Goal: Task Accomplishment & Management: Manage account settings

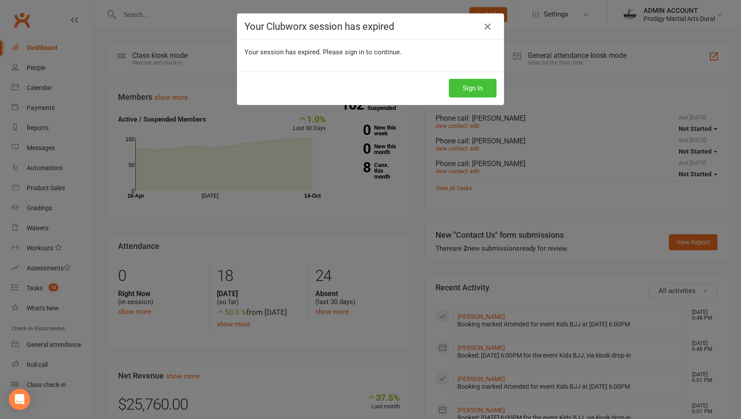
click at [467, 95] on button "Sign In" at bounding box center [473, 88] width 48 height 19
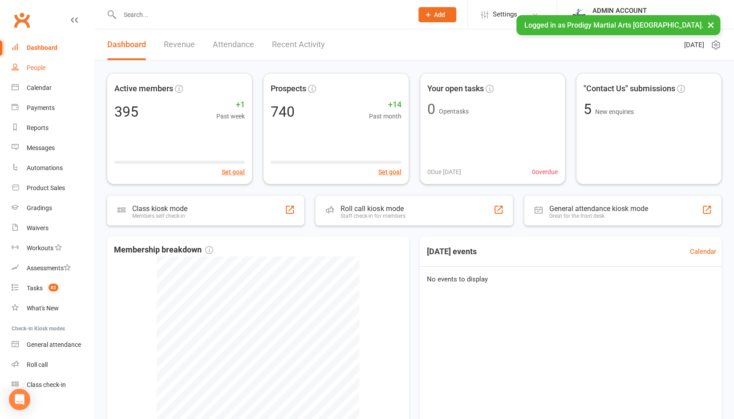
click at [33, 65] on div "People" at bounding box center [36, 67] width 19 height 7
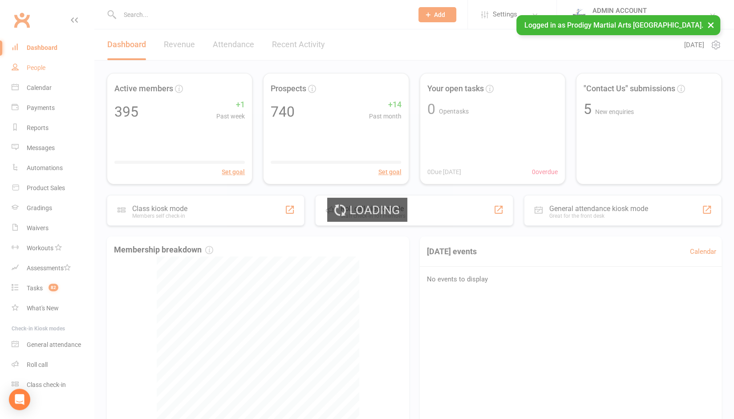
select select "100"
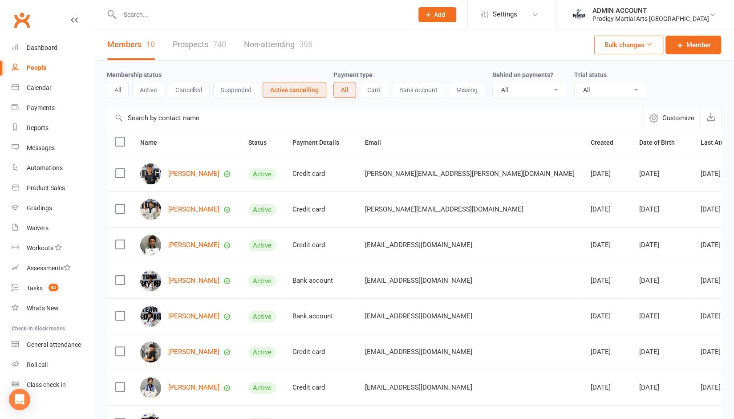
click at [286, 89] on button "Active cancelling" at bounding box center [295, 90] width 64 height 16
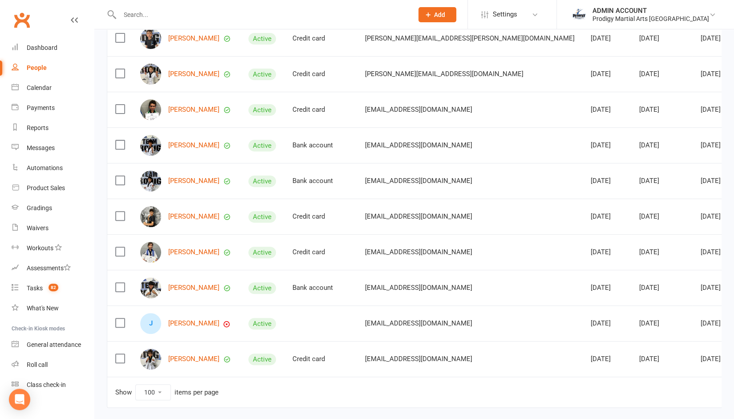
scroll to position [137, 0]
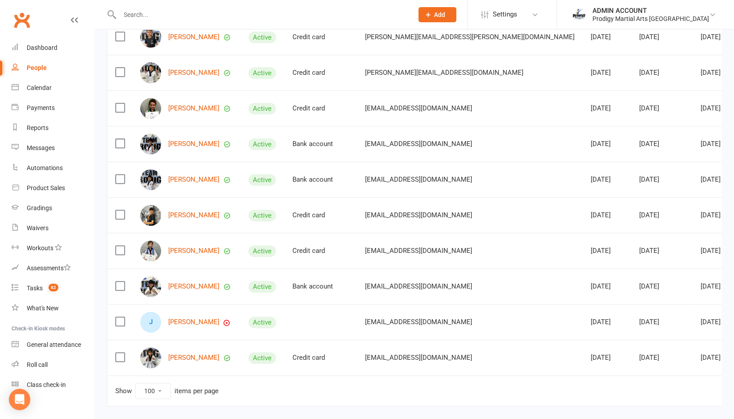
click at [196, 12] on input "text" at bounding box center [262, 14] width 290 height 12
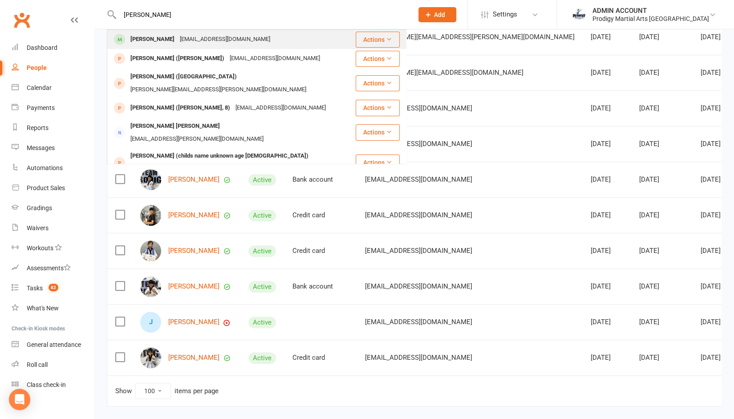
type input "adele"
click at [177, 35] on div "julatong@gmail.com" at bounding box center [225, 39] width 96 height 13
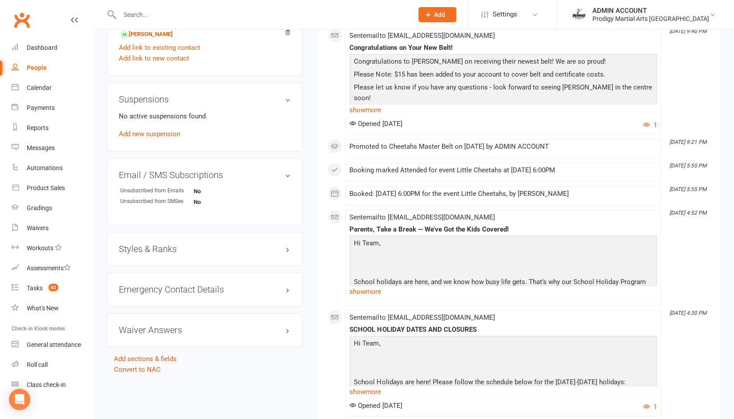
scroll to position [597, 0]
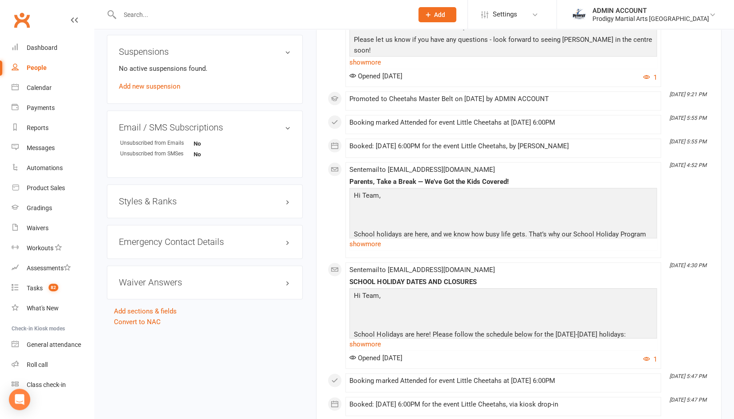
click at [261, 204] on h3 "Styles & Ranks" at bounding box center [205, 201] width 172 height 10
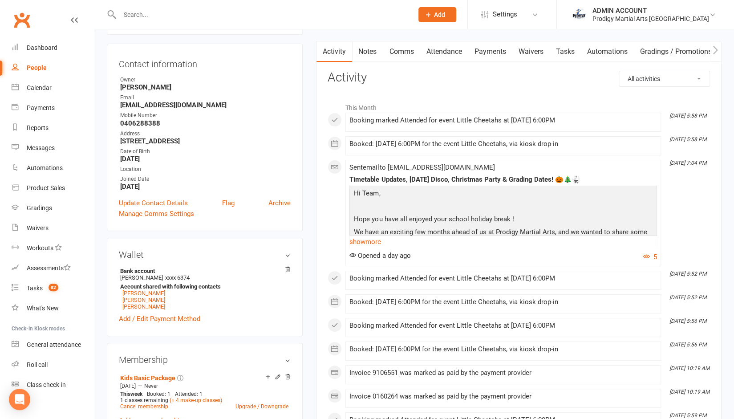
scroll to position [0, 0]
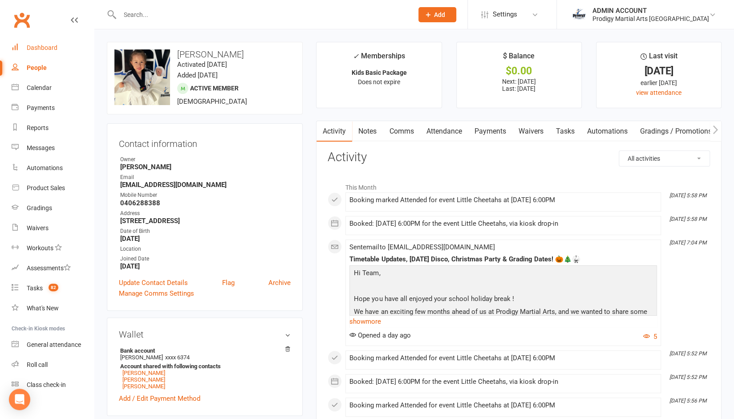
click at [43, 49] on div "Dashboard" at bounding box center [42, 47] width 31 height 7
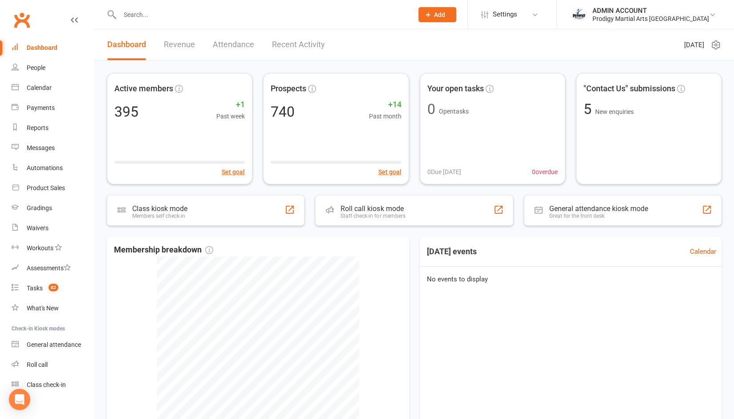
click at [154, 18] on input "text" at bounding box center [262, 14] width 290 height 12
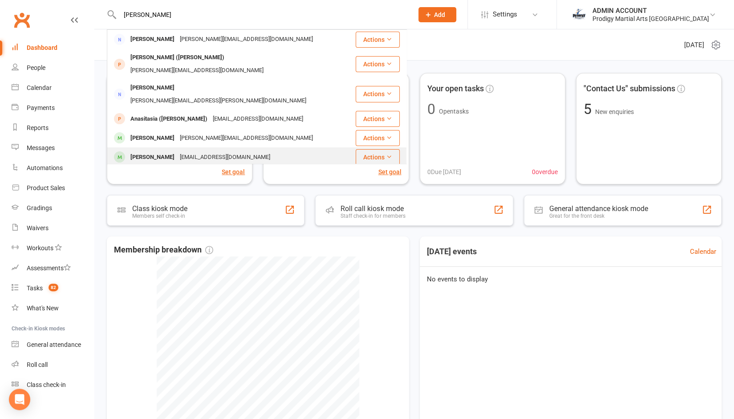
type input "anast"
click at [150, 151] on div "Anastasia Birin" at bounding box center [152, 157] width 49 height 13
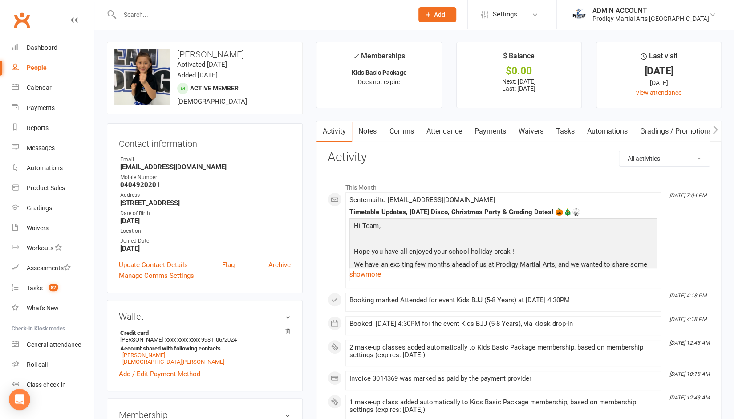
click at [440, 129] on link "Attendance" at bounding box center [444, 131] width 48 height 20
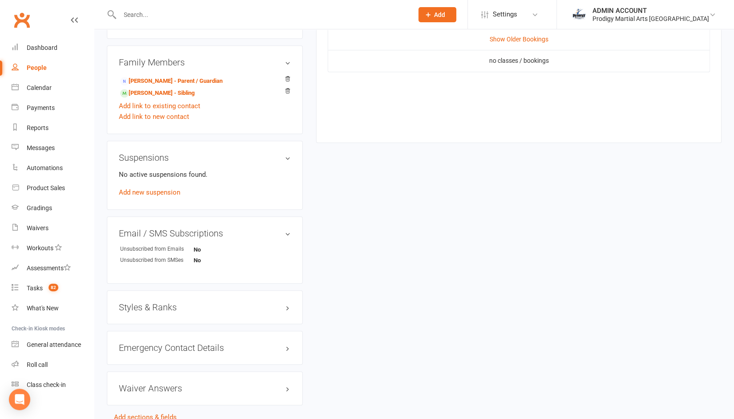
scroll to position [502, 0]
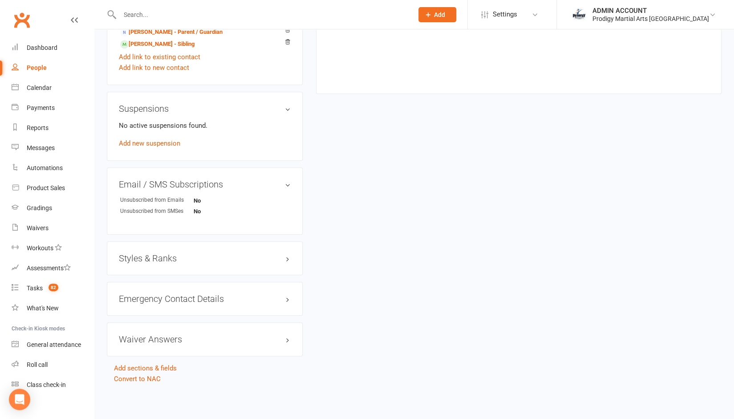
click at [166, 263] on h3 "Styles & Ranks" at bounding box center [205, 258] width 172 height 10
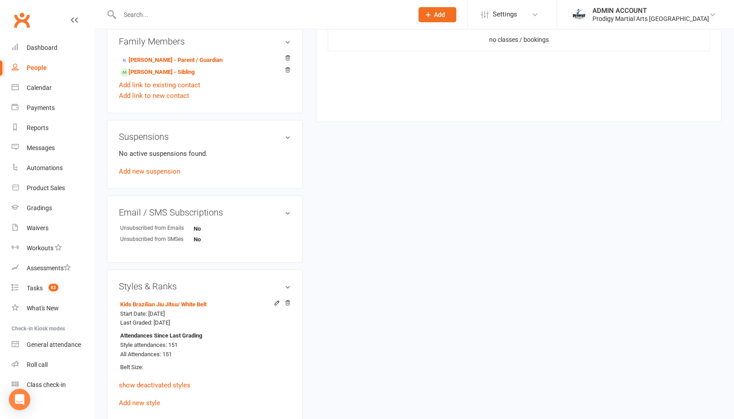
scroll to position [473, 0]
click at [151, 10] on input "text" at bounding box center [262, 14] width 290 height 12
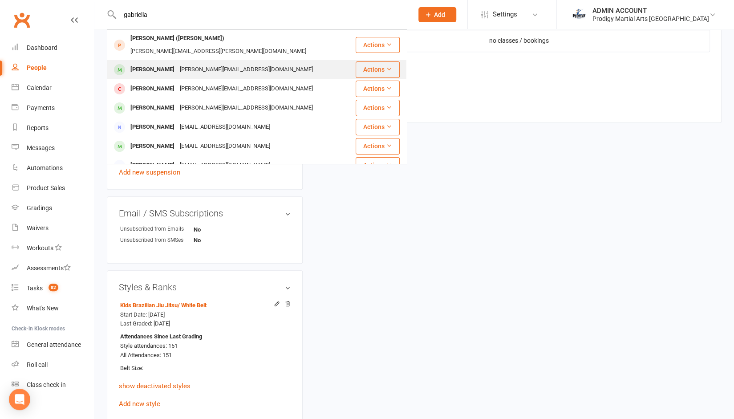
type input "gabriella"
click at [159, 63] on div "Gabriella Garabedian" at bounding box center [152, 69] width 49 height 13
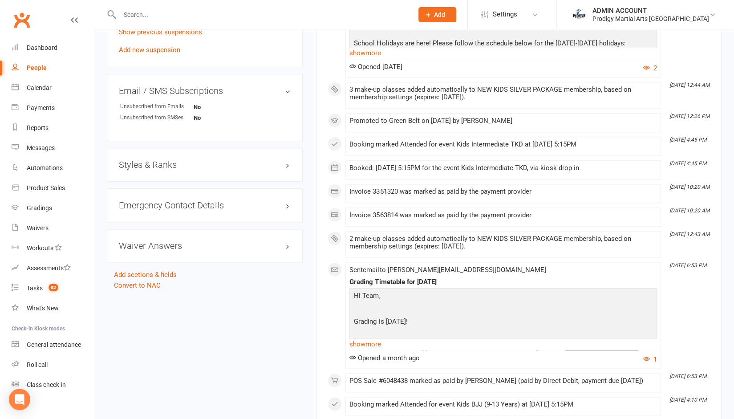
scroll to position [622, 0]
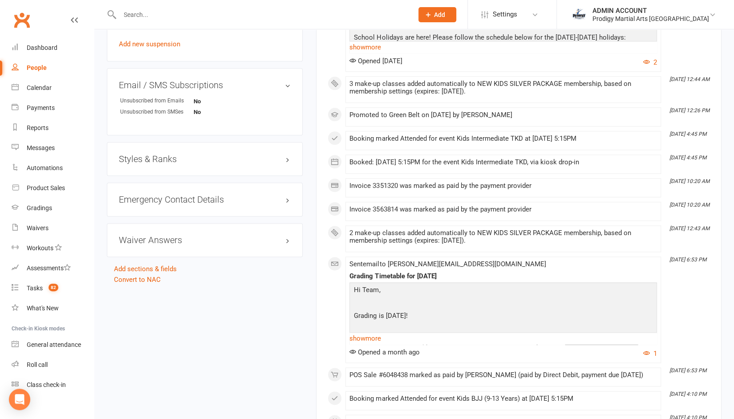
click at [203, 159] on h3 "Styles & Ranks" at bounding box center [205, 159] width 172 height 10
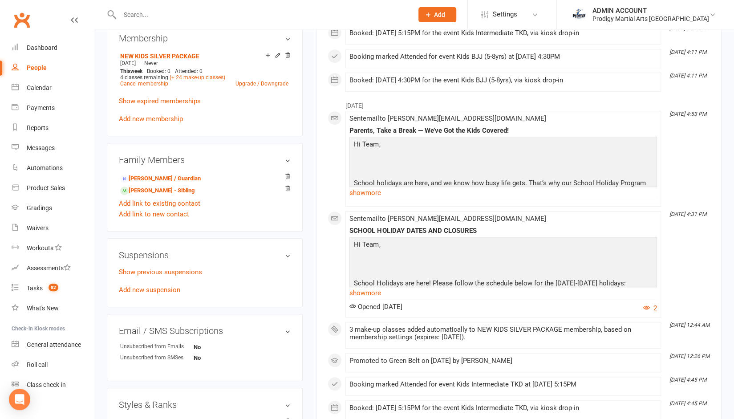
scroll to position [376, 0]
click at [165, 194] on link "Raffi Garabedian - Sibling" at bounding box center [157, 191] width 74 height 9
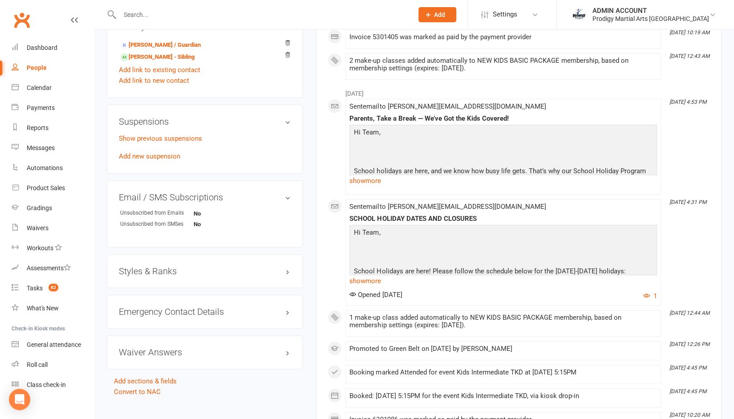
scroll to position [512, 0]
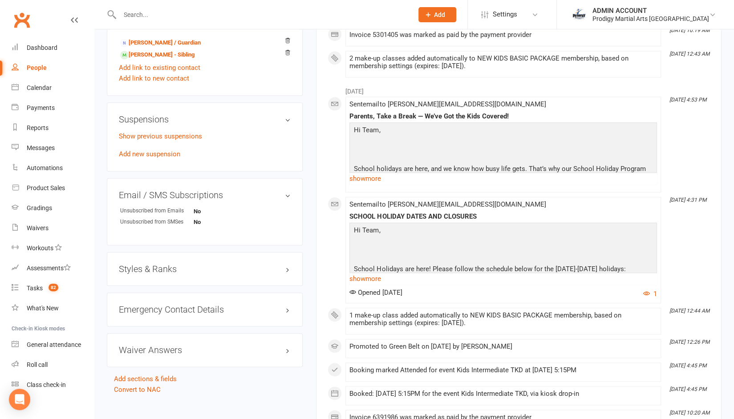
click at [154, 265] on h3 "Styles & Ranks" at bounding box center [205, 269] width 172 height 10
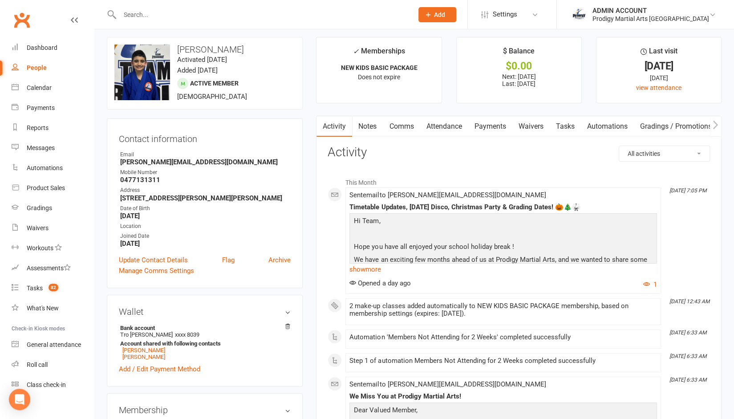
scroll to position [3, 0]
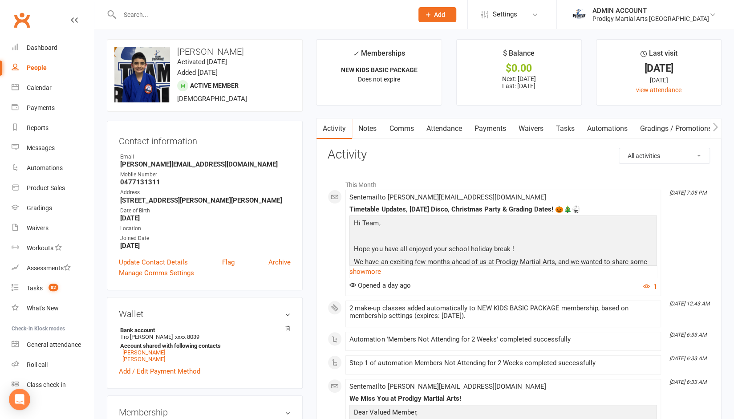
click at [436, 126] on link "Attendance" at bounding box center [444, 128] width 48 height 20
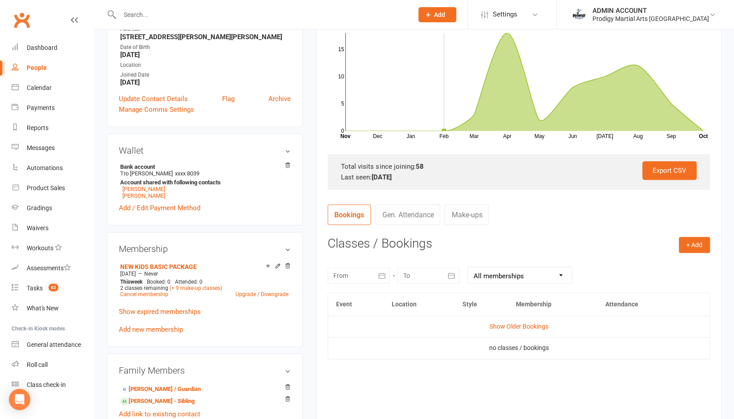
scroll to position [203, 0]
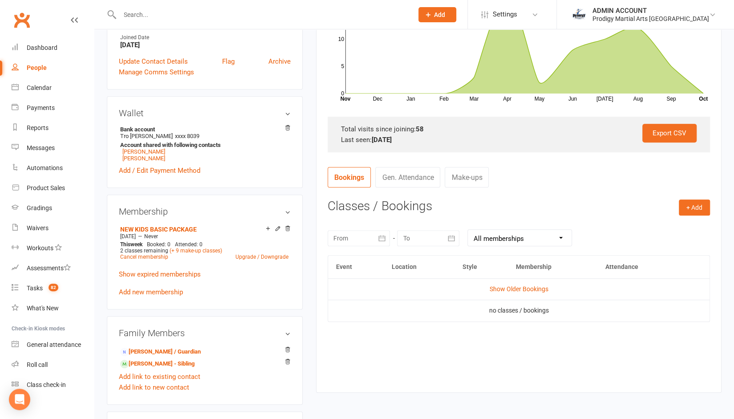
click at [505, 281] on td "Show Older Bookings" at bounding box center [519, 288] width 382 height 21
click at [499, 285] on link "Show Older Bookings" at bounding box center [519, 288] width 59 height 7
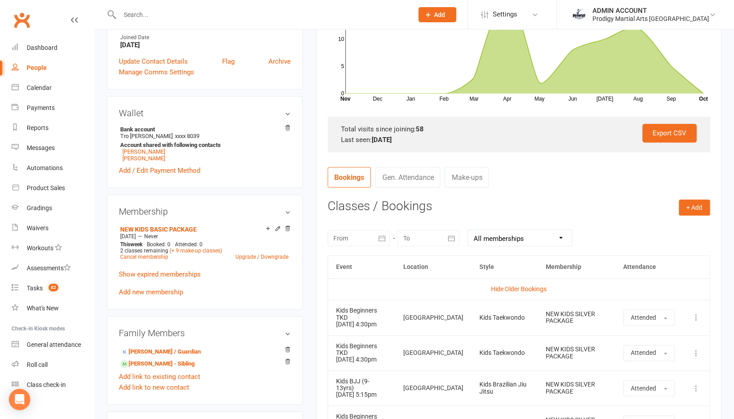
click at [380, 237] on icon "button" at bounding box center [382, 238] width 9 height 9
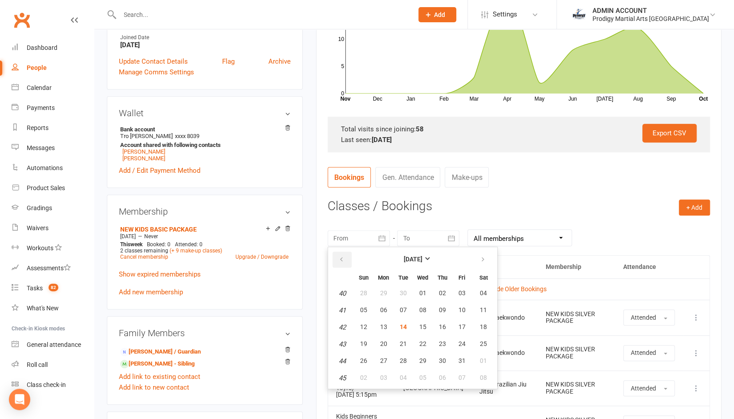
click at [347, 257] on button "button" at bounding box center [342, 260] width 19 height 16
click at [360, 292] on span "01" at bounding box center [363, 292] width 7 height 7
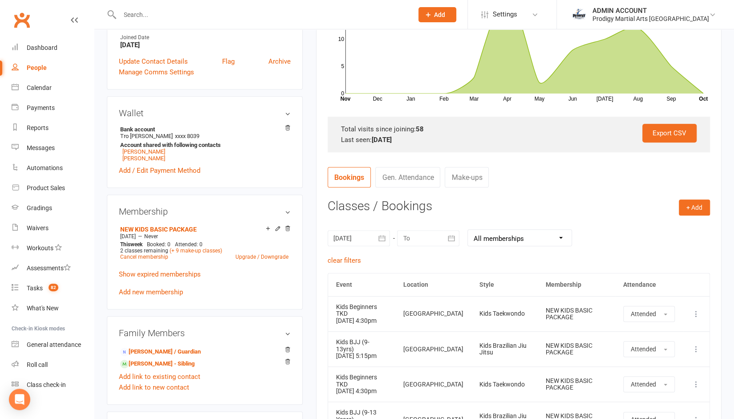
click at [180, 280] on p "Show expired memberships" at bounding box center [205, 274] width 172 height 11
click at [179, 273] on link "Show expired memberships" at bounding box center [160, 274] width 82 height 8
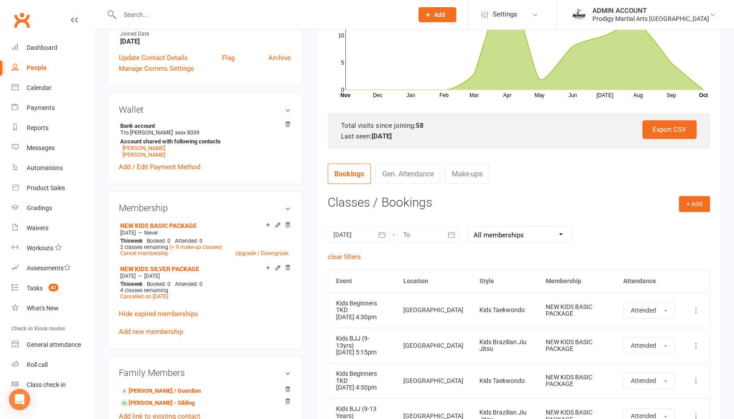
scroll to position [207, 0]
click at [383, 233] on icon "button" at bounding box center [382, 235] width 9 height 9
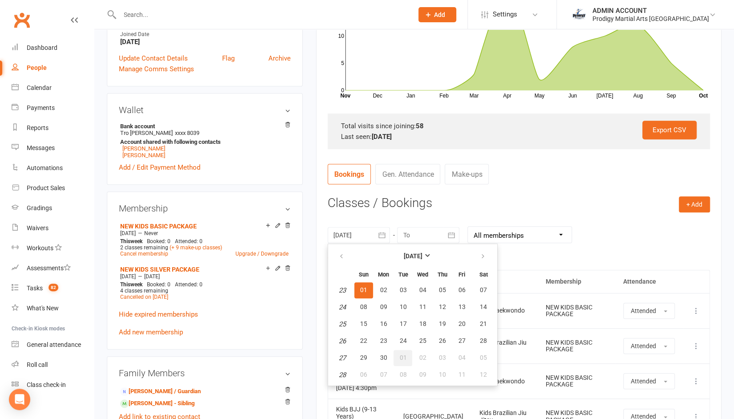
click at [404, 361] on button "01" at bounding box center [403, 358] width 19 height 16
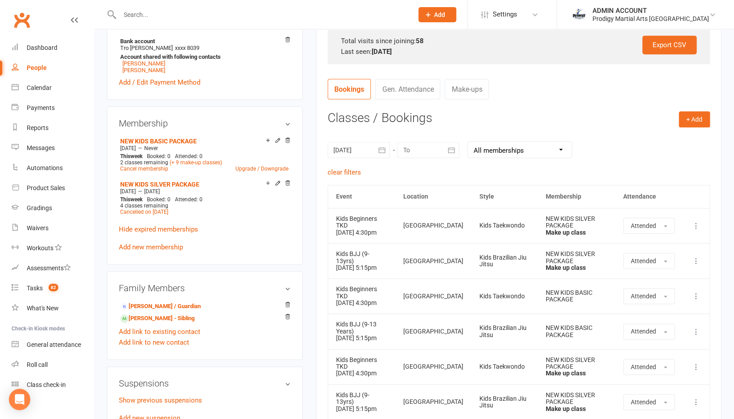
scroll to position [293, 0]
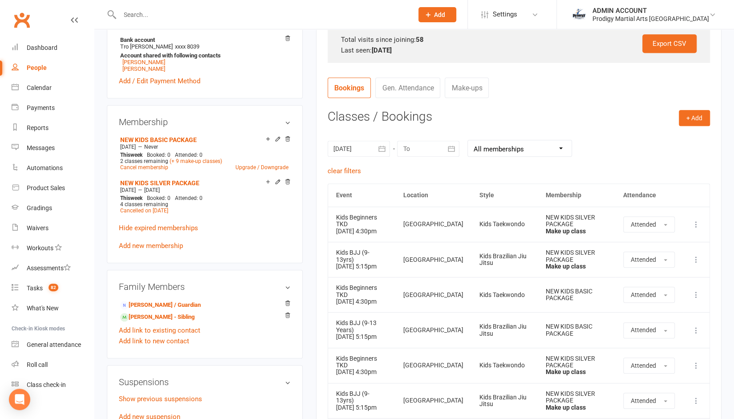
click at [377, 143] on button "button" at bounding box center [382, 149] width 16 height 16
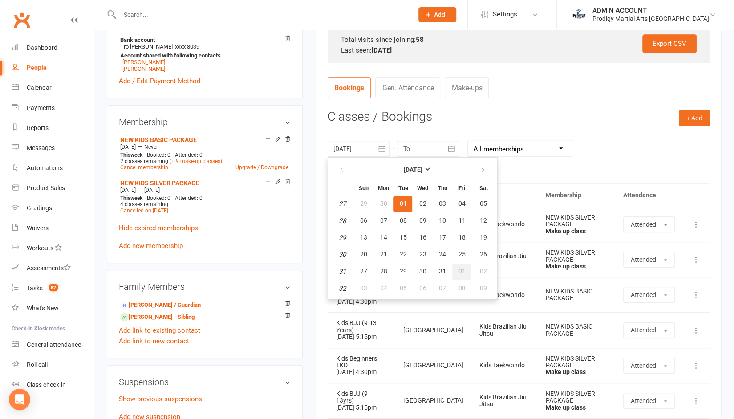
click at [462, 268] on span "01" at bounding box center [461, 271] width 7 height 7
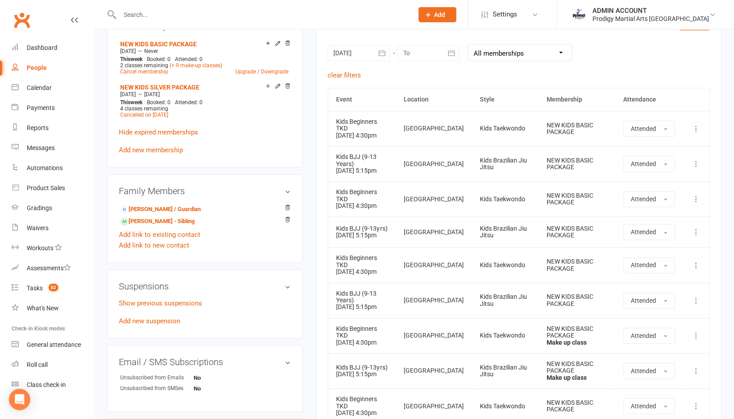
scroll to position [390, 0]
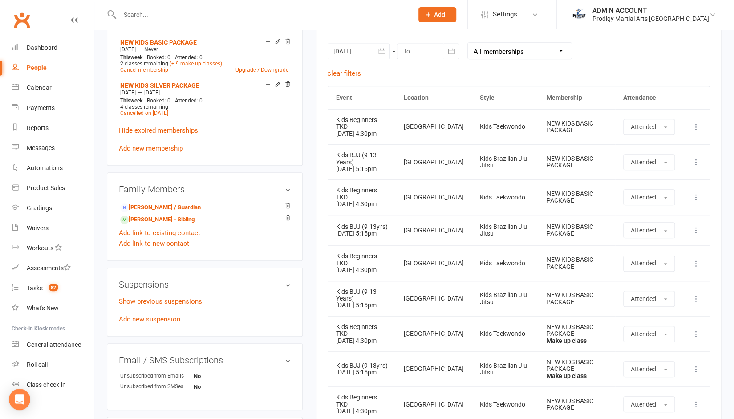
click at [377, 51] on button "button" at bounding box center [382, 51] width 16 height 16
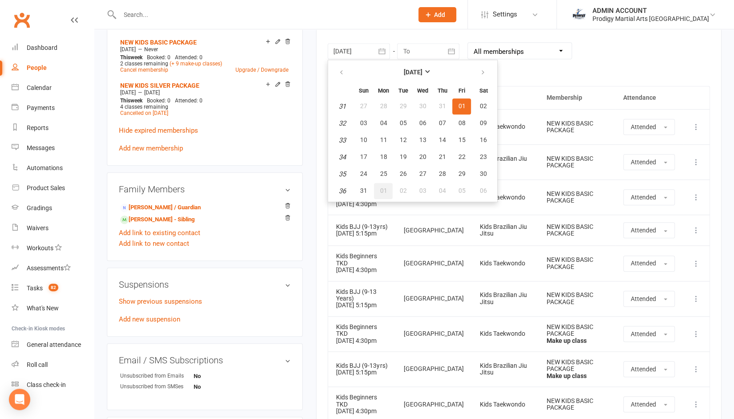
click at [386, 189] on button "01" at bounding box center [383, 191] width 19 height 16
type input "01 Sep 2025"
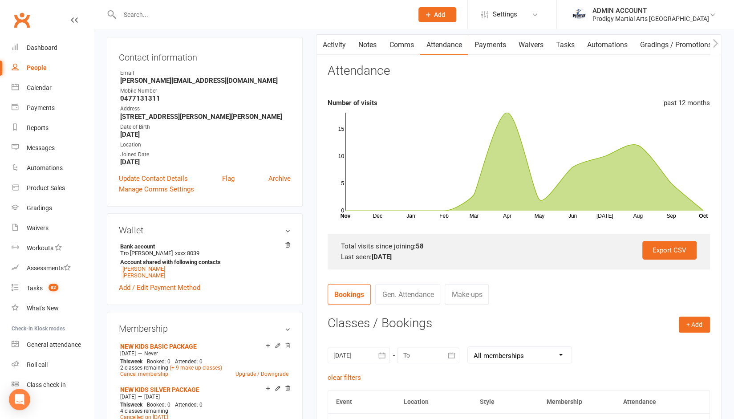
scroll to position [86, 0]
click at [370, 46] on link "Notes" at bounding box center [367, 45] width 31 height 20
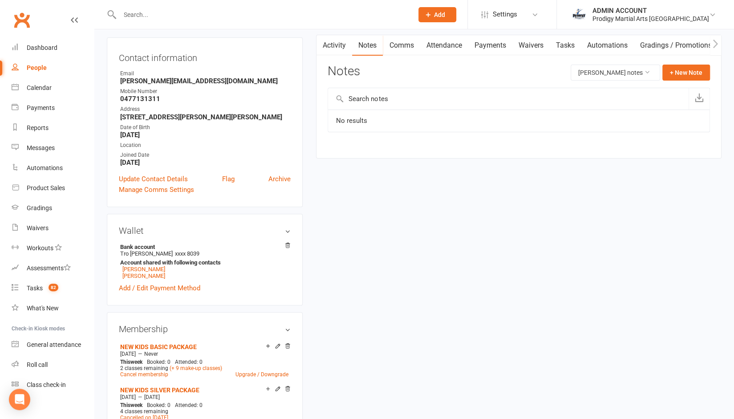
click at [338, 44] on link "Activity" at bounding box center [335, 45] width 36 height 20
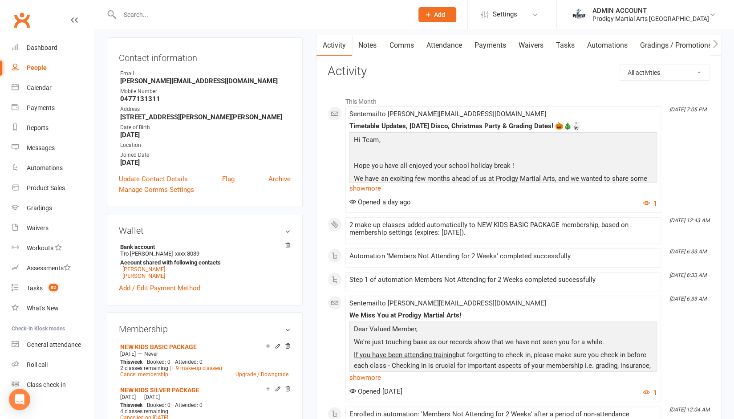
click at [480, 48] on link "Payments" at bounding box center [490, 45] width 44 height 20
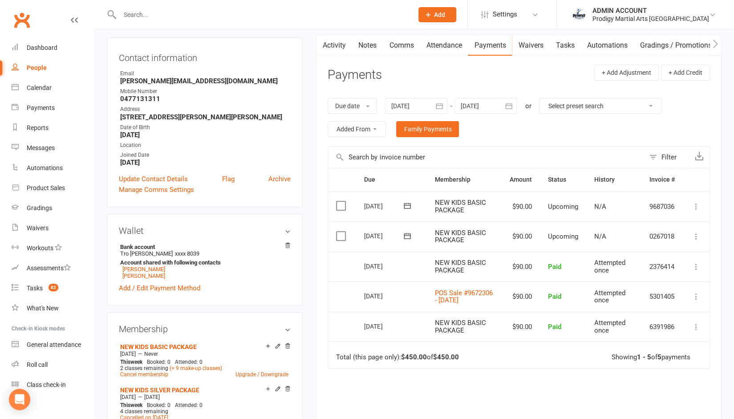
click at [337, 49] on link "Activity" at bounding box center [335, 45] width 36 height 20
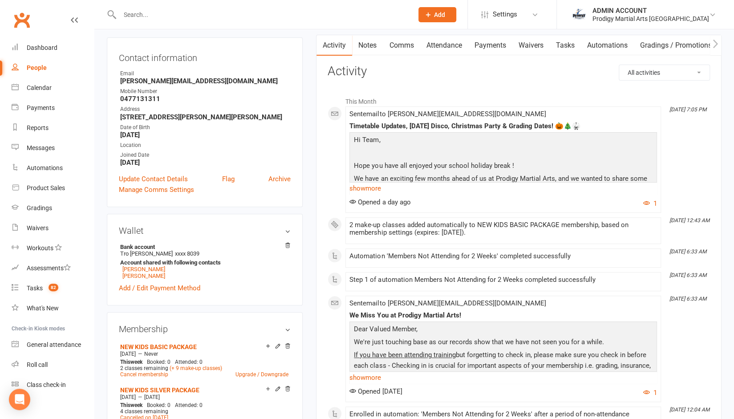
click at [303, 102] on div "Contact information Owner Email sophiaandreas@outlook.com.au Mobile Number 0477…" at bounding box center [205, 122] width 196 height 170
click at [152, 20] on input "text" at bounding box center [262, 14] width 290 height 12
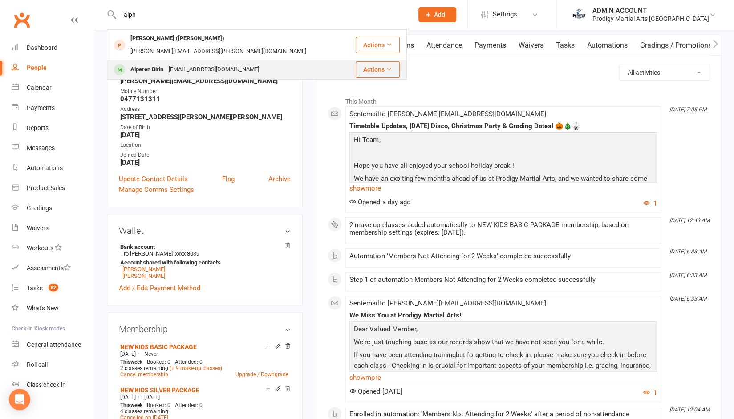
type input "alph"
click at [146, 63] on div "Alperen Birin" at bounding box center [147, 69] width 38 height 13
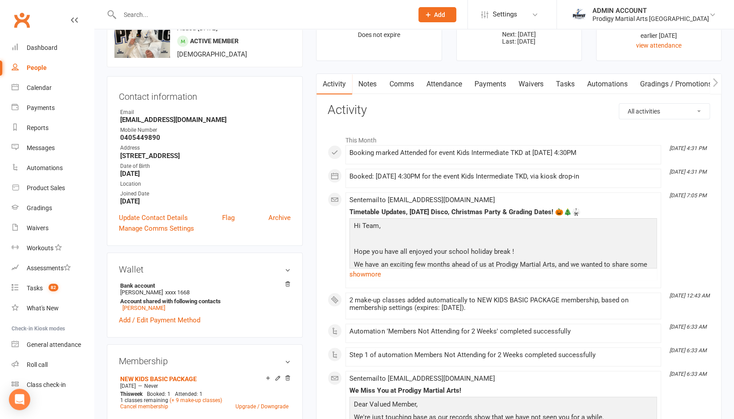
scroll to position [43, 0]
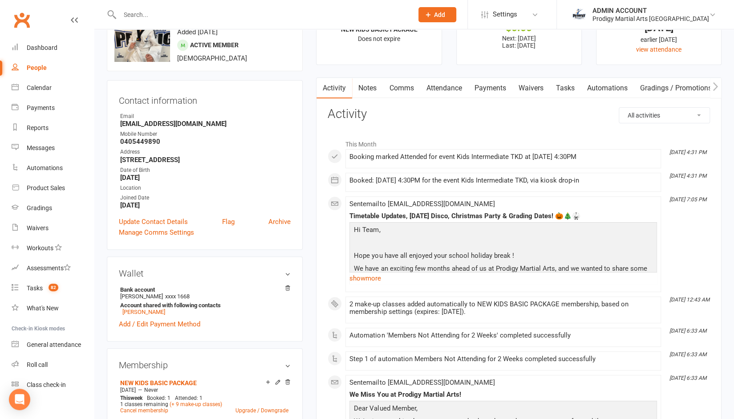
click at [441, 83] on link "Attendance" at bounding box center [444, 88] width 48 height 20
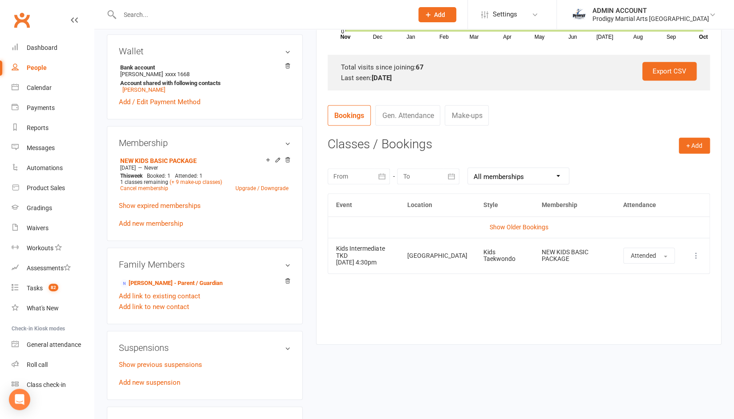
scroll to position [273, 0]
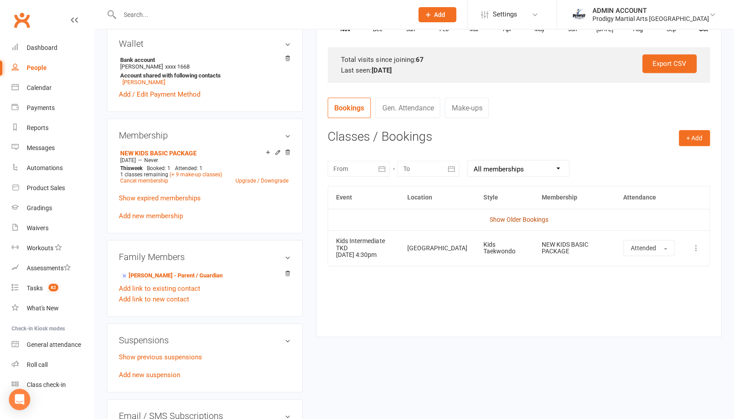
click at [497, 218] on link "Show Older Bookings" at bounding box center [519, 219] width 59 height 7
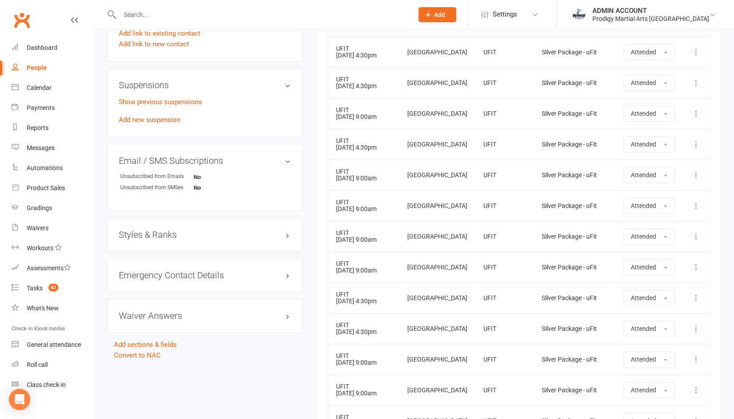
scroll to position [528, 0]
click at [163, 234] on h3 "Styles & Ranks" at bounding box center [205, 234] width 172 height 10
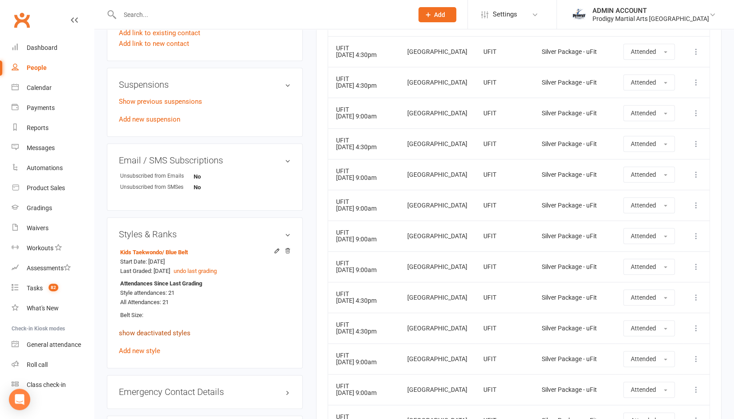
click at [155, 335] on link "show deactivated styles" at bounding box center [155, 333] width 72 height 8
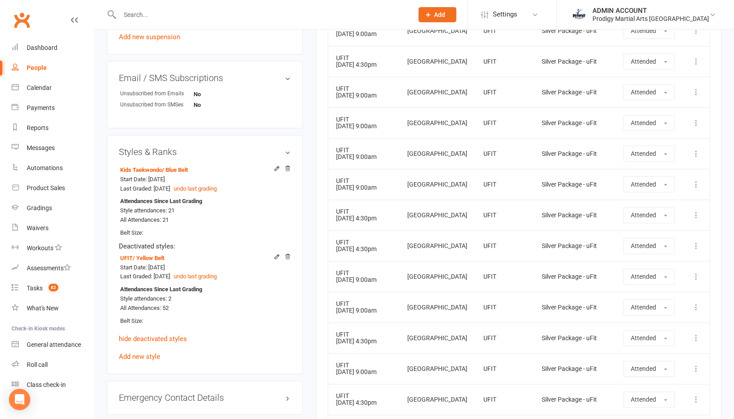
scroll to position [612, 0]
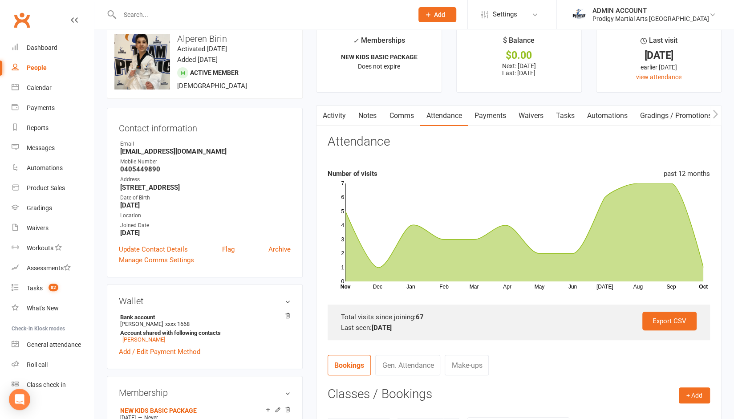
scroll to position [0, 0]
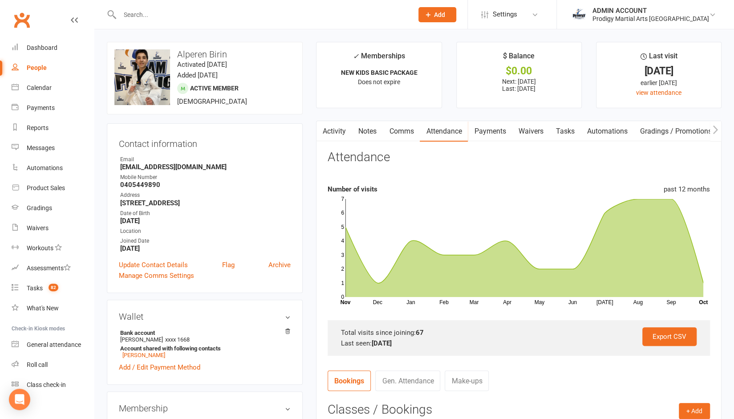
click at [229, 9] on input "text" at bounding box center [262, 14] width 290 height 12
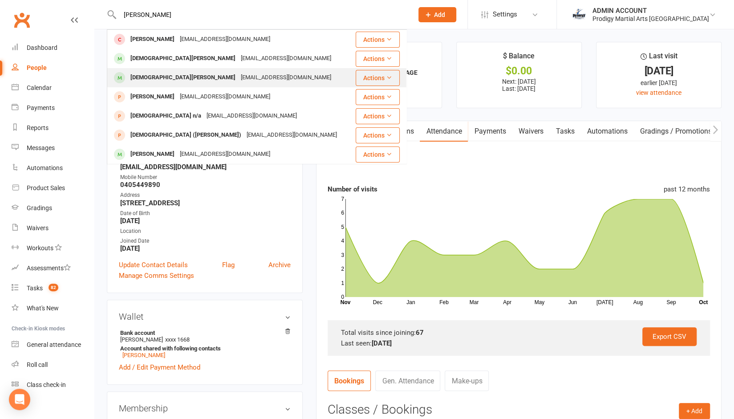
type input "kristian"
click at [238, 76] on div "danielandjessica9@gmail.com" at bounding box center [286, 77] width 96 height 13
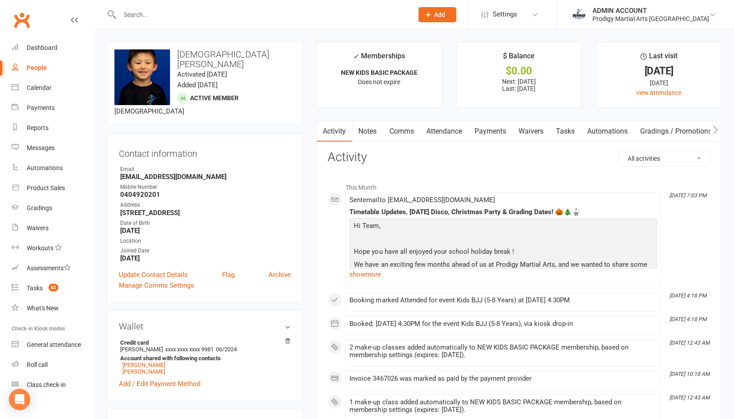
click at [487, 127] on link "Payments" at bounding box center [490, 131] width 44 height 20
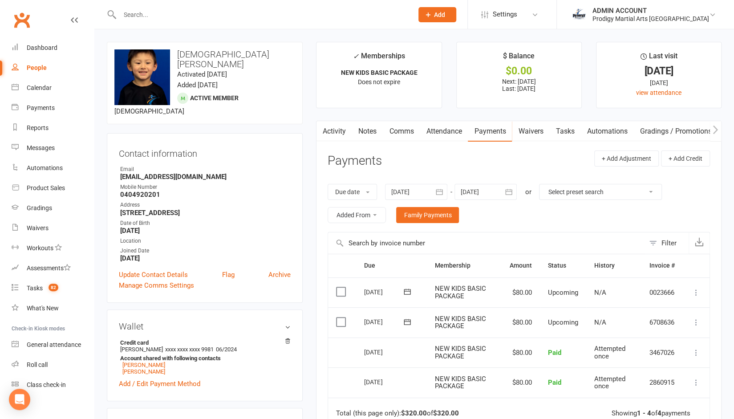
click at [446, 120] on main "✓ Memberships NEW KIDS BASIC PACKAGE Does not expire $ Balance $0.00 Next: 17 O…" at bounding box center [518, 302] width 419 height 520
click at [444, 126] on link "Attendance" at bounding box center [444, 131] width 48 height 20
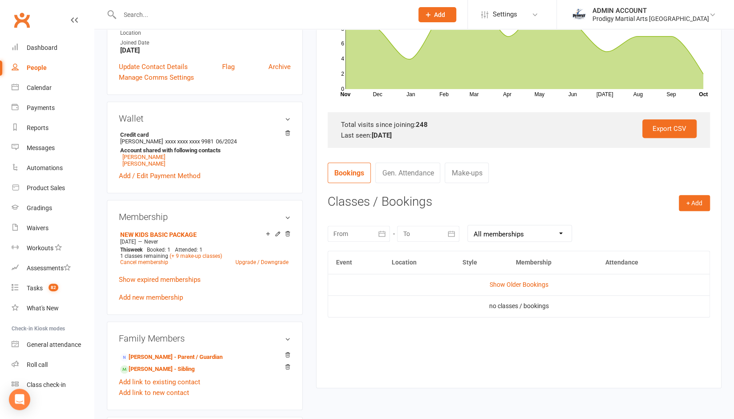
scroll to position [231, 0]
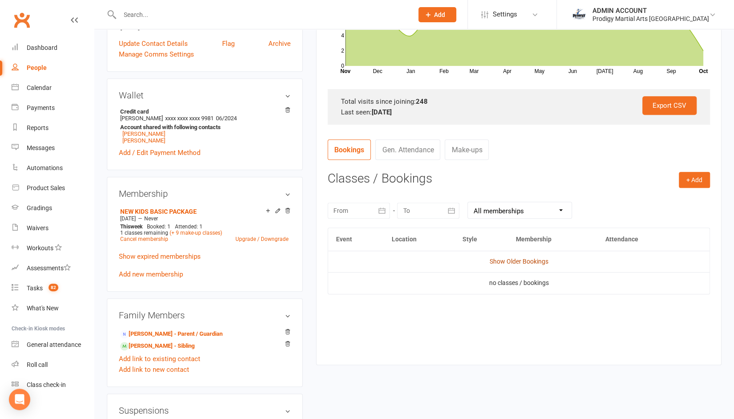
click at [508, 260] on link "Show Older Bookings" at bounding box center [519, 261] width 59 height 7
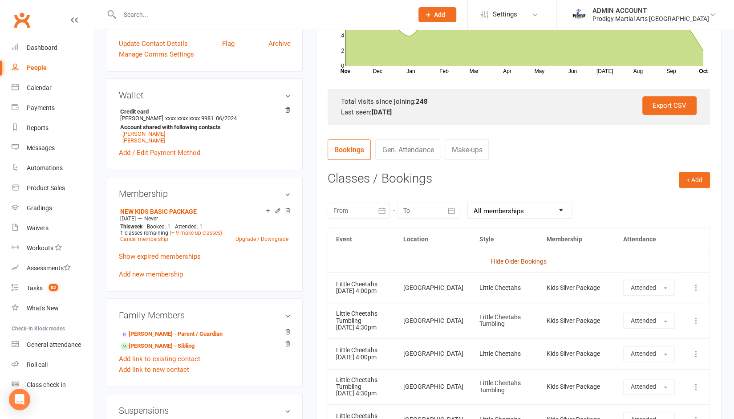
click at [494, 258] on link "Hide Older Bookings" at bounding box center [519, 261] width 56 height 7
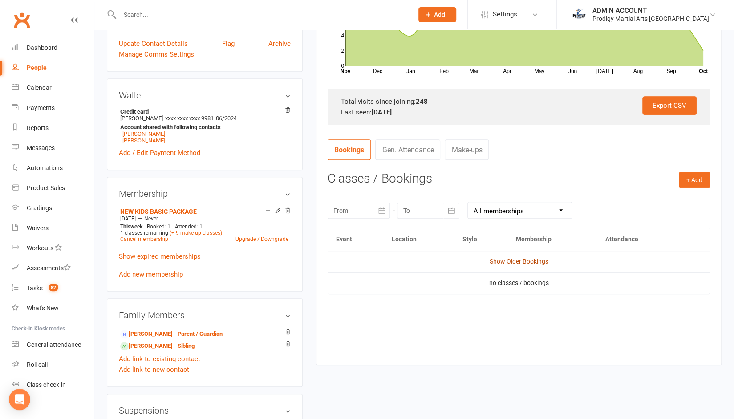
click at [521, 261] on link "Show Older Bookings" at bounding box center [519, 261] width 59 height 7
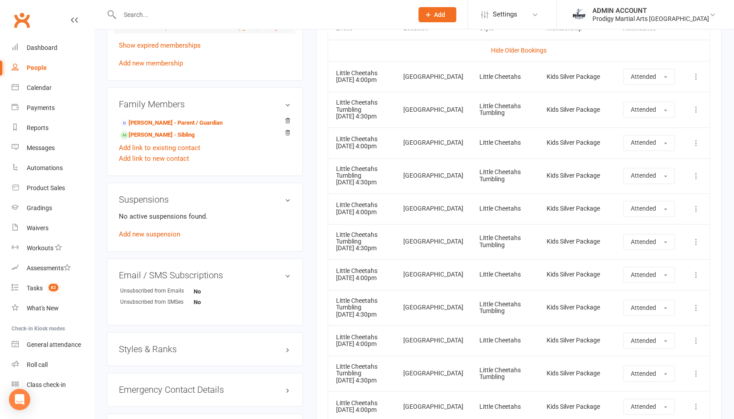
scroll to position [444, 0]
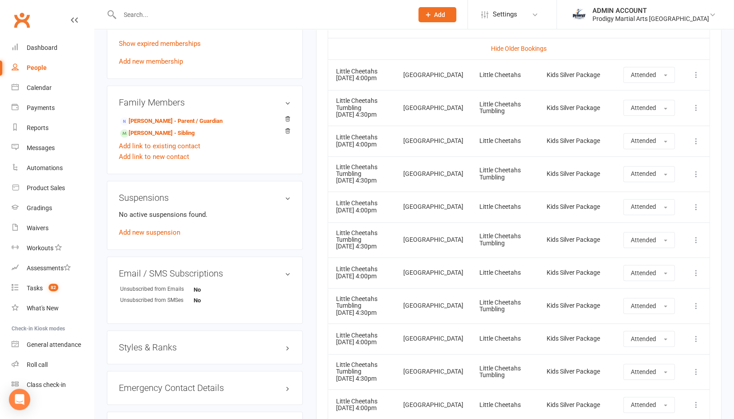
click at [155, 342] on h3 "Styles & Ranks" at bounding box center [205, 347] width 172 height 10
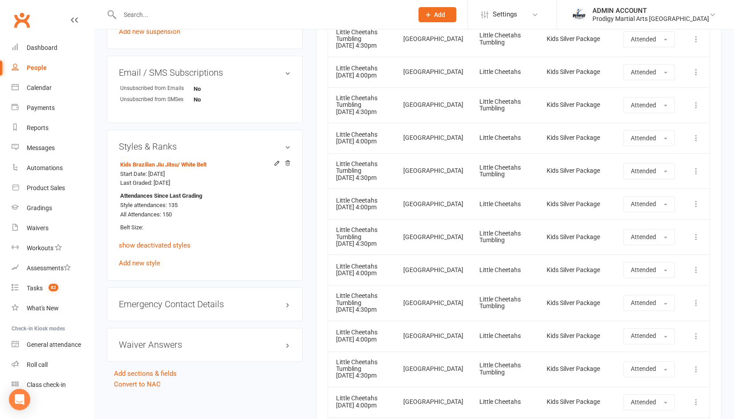
scroll to position [648, 0]
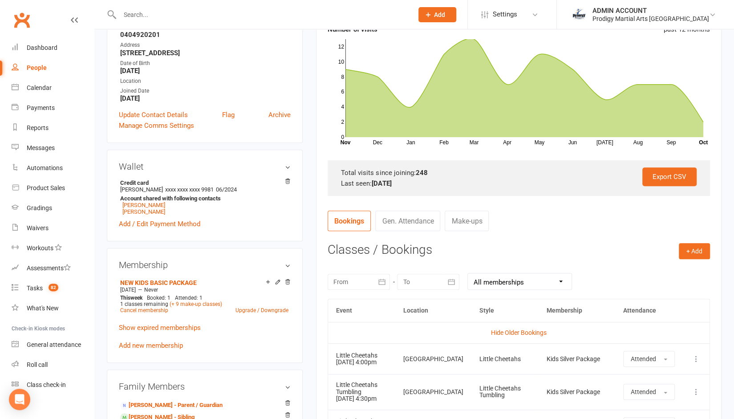
scroll to position [0, 0]
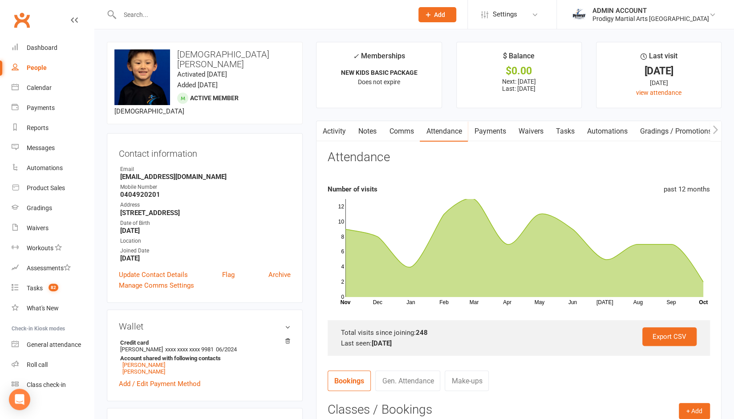
click at [277, 14] on input "text" at bounding box center [262, 14] width 290 height 12
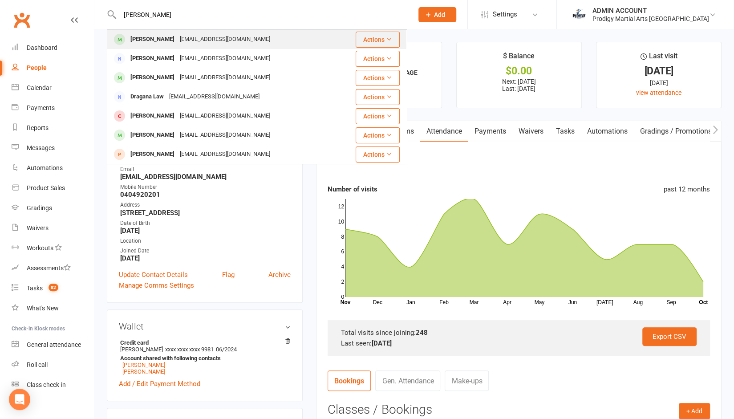
type input "lawson"
click at [207, 38] on div "[EMAIL_ADDRESS][DOMAIN_NAME]" at bounding box center [225, 39] width 96 height 13
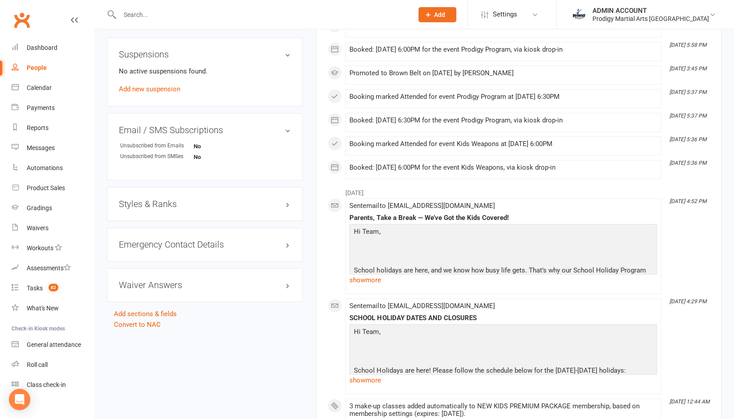
scroll to position [606, 0]
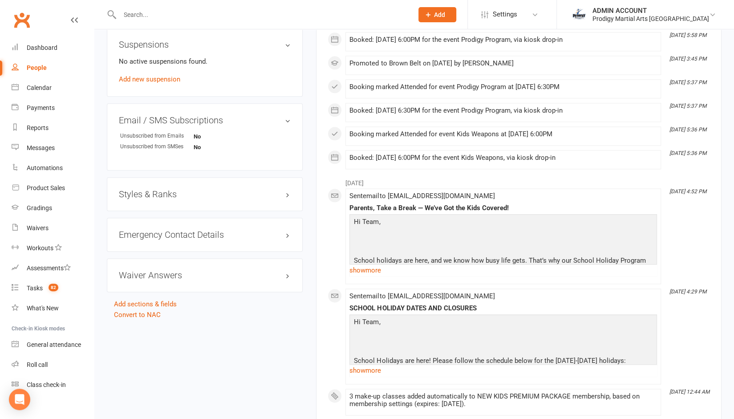
click at [163, 192] on h3 "Styles & Ranks" at bounding box center [205, 194] width 172 height 10
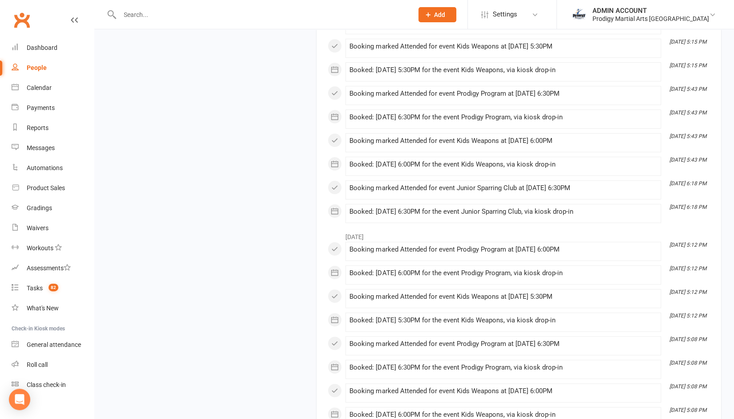
scroll to position [2197, 0]
click at [220, 14] on input "text" at bounding box center [262, 14] width 290 height 12
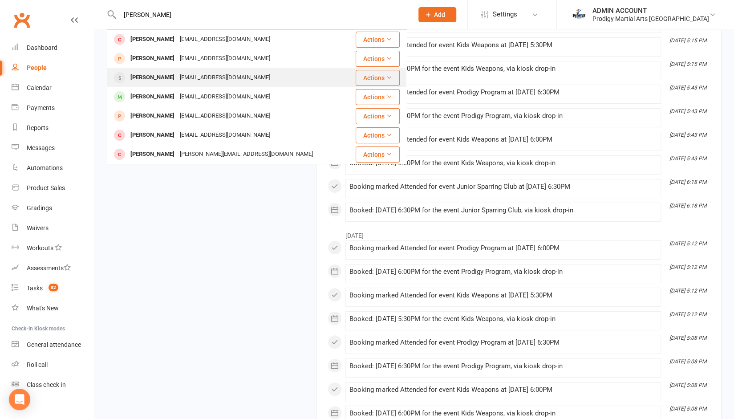
type input "matthew"
click at [166, 76] on div "Matthew Falzon" at bounding box center [152, 77] width 49 height 13
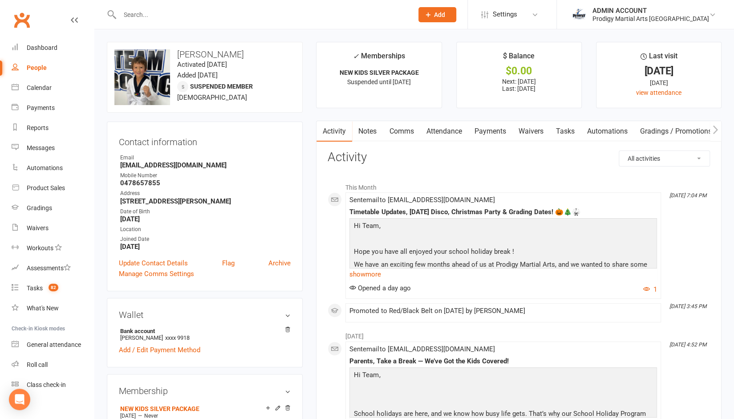
click at [444, 128] on link "Attendance" at bounding box center [444, 131] width 48 height 20
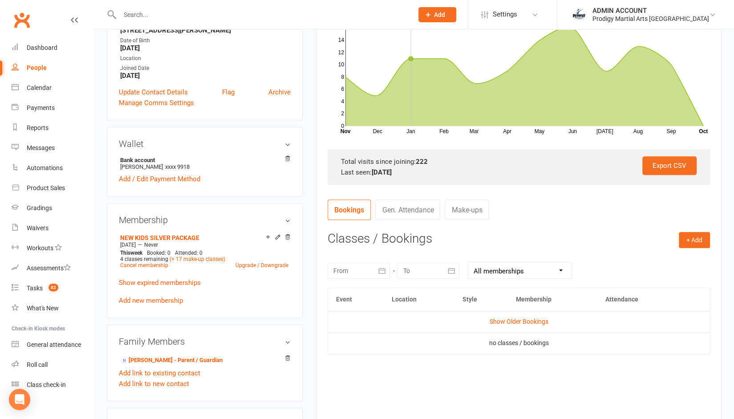
scroll to position [172, 0]
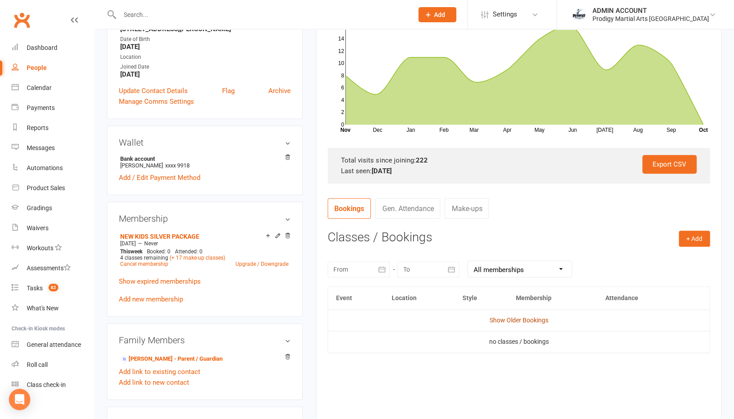
click at [500, 320] on link "Show Older Bookings" at bounding box center [519, 320] width 59 height 7
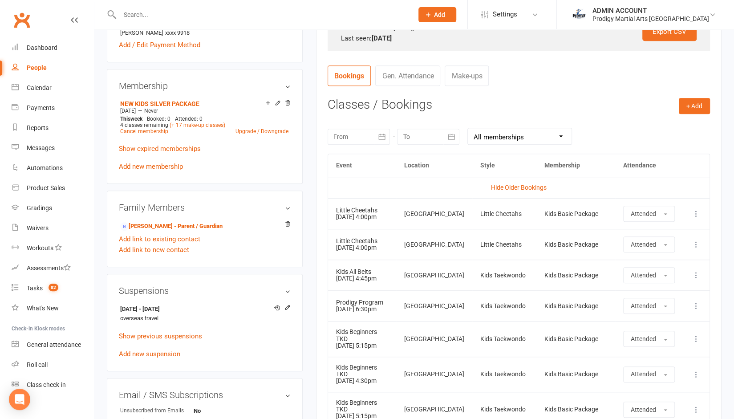
scroll to position [305, 0]
click at [388, 135] on button "button" at bounding box center [382, 136] width 16 height 16
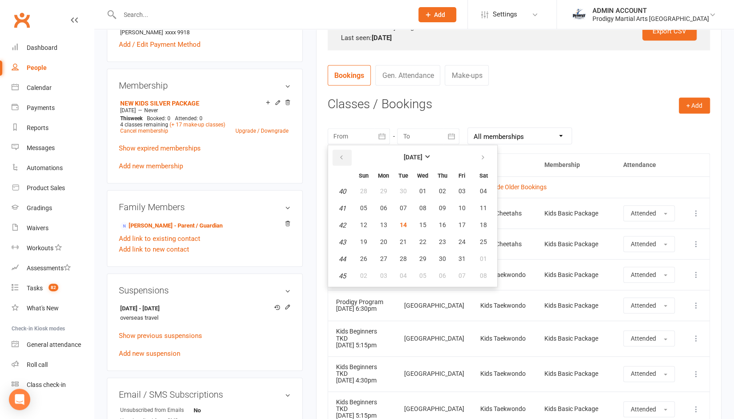
click at [344, 162] on button "button" at bounding box center [342, 158] width 19 height 16
click at [359, 190] on button "01" at bounding box center [363, 191] width 19 height 16
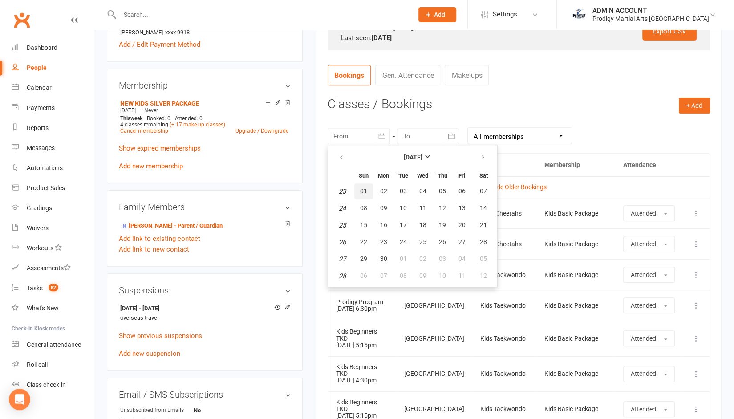
type input "01 Jun 2025"
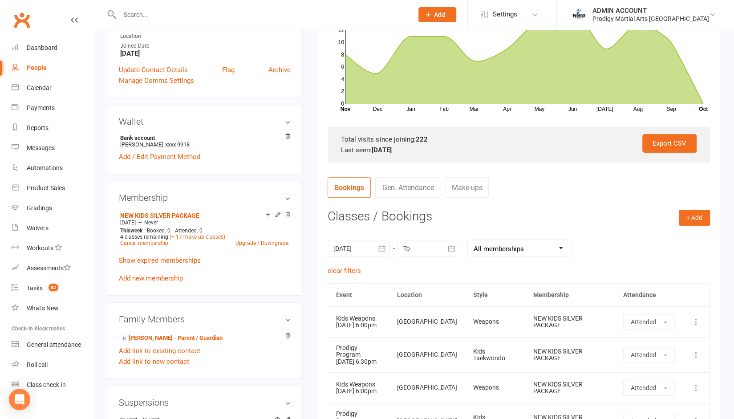
scroll to position [192, 0]
click at [188, 18] on input "text" at bounding box center [262, 14] width 290 height 12
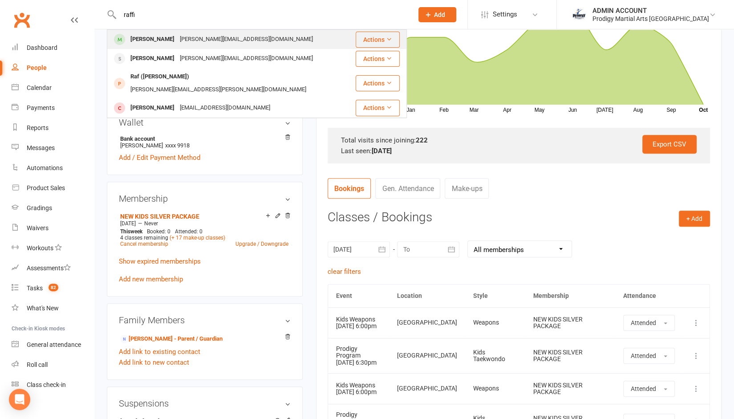
type input "raffi"
click at [154, 39] on div "Raffi Garabedian" at bounding box center [152, 39] width 49 height 13
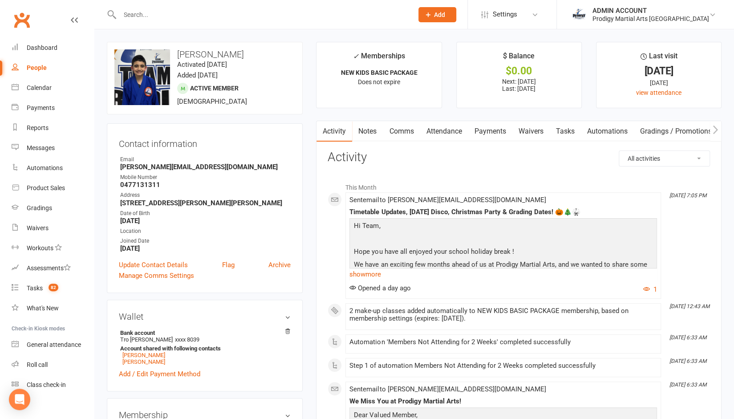
click at [445, 132] on link "Attendance" at bounding box center [444, 131] width 48 height 20
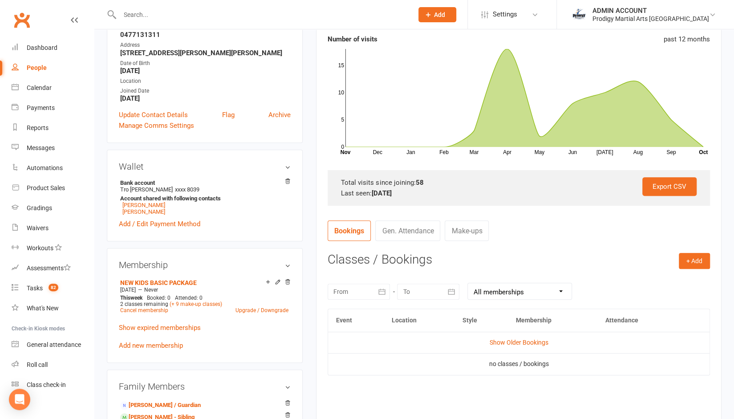
scroll to position [159, 0]
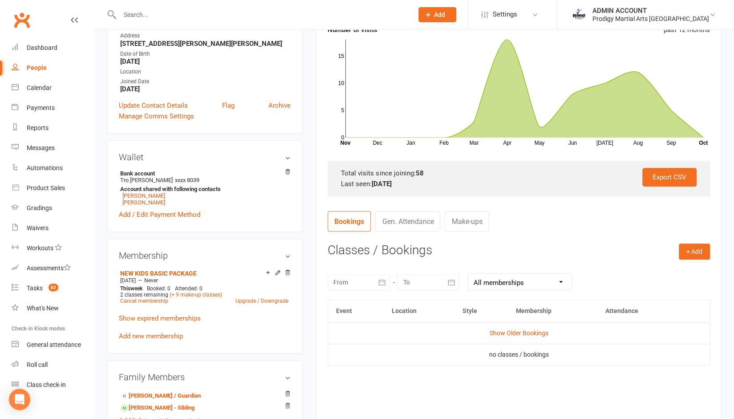
click at [501, 327] on td "Show Older Bookings" at bounding box center [519, 332] width 382 height 21
click at [498, 333] on link "Show Older Bookings" at bounding box center [519, 332] width 59 height 7
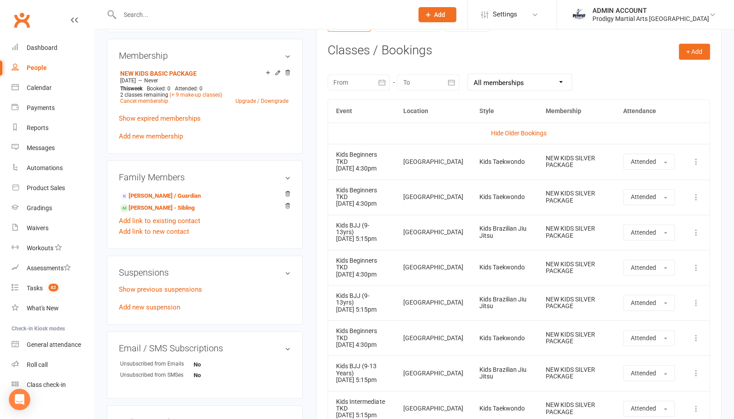
scroll to position [360, 0]
click at [380, 75] on button "button" at bounding box center [382, 82] width 16 height 16
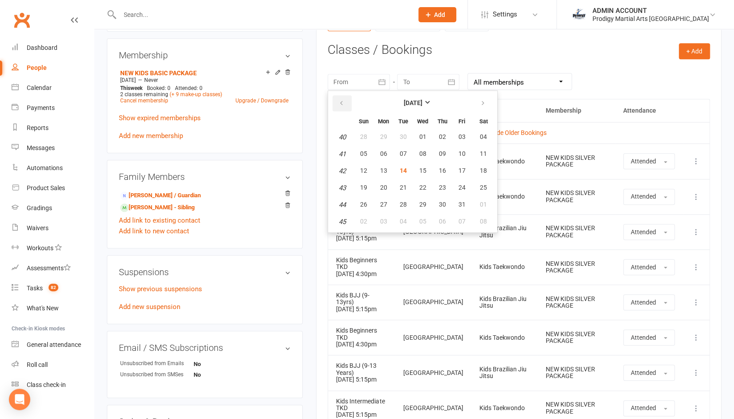
click at [338, 102] on icon "button" at bounding box center [341, 103] width 6 height 7
click at [406, 137] on span "01" at bounding box center [402, 136] width 7 height 7
type input "01 Jul 2025"
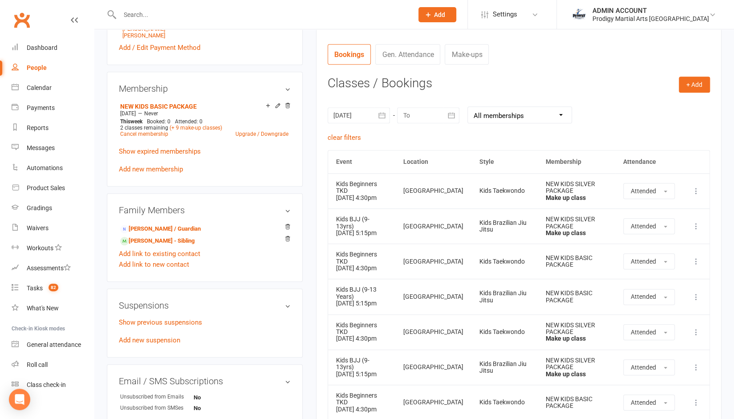
scroll to position [324, 0]
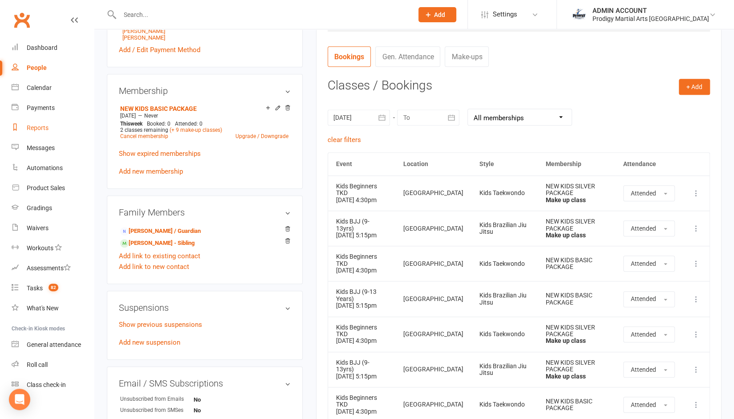
click at [33, 128] on div "Reports" at bounding box center [38, 127] width 22 height 7
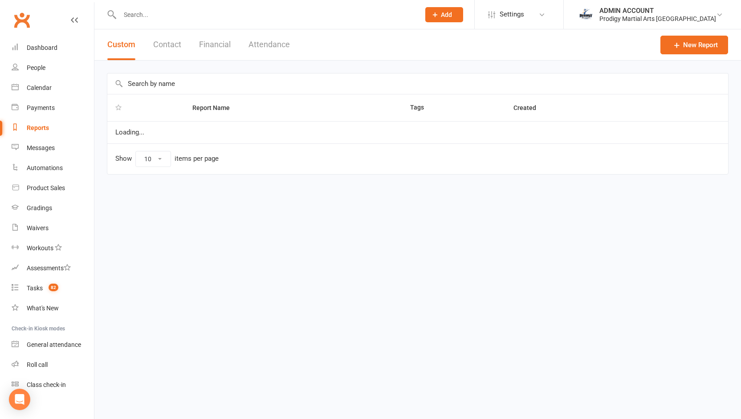
select select "100"
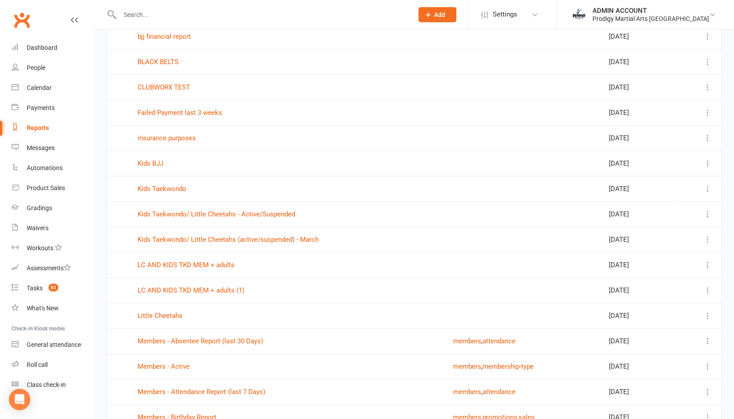
scroll to position [279, 0]
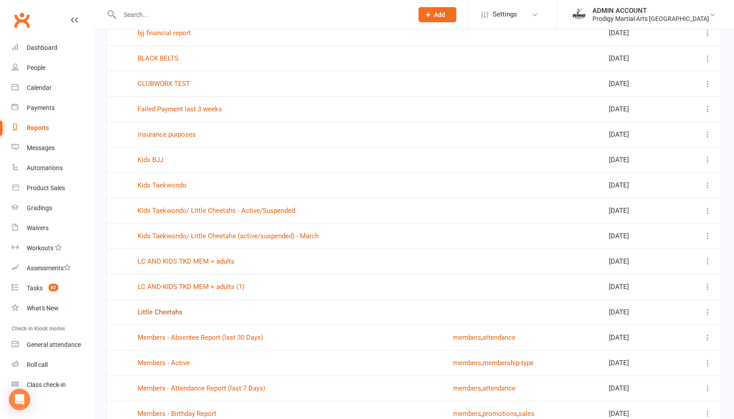
click at [162, 312] on link "Little Cheetahs" at bounding box center [160, 312] width 45 height 8
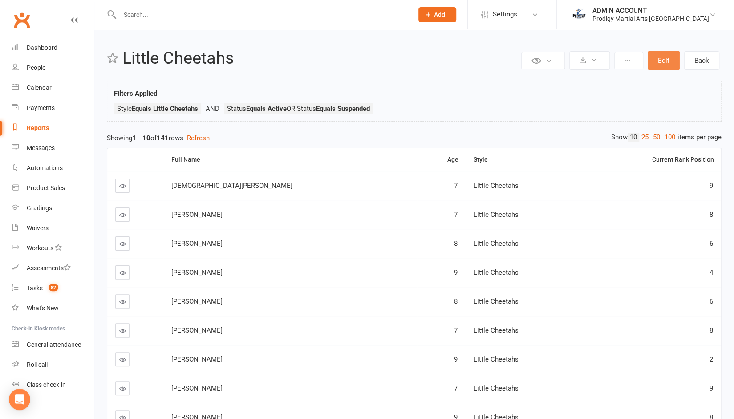
click at [666, 56] on button "Edit" at bounding box center [664, 60] width 32 height 19
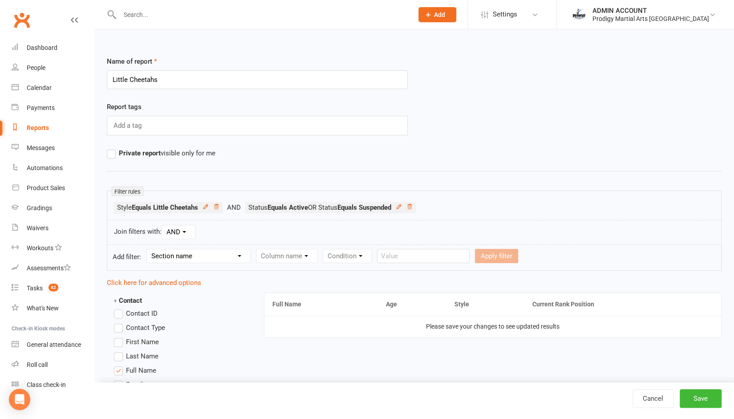
click at [177, 252] on select "Section name Contact Attendance Aggregate Payment Booking Waitlist Attendees Ca…" at bounding box center [198, 255] width 103 height 13
select select "12"
click at [148, 249] on select "Section name Contact Attendance Aggregate Payment Booking Waitlist Attendees Ca…" at bounding box center [198, 255] width 103 height 13
click at [288, 260] on select "Column name Style Current Rank Current Rank Position Next Rank Belt Size Active…" at bounding box center [347, 255] width 182 height 13
select select "5"
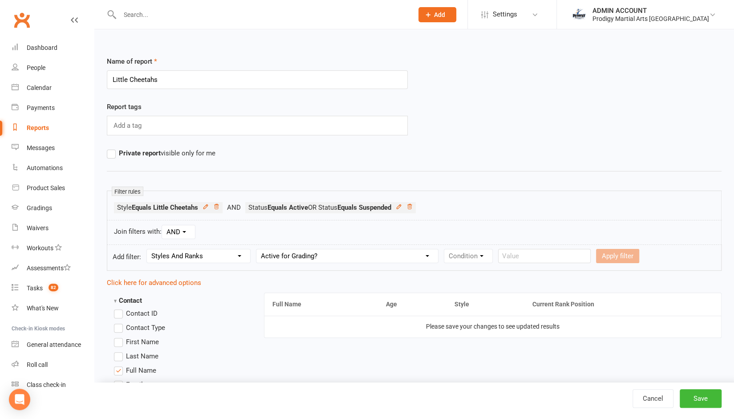
click at [257, 249] on select "Column name Style Current Rank Current Rank Position Next Rank Belt Size Active…" at bounding box center [347, 255] width 182 height 13
click at [468, 260] on select "Condition Is Is not Is blank Is not blank" at bounding box center [471, 255] width 54 height 13
select select "0"
click at [444, 249] on select "Condition Is Is not Is blank Is not blank" at bounding box center [471, 255] width 54 height 13
click at [520, 251] on select "Value Yes No" at bounding box center [524, 256] width 37 height 14
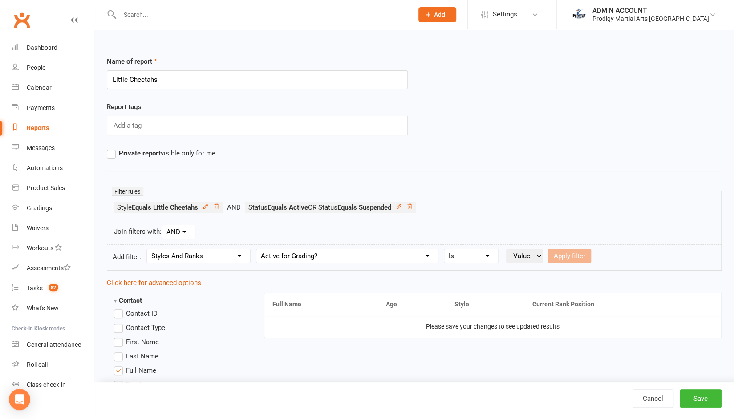
select select "true"
click at [506, 249] on select "Value Yes No" at bounding box center [524, 256] width 37 height 14
click at [573, 251] on button "Apply filter" at bounding box center [569, 256] width 43 height 14
select select
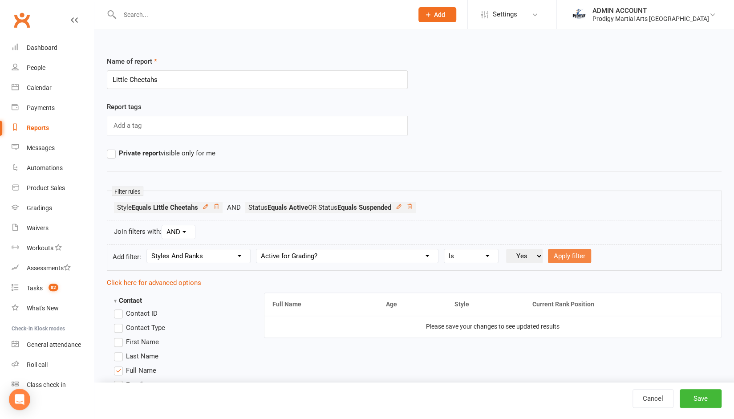
select select
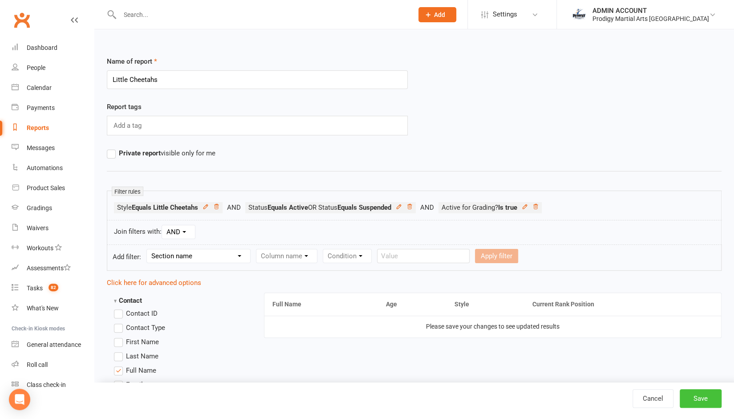
click at [706, 401] on button "Save" at bounding box center [701, 398] width 42 height 19
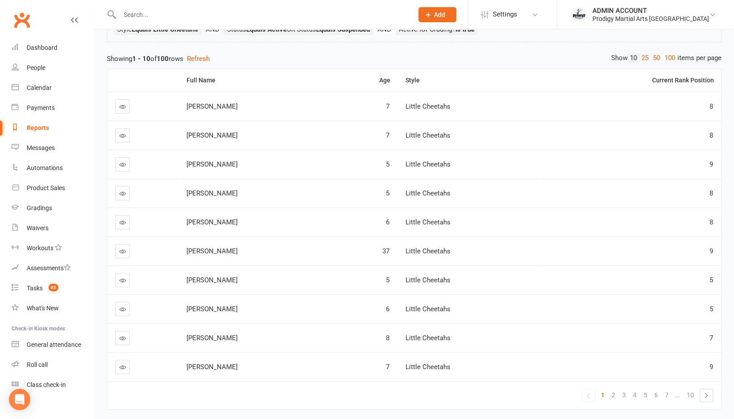
scroll to position [80, 0]
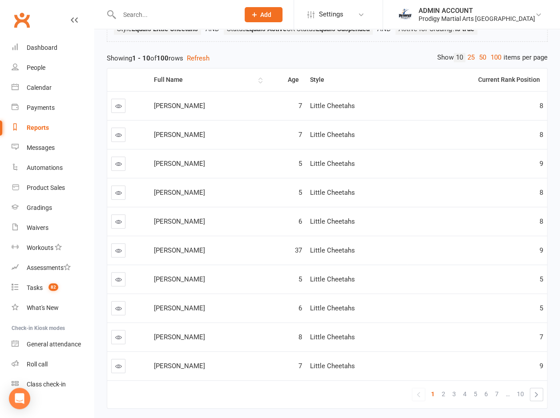
click at [178, 77] on div "Full Name" at bounding box center [205, 80] width 102 height 7
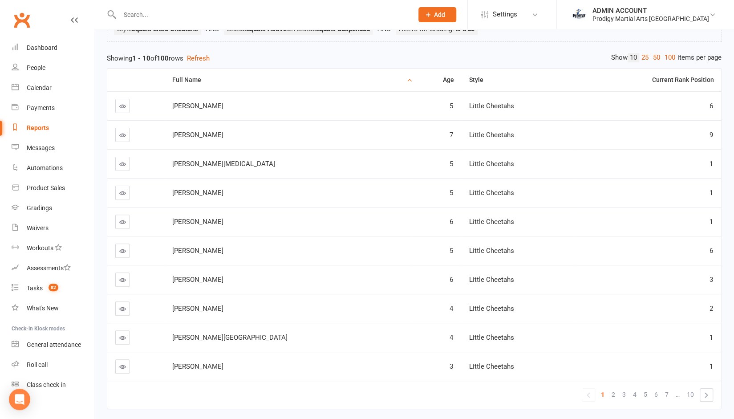
click at [248, 56] on div "Showing 1 - 10 of 100 rows Refresh" at bounding box center [414, 58] width 615 height 11
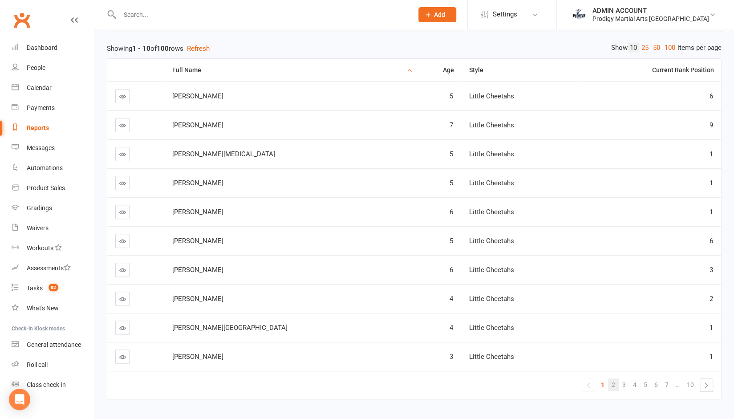
click at [613, 383] on span "2" at bounding box center [614, 384] width 4 height 12
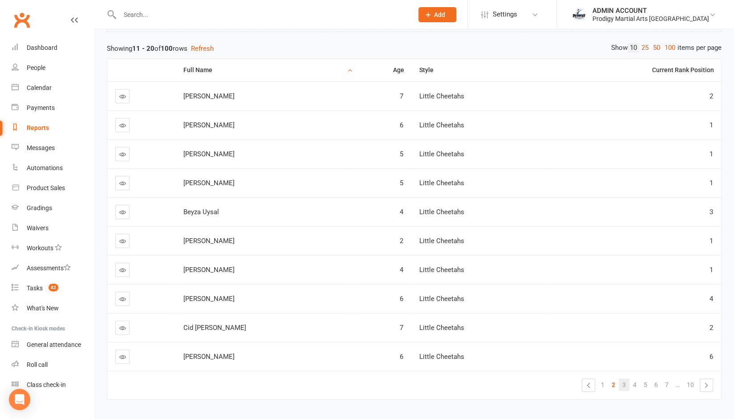
click at [624, 382] on span "3" at bounding box center [624, 384] width 4 height 12
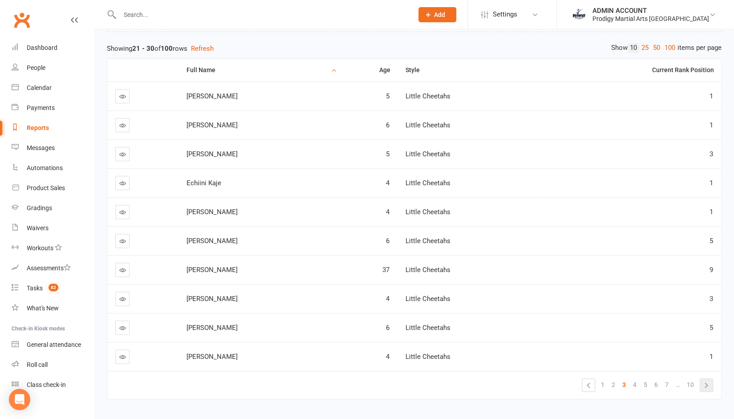
click at [710, 384] on link "»" at bounding box center [706, 385] width 12 height 12
click at [705, 382] on link "»" at bounding box center [706, 385] width 12 height 12
click at [123, 354] on icon at bounding box center [122, 356] width 7 height 7
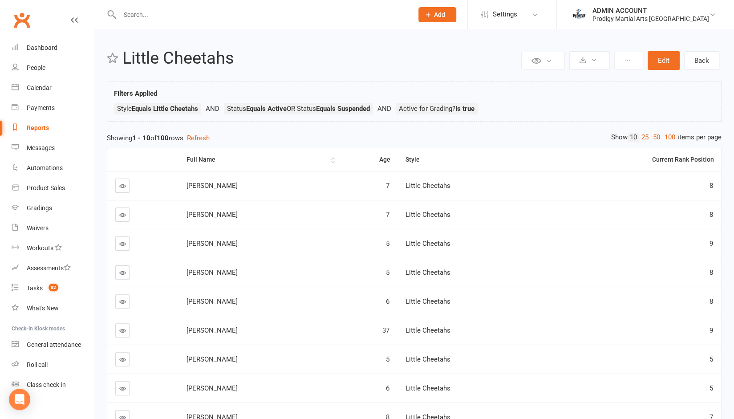
click at [202, 159] on div "Full Name" at bounding box center [257, 159] width 142 height 7
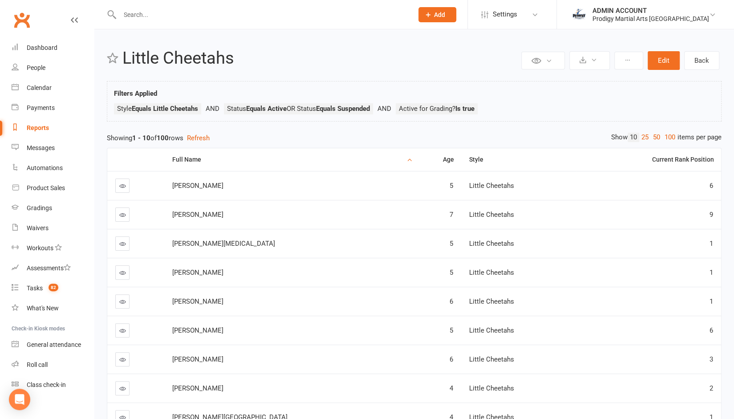
scroll to position [116, 0]
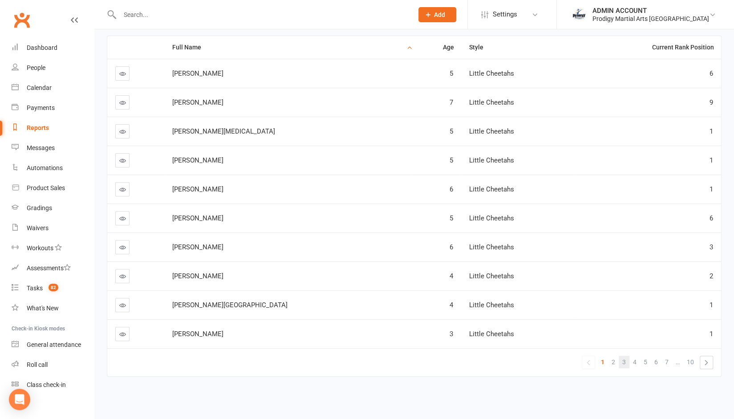
click at [628, 356] on link "3" at bounding box center [624, 362] width 11 height 12
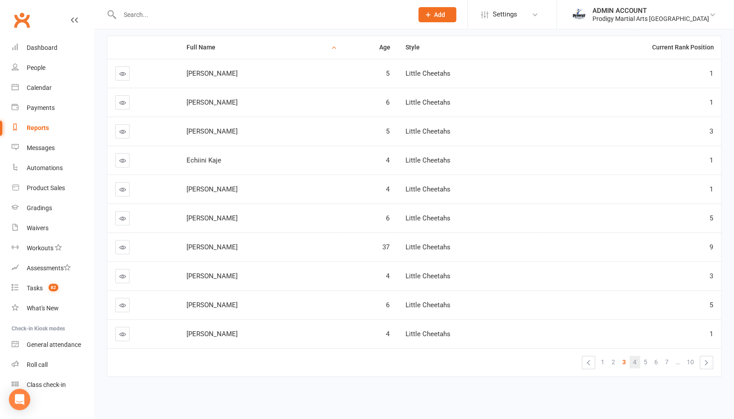
click at [636, 357] on span "4" at bounding box center [635, 362] width 4 height 12
click at [646, 357] on span "5" at bounding box center [646, 362] width 4 height 12
click at [706, 357] on link "»" at bounding box center [706, 362] width 12 height 12
click at [706, 356] on link "»" at bounding box center [706, 362] width 12 height 12
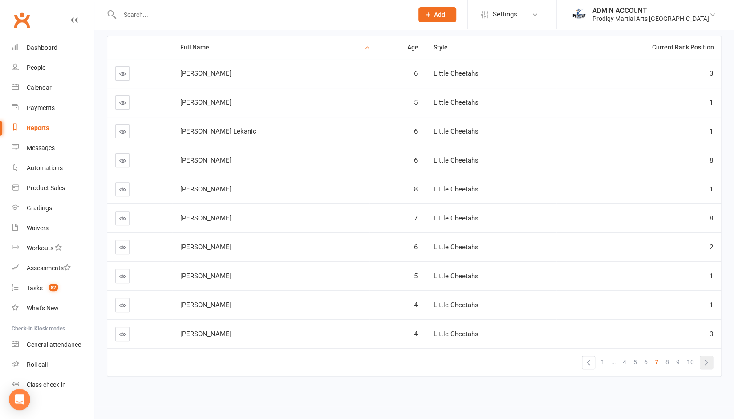
click at [706, 357] on link "»" at bounding box center [706, 362] width 12 height 12
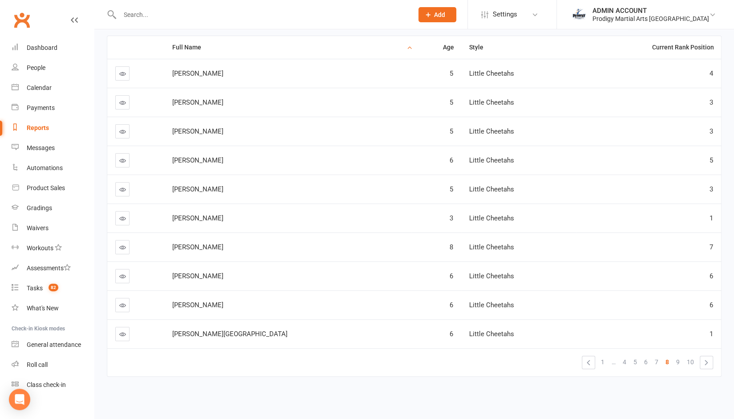
click at [123, 244] on icon at bounding box center [122, 247] width 7 height 7
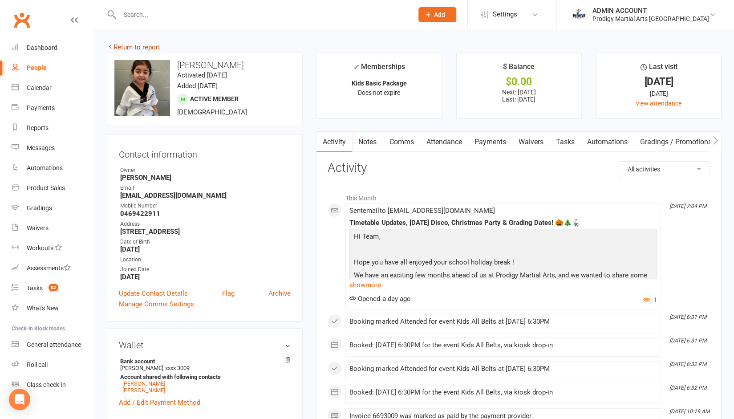
click at [118, 45] on link "Return to report" at bounding box center [133, 47] width 53 height 8
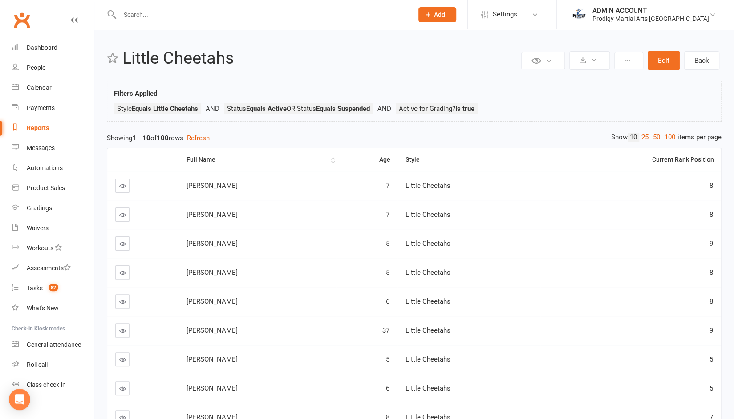
click at [202, 164] on th "Full Name" at bounding box center [257, 159] width 158 height 23
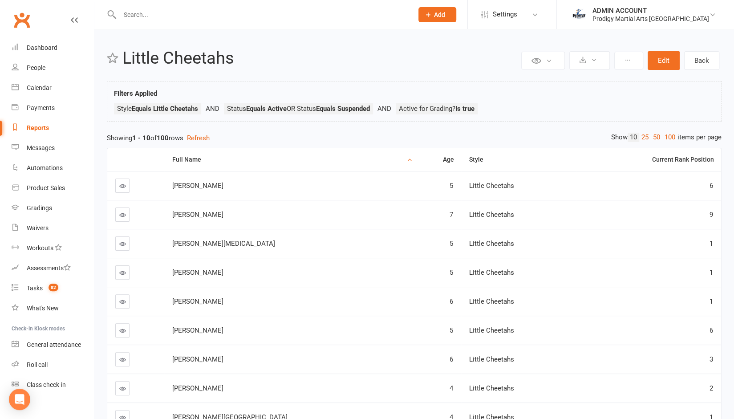
scroll to position [116, 0]
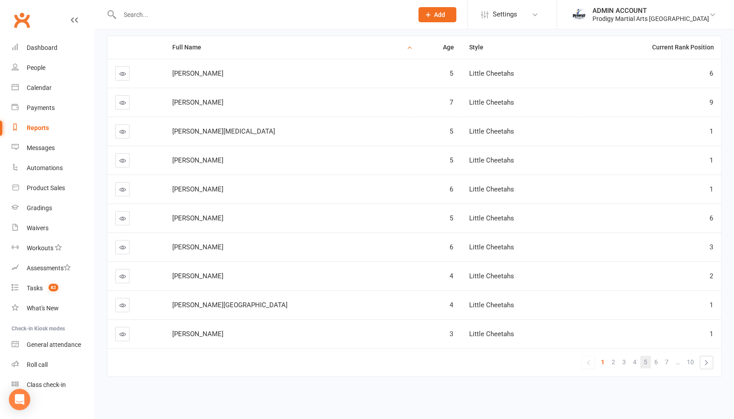
click at [650, 356] on link "5" at bounding box center [645, 362] width 11 height 12
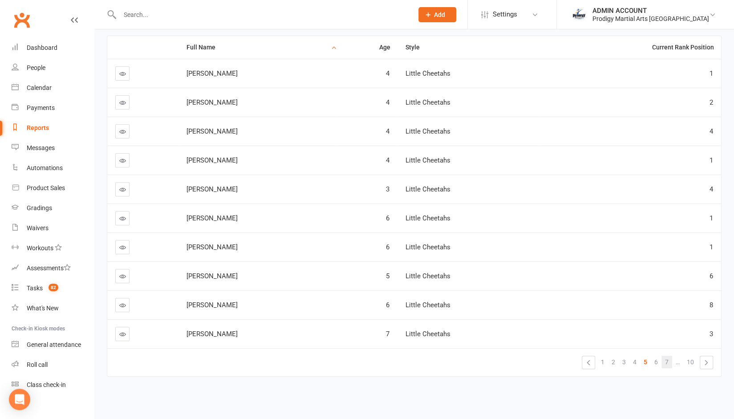
click at [666, 356] on span "7" at bounding box center [667, 362] width 4 height 12
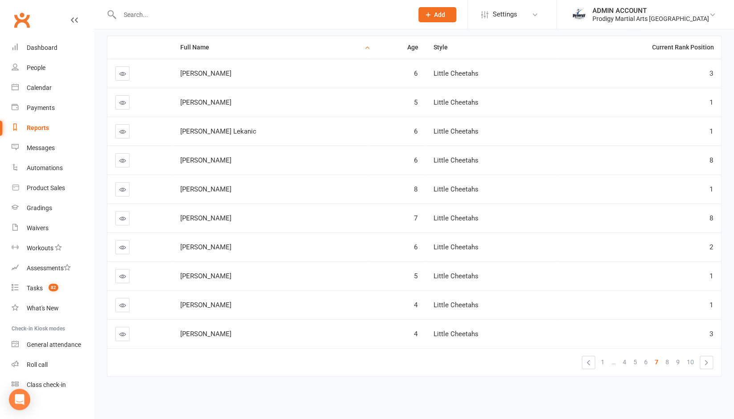
click at [666, 356] on link "8" at bounding box center [667, 362] width 11 height 12
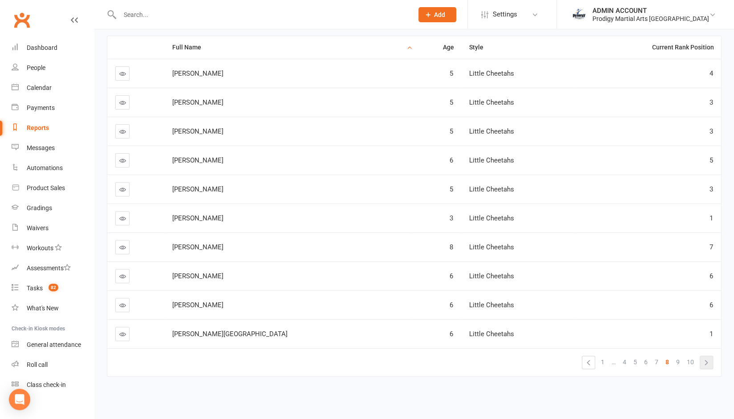
click at [708, 356] on link "»" at bounding box center [706, 362] width 12 height 12
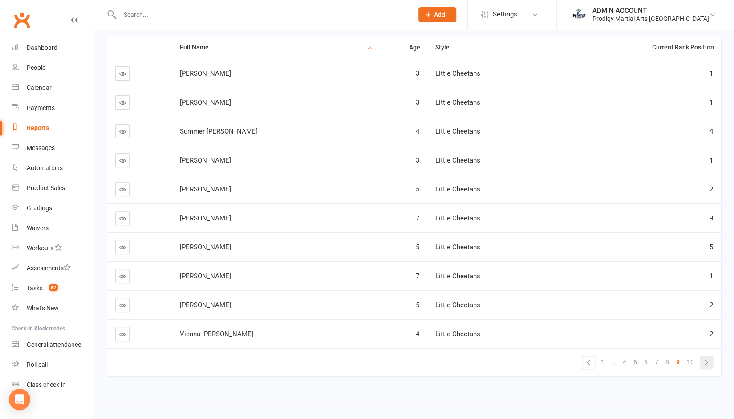
click at [706, 356] on link "»" at bounding box center [706, 362] width 12 height 12
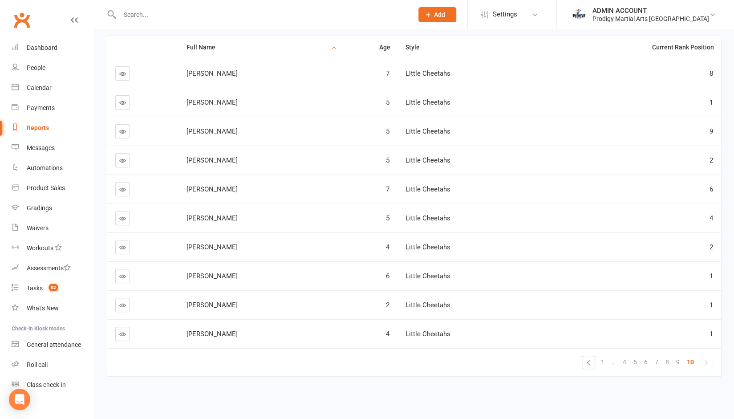
click at [100, 360] on div "Private Report Only visible by me Public Report Visible to everyone Export to C…" at bounding box center [414, 161] width 640 height 489
click at [602, 356] on span "1" at bounding box center [603, 362] width 4 height 12
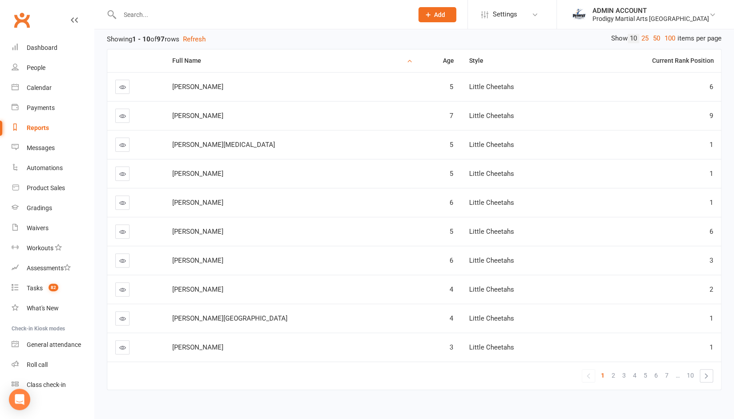
scroll to position [97, 0]
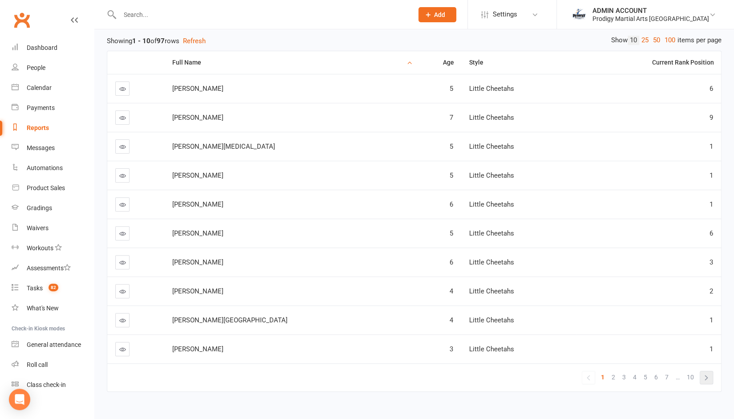
click at [706, 374] on link "»" at bounding box center [706, 377] width 12 height 12
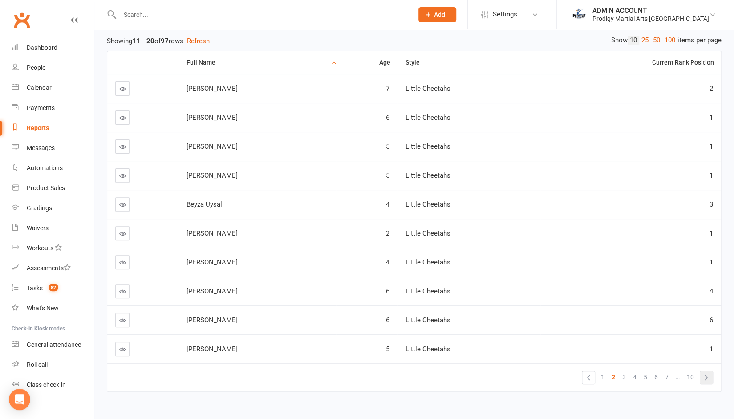
click at [706, 374] on link "»" at bounding box center [706, 377] width 12 height 12
click at [706, 378] on link "»" at bounding box center [706, 377] width 12 height 12
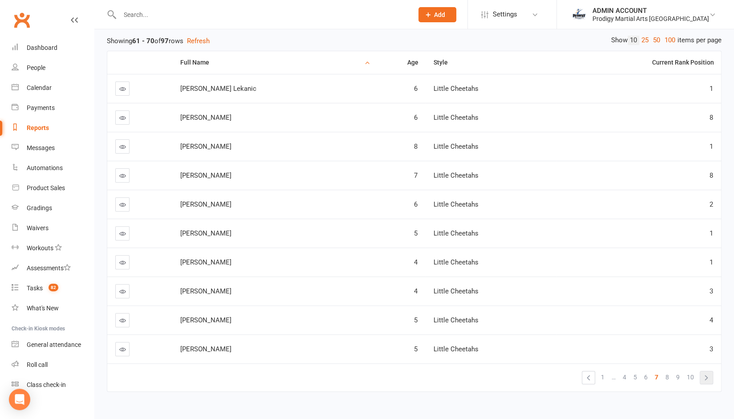
click at [705, 377] on link "»" at bounding box center [706, 377] width 12 height 12
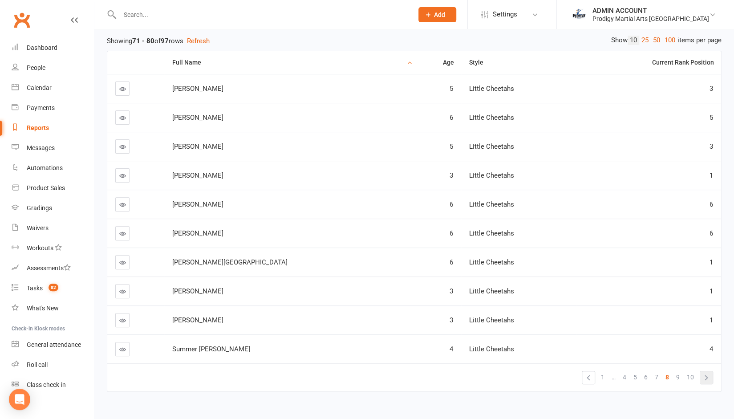
click at [705, 377] on link "»" at bounding box center [706, 377] width 12 height 12
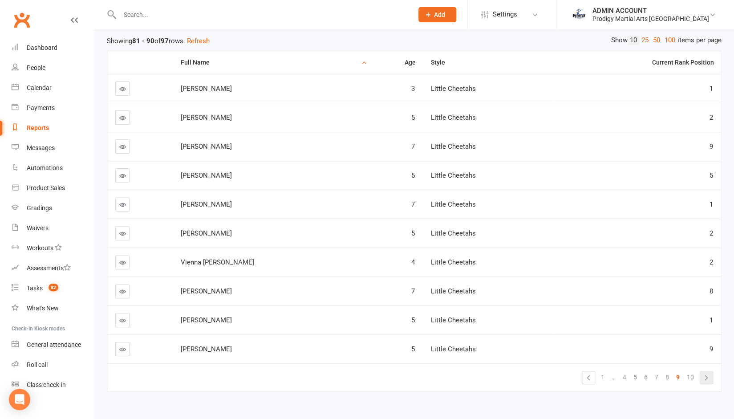
click at [703, 372] on link "»" at bounding box center [706, 377] width 12 height 12
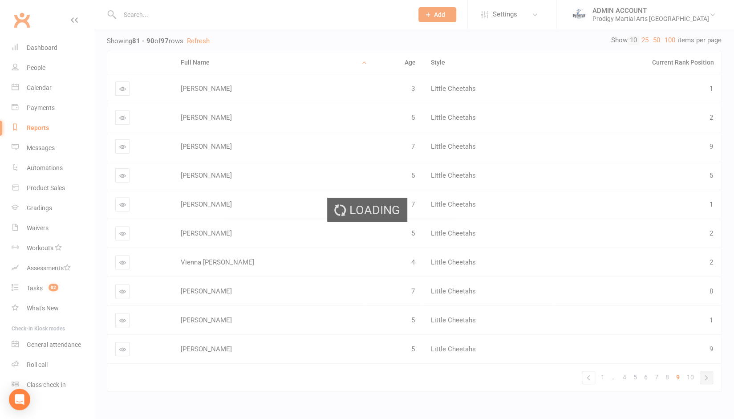
scroll to position [30, 0]
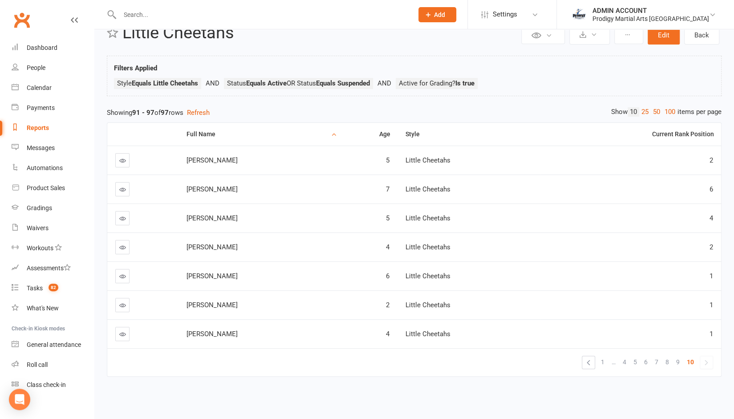
click at [199, 380] on div "Full Name Age Style Current Rank Position William Wall 5 Little Cheetahs 2 Will…" at bounding box center [414, 256] width 615 height 276
click at [657, 358] on span "7" at bounding box center [657, 362] width 4 height 12
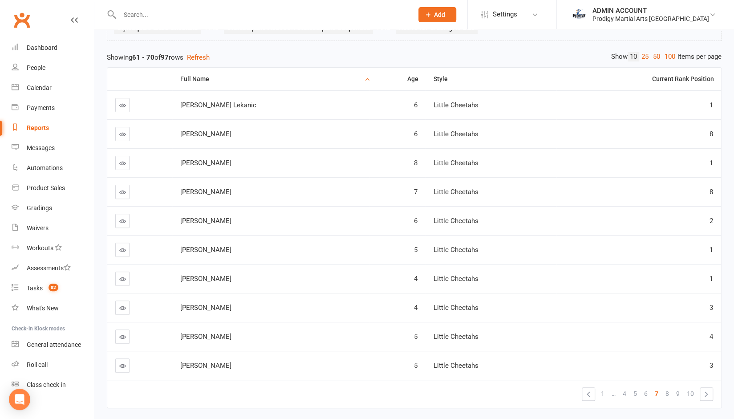
scroll to position [80, 0]
click at [646, 391] on span "6" at bounding box center [646, 394] width 4 height 12
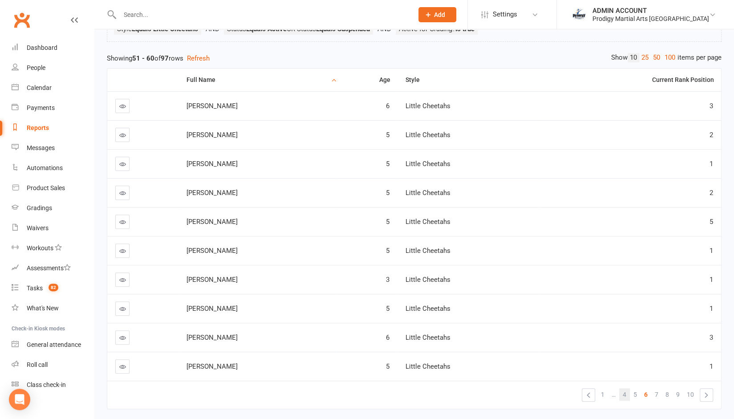
click at [627, 392] on link "4" at bounding box center [624, 394] width 11 height 12
click at [682, 404] on td "« 1 2 3 4 5 6 7 … 10 »" at bounding box center [414, 395] width 614 height 28
click at [601, 392] on span "1" at bounding box center [603, 394] width 4 height 12
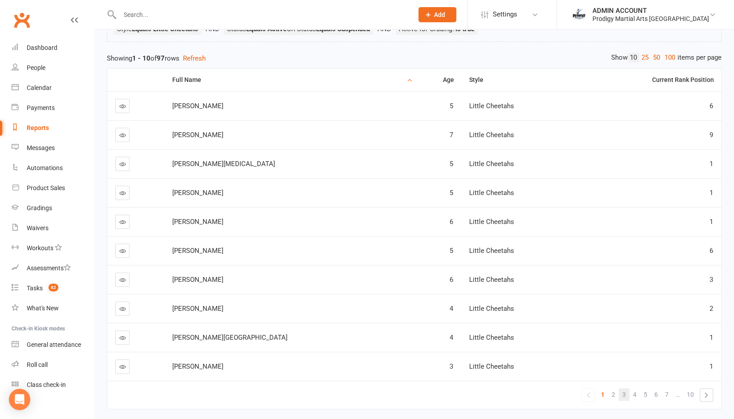
click at [622, 394] on span "3" at bounding box center [624, 394] width 4 height 12
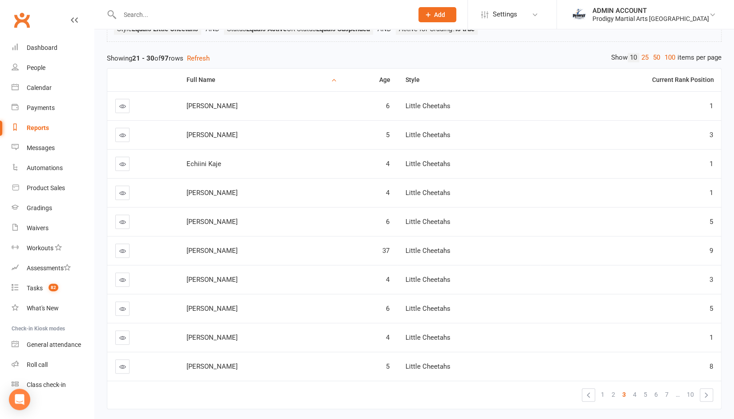
click at [686, 410] on div "Full Name Age Style Current Rank Position Divyan Sahoo 6 Little Cheetahs 1 Domi…" at bounding box center [414, 245] width 615 height 362
click at [655, 395] on span "6" at bounding box center [656, 394] width 4 height 12
click at [678, 411] on div "Full Name Age Style Current Rank Position Mahir Khan 6 Little Cheetahs 3 Maimoo…" at bounding box center [414, 245] width 615 height 362
click at [589, 392] on link "«" at bounding box center [588, 395] width 12 height 12
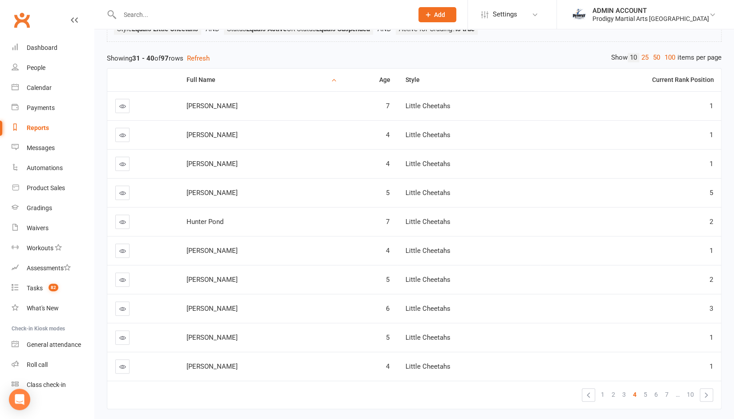
click at [589, 392] on link "«" at bounding box center [588, 395] width 12 height 12
click at [703, 394] on link "»" at bounding box center [706, 395] width 12 height 12
click at [705, 393] on link "»" at bounding box center [706, 395] width 12 height 12
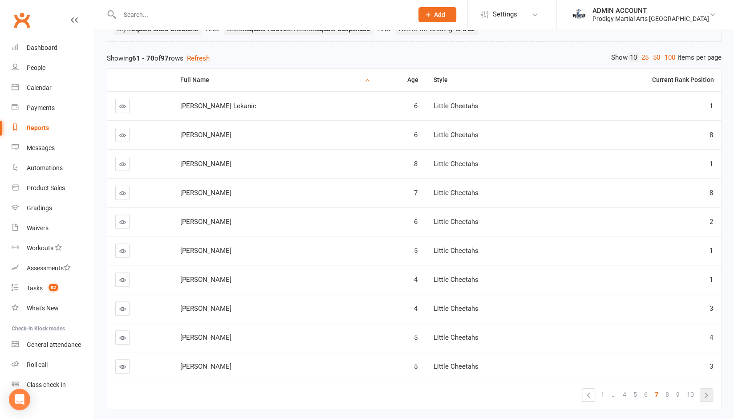
click at [708, 397] on link "»" at bounding box center [706, 395] width 12 height 12
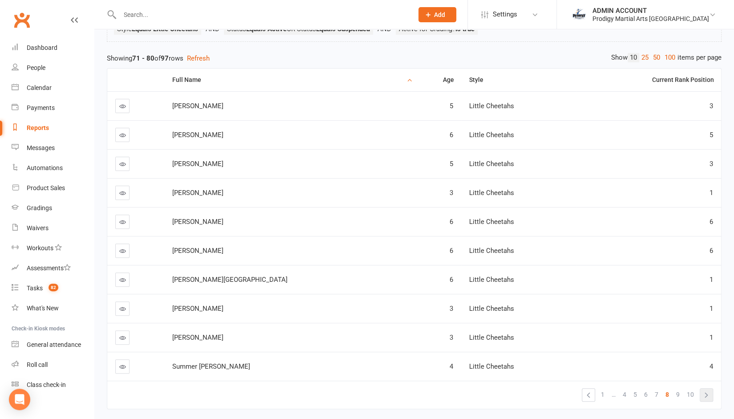
click at [710, 392] on link "»" at bounding box center [706, 395] width 12 height 12
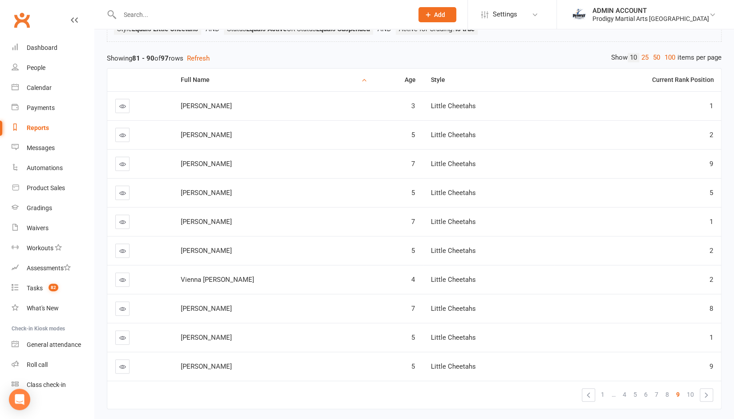
click at [710, 392] on link "»" at bounding box center [706, 395] width 12 height 12
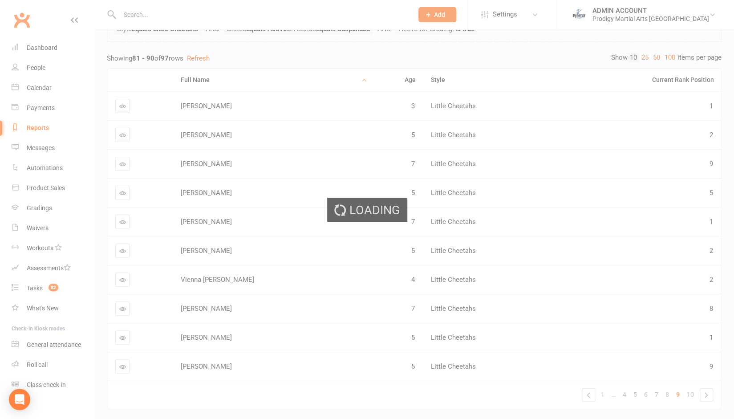
scroll to position [30, 0]
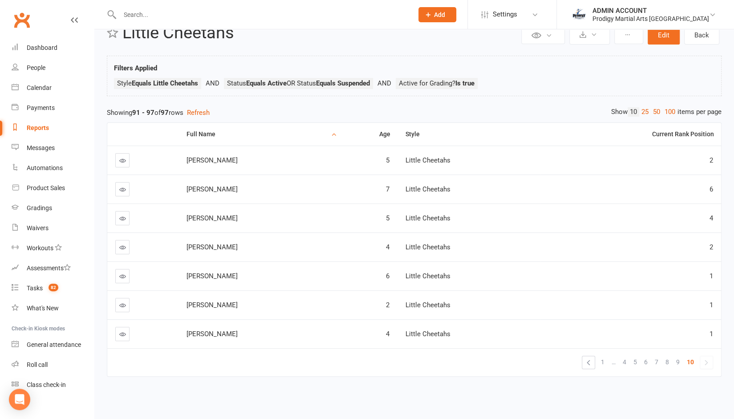
click at [217, 56] on div "Filters Applied Style Equals Little Cheetahs Status Equals Active OR Status Equ…" at bounding box center [414, 76] width 615 height 41
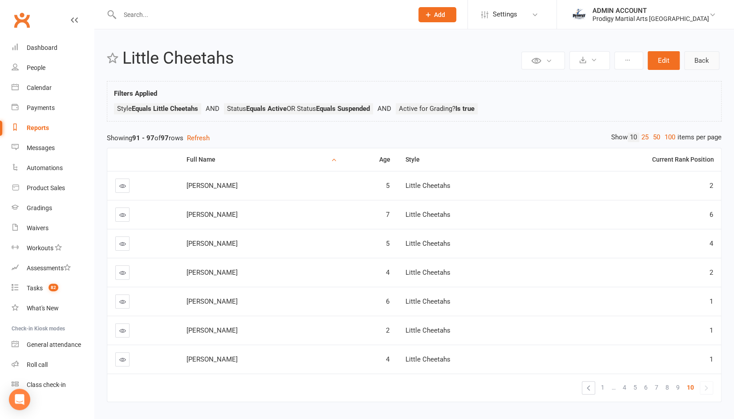
click at [695, 54] on link "Back" at bounding box center [701, 60] width 35 height 19
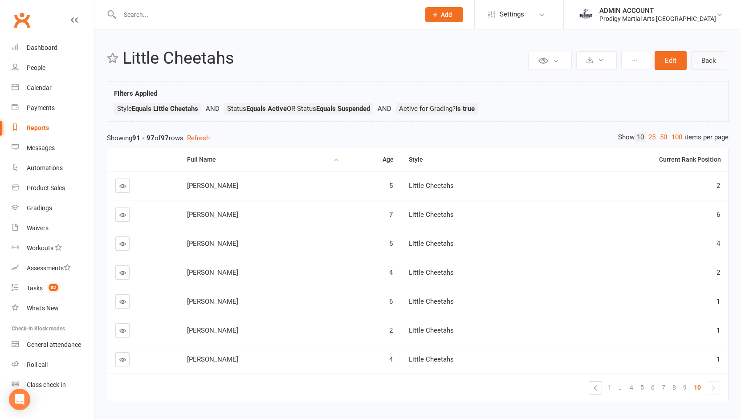
select select "100"
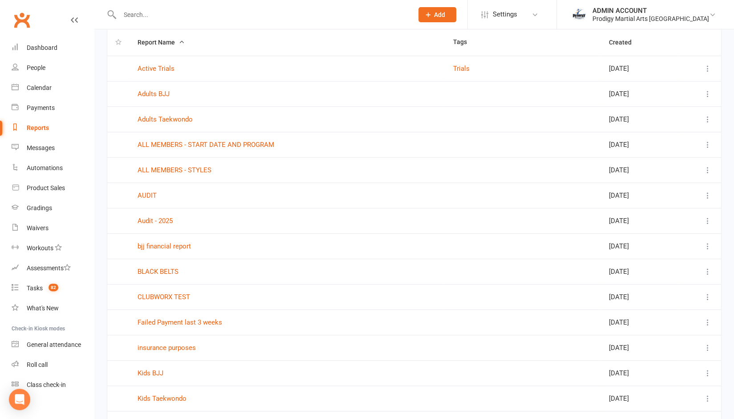
scroll to position [90, 0]
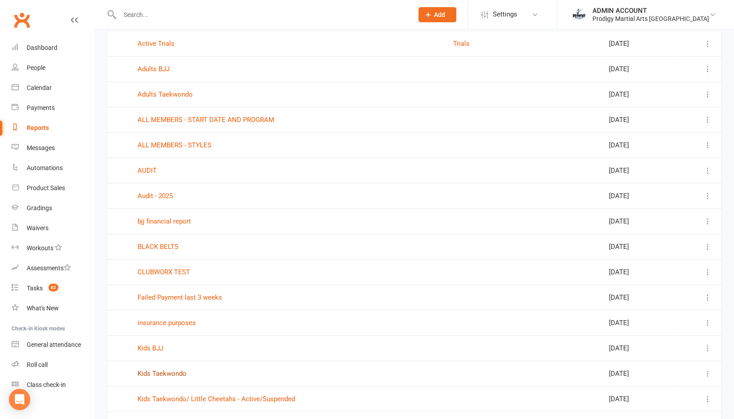
click at [155, 370] on link "Kids Taekwondo" at bounding box center [162, 374] width 49 height 8
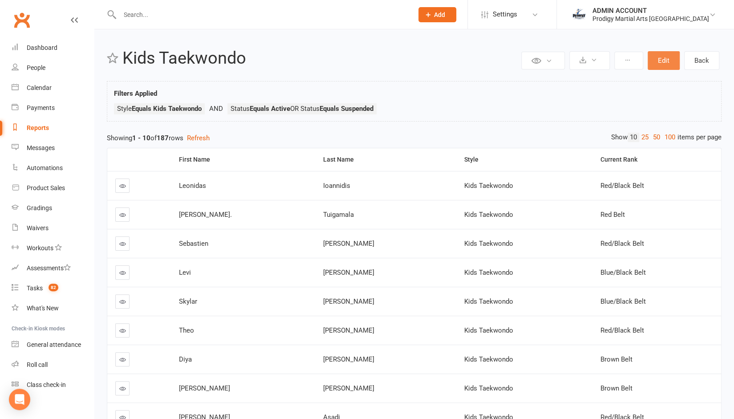
click at [669, 57] on button "Edit" at bounding box center [664, 60] width 32 height 19
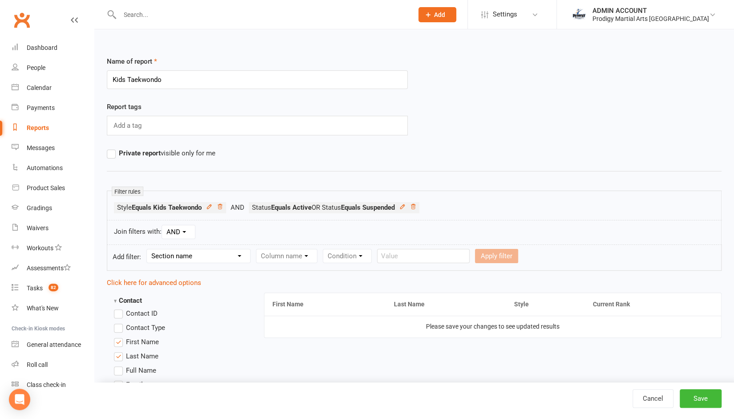
click at [209, 251] on select "Section name Contact Attendance Aggregate Payment Booking Waitlist Attendees Ca…" at bounding box center [198, 255] width 103 height 13
select select "12"
click at [148, 249] on select "Section name Contact Attendance Aggregate Payment Booking Waitlist Attendees Ca…" at bounding box center [198, 255] width 103 height 13
click at [276, 255] on select "Column name Style Current Rank Current Rank Position Next Rank Belt Size Active…" at bounding box center [347, 255] width 182 height 13
select select "5"
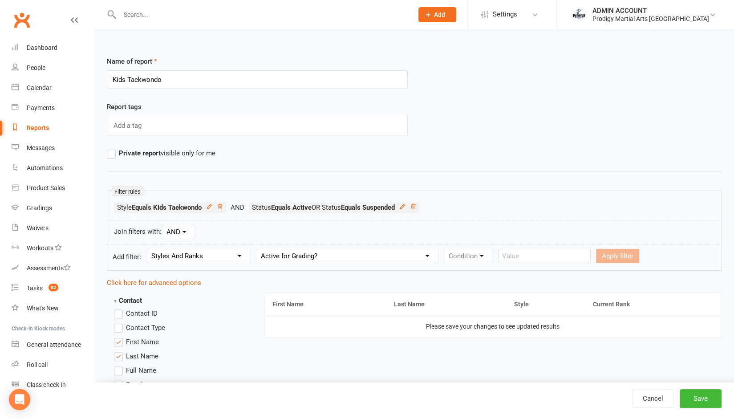
click at [257, 249] on select "Column name Style Current Rank Current Rank Position Next Rank Belt Size Active…" at bounding box center [347, 255] width 182 height 13
click at [461, 256] on select "Condition Is Is not Is blank Is not blank" at bounding box center [471, 255] width 54 height 13
select select "0"
click at [444, 249] on select "Condition Is Is not Is blank Is not blank" at bounding box center [471, 255] width 54 height 13
click at [517, 257] on select "Value Yes No" at bounding box center [524, 256] width 37 height 14
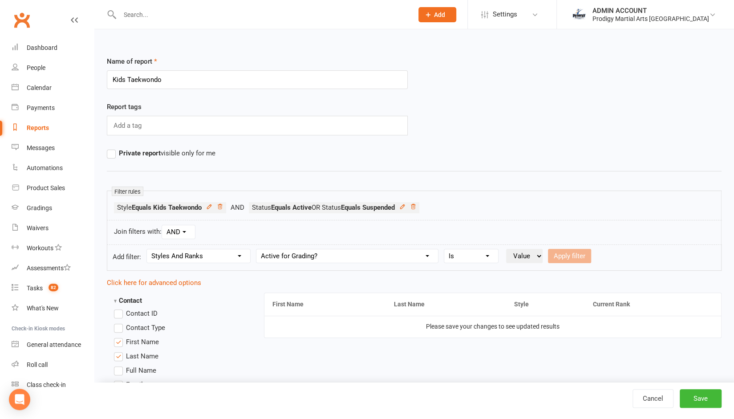
select select "true"
click at [506, 249] on select "Value Yes No" at bounding box center [524, 256] width 37 height 14
click at [703, 398] on button "Save" at bounding box center [701, 398] width 42 height 19
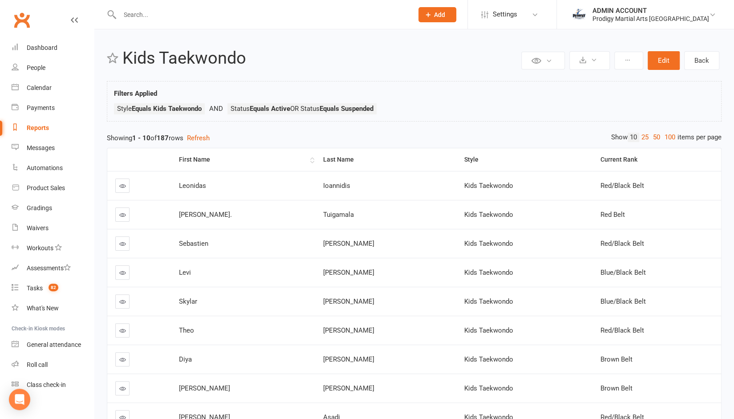
click at [196, 156] on div "First Name" at bounding box center [244, 159] width 130 height 7
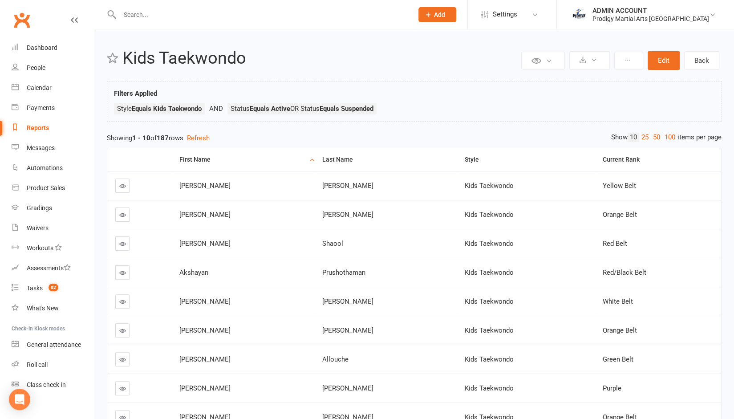
click at [249, 95] on div "Contact > Status Equals Active" at bounding box center [264, 95] width 76 height 9
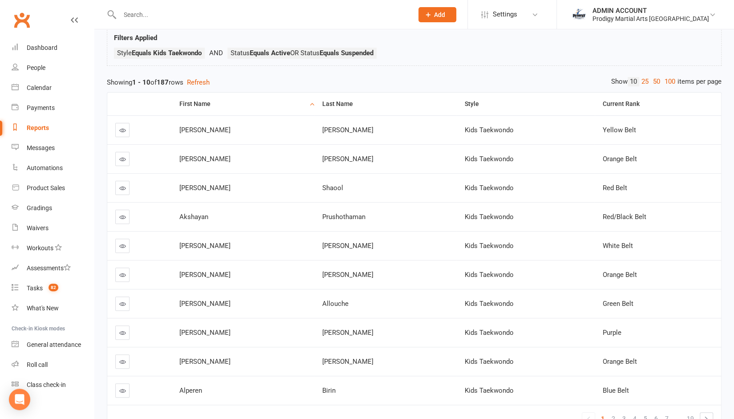
scroll to position [56, 0]
click at [707, 415] on link "»" at bounding box center [706, 418] width 12 height 12
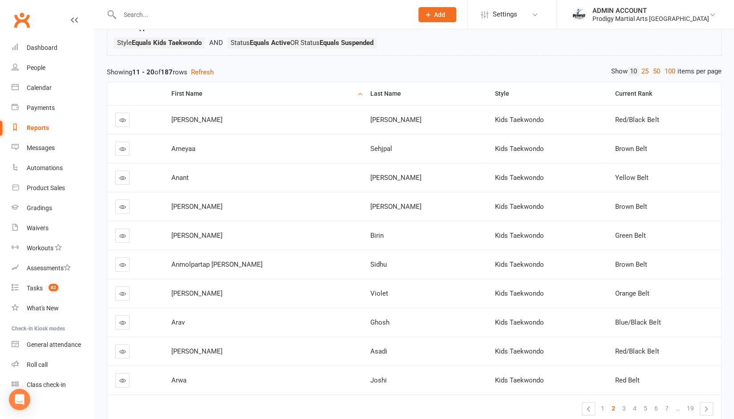
scroll to position [68, 0]
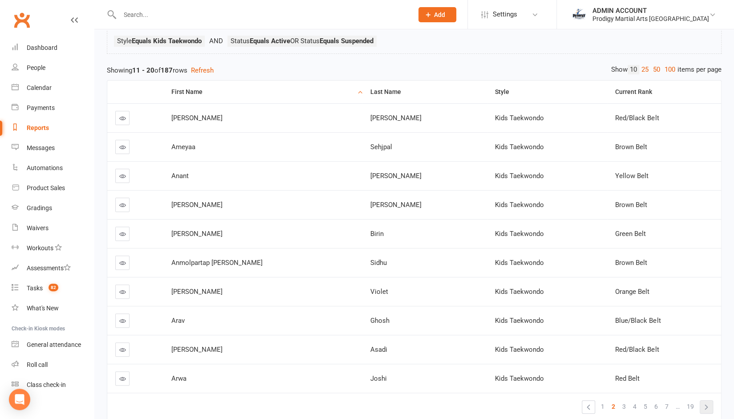
click at [705, 403] on link "»" at bounding box center [706, 407] width 12 height 12
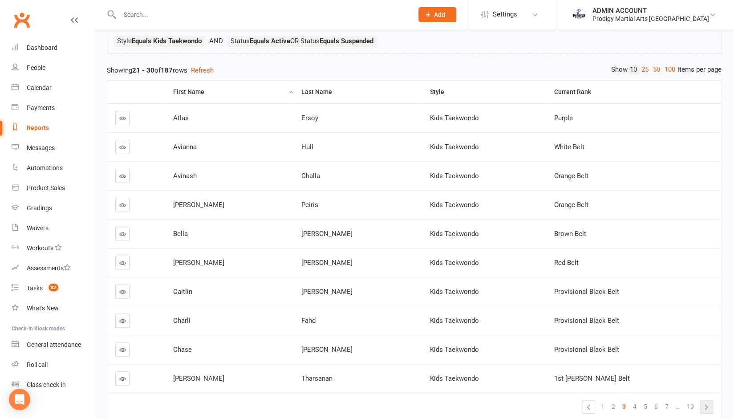
click at [709, 405] on link "»" at bounding box center [706, 407] width 12 height 12
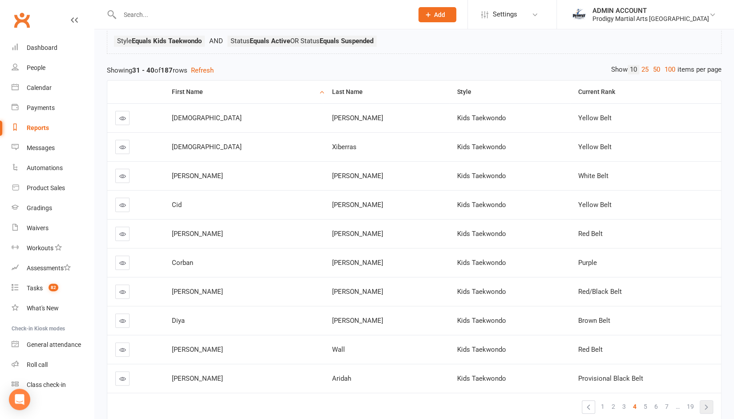
click at [710, 402] on link "»" at bounding box center [706, 407] width 12 height 12
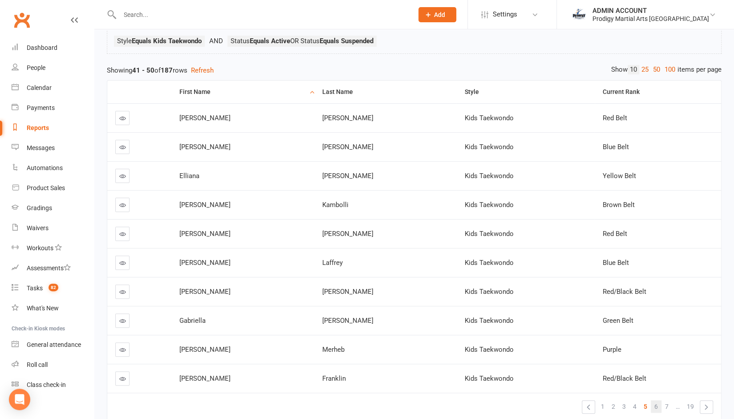
click at [657, 408] on span "6" at bounding box center [656, 406] width 4 height 12
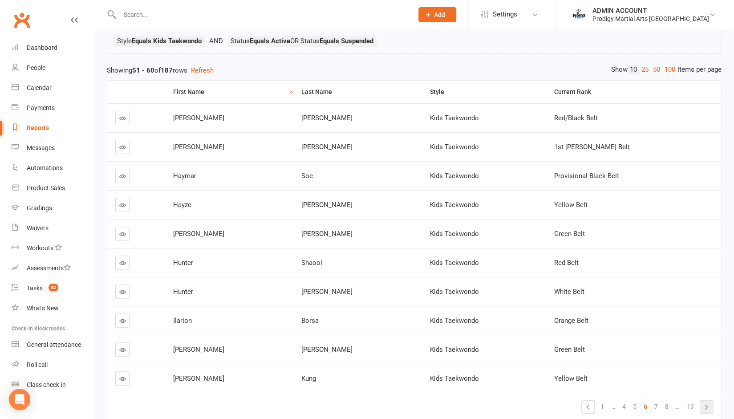
click at [705, 405] on link "»" at bounding box center [706, 407] width 12 height 12
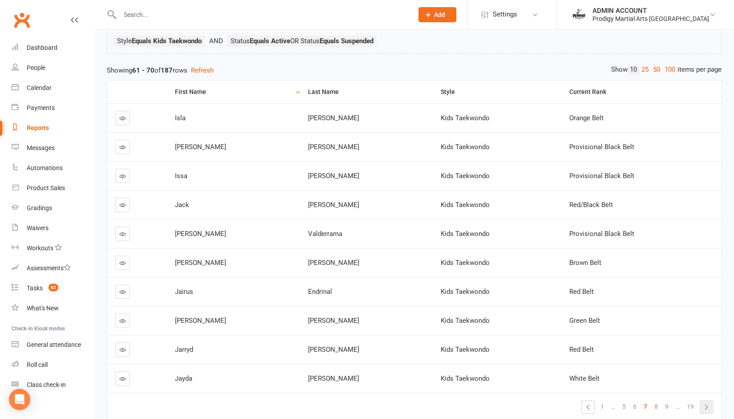
click at [711, 403] on link "»" at bounding box center [706, 407] width 12 height 12
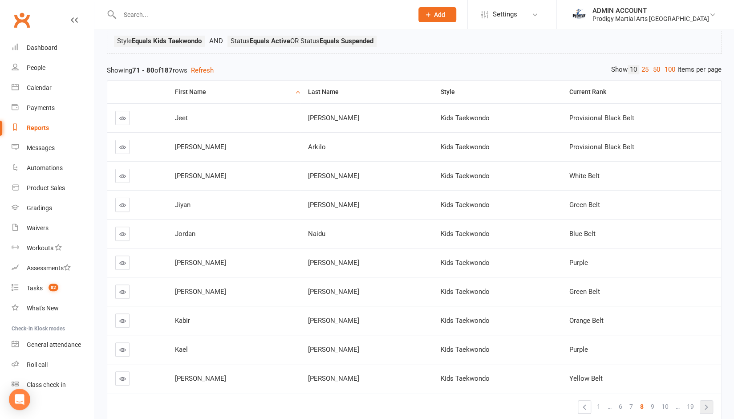
click at [711, 403] on link "»" at bounding box center [706, 407] width 12 height 12
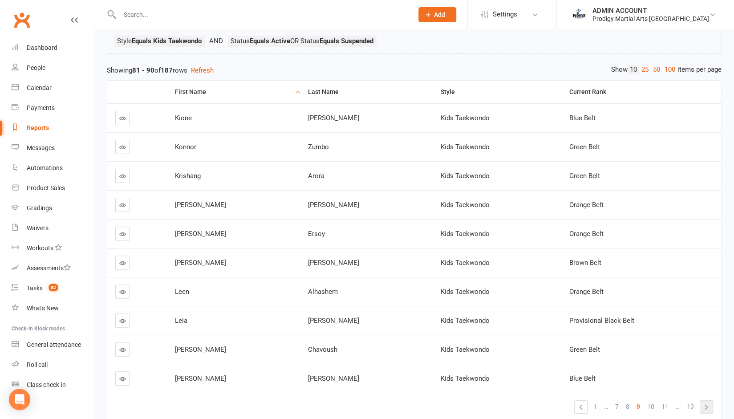
click at [711, 403] on link "»" at bounding box center [706, 407] width 12 height 12
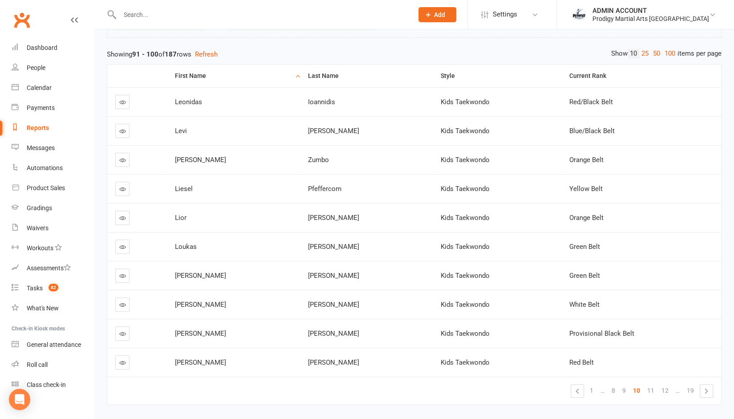
scroll to position [81, 0]
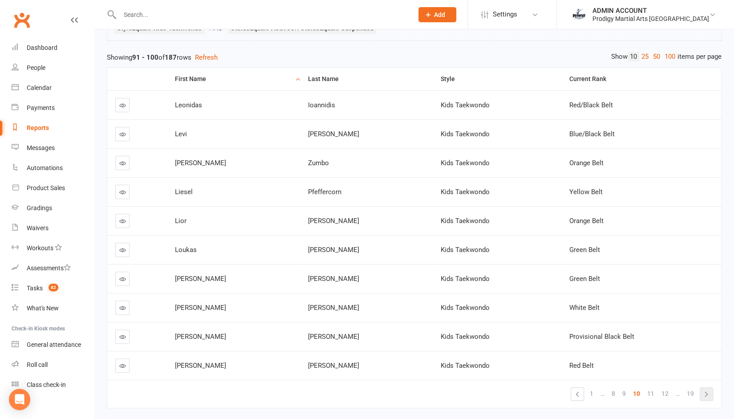
click at [708, 394] on link "»" at bounding box center [706, 394] width 12 height 12
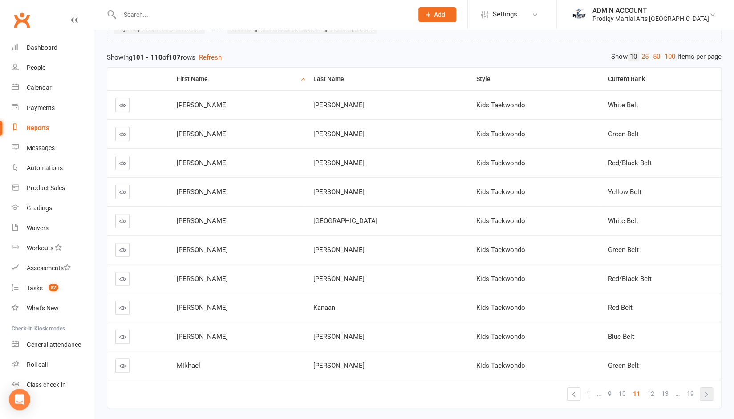
click at [708, 394] on link "»" at bounding box center [706, 394] width 12 height 12
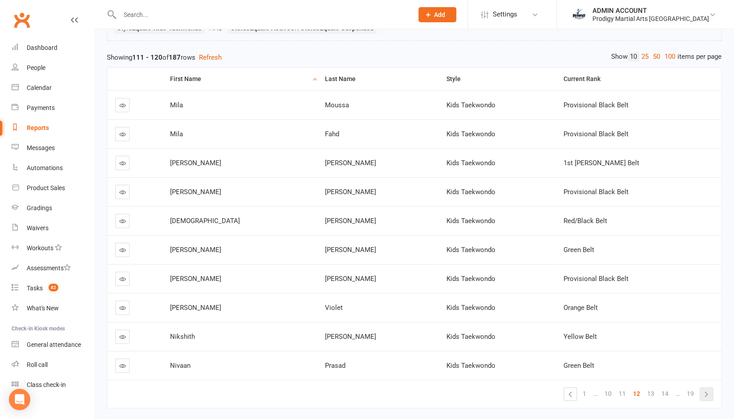
click at [705, 390] on link "»" at bounding box center [706, 394] width 12 height 12
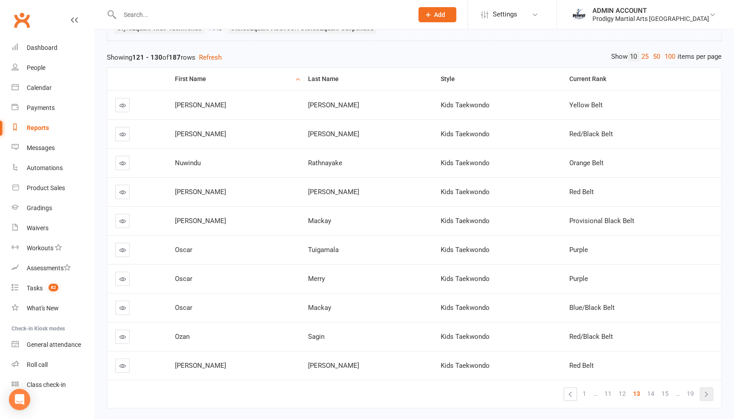
click at [710, 390] on link "»" at bounding box center [706, 394] width 12 height 12
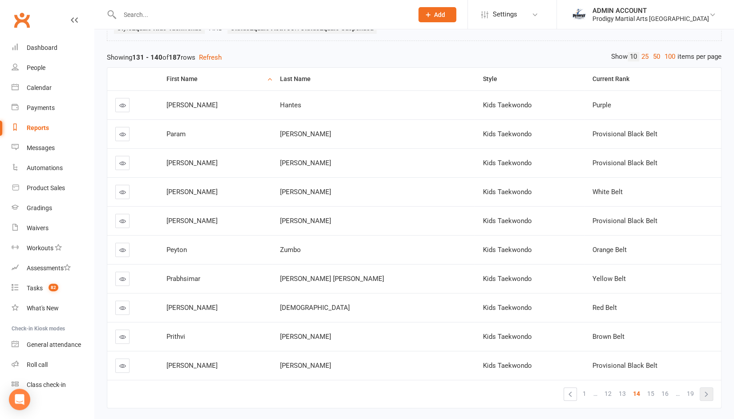
click at [710, 394] on link "»" at bounding box center [706, 394] width 12 height 12
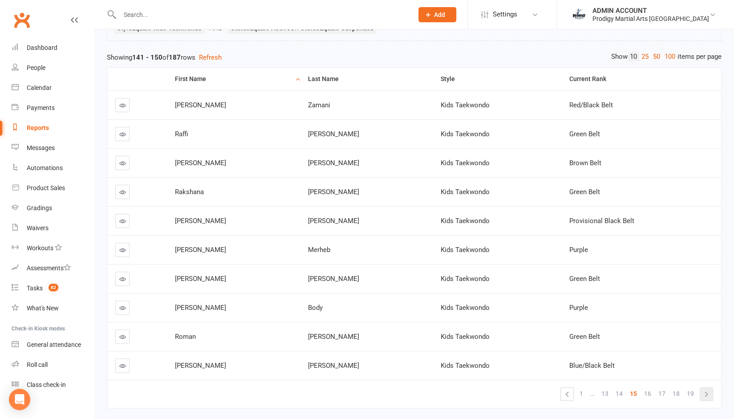
click at [710, 394] on link "»" at bounding box center [706, 394] width 12 height 12
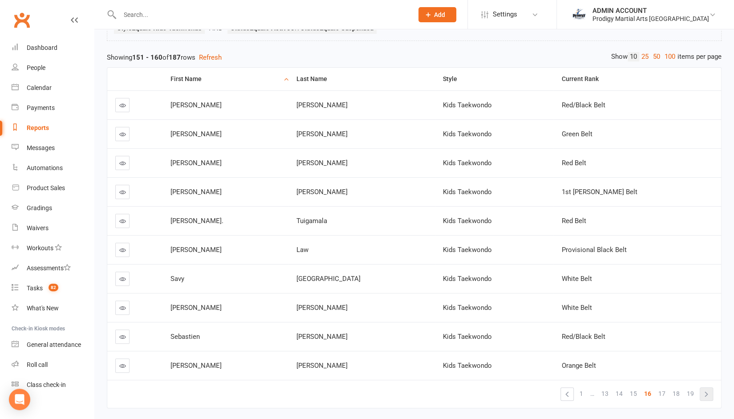
click at [709, 395] on link "»" at bounding box center [706, 394] width 12 height 12
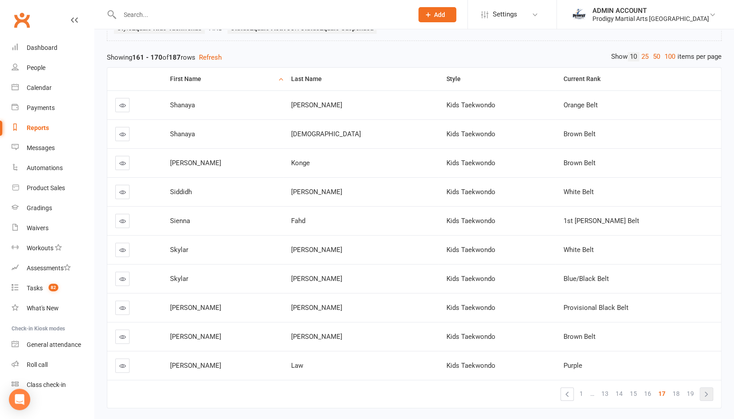
click at [710, 389] on link "»" at bounding box center [706, 394] width 12 height 12
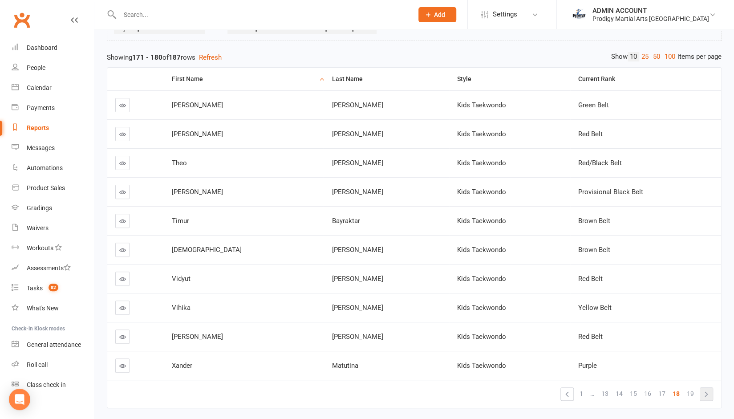
click at [706, 391] on link "»" at bounding box center [706, 394] width 12 height 12
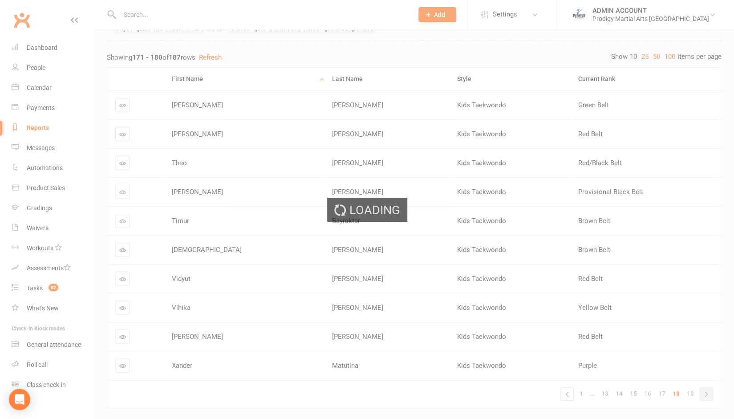
scroll to position [30, 0]
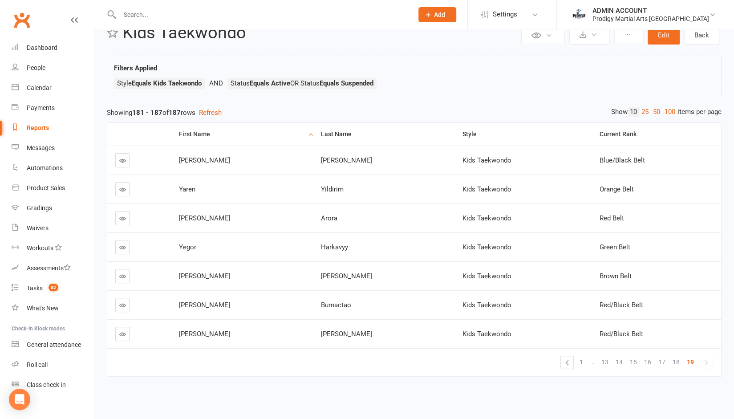
click at [303, 49] on div "Private Report Only visible by me Public Report Visible to everyone Export to C…" at bounding box center [414, 205] width 640 height 402
click at [702, 32] on link "Back" at bounding box center [701, 35] width 35 height 19
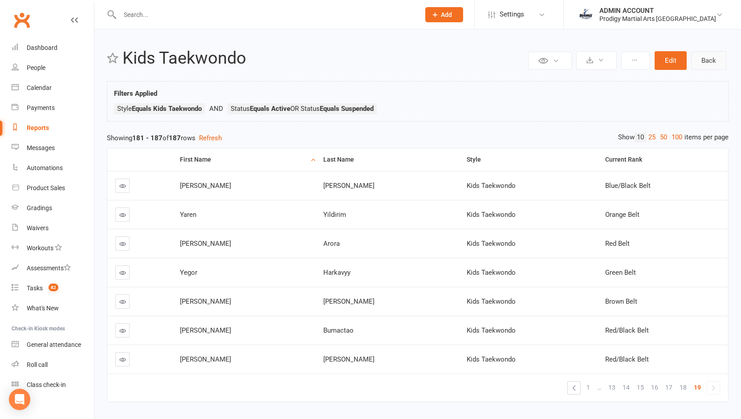
select select "100"
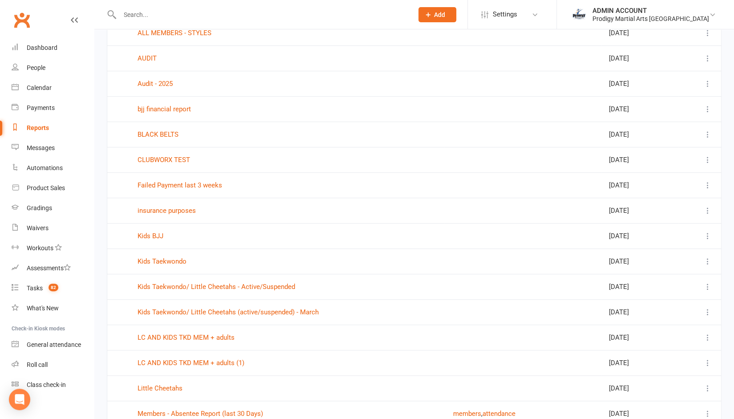
scroll to position [201, 0]
click at [153, 236] on link "Kids BJJ" at bounding box center [151, 237] width 26 height 8
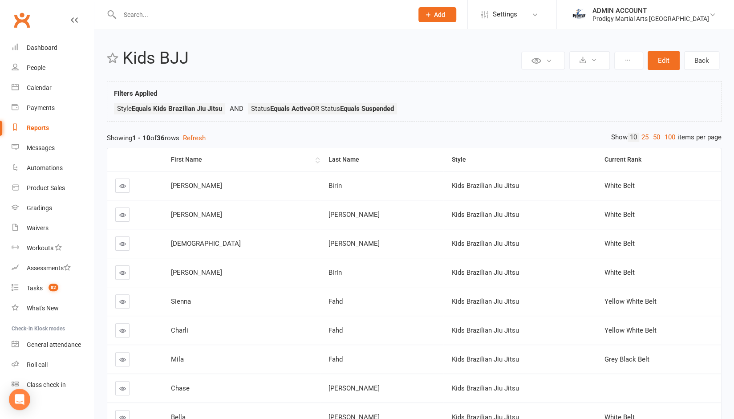
click at [185, 156] on div "First Name" at bounding box center [242, 159] width 142 height 7
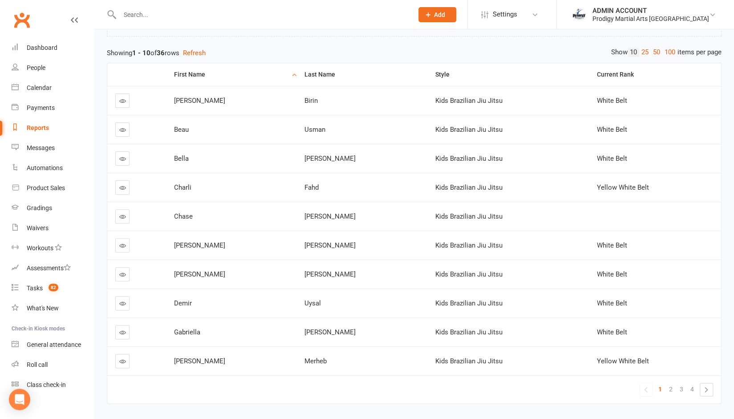
scroll to position [85, 0]
click at [707, 389] on link "»" at bounding box center [706, 389] width 12 height 12
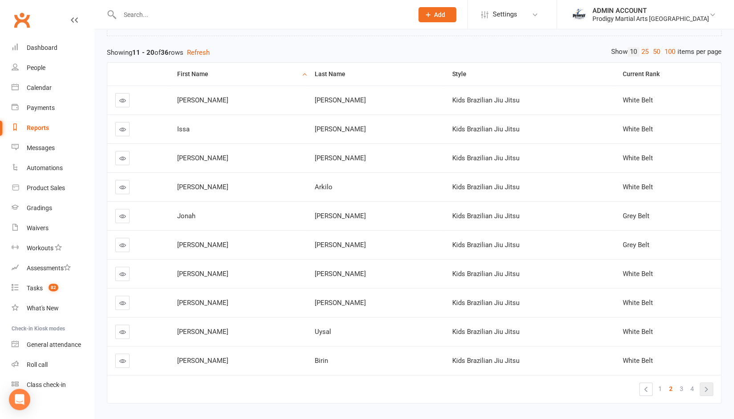
click at [707, 389] on link "»" at bounding box center [706, 389] width 12 height 12
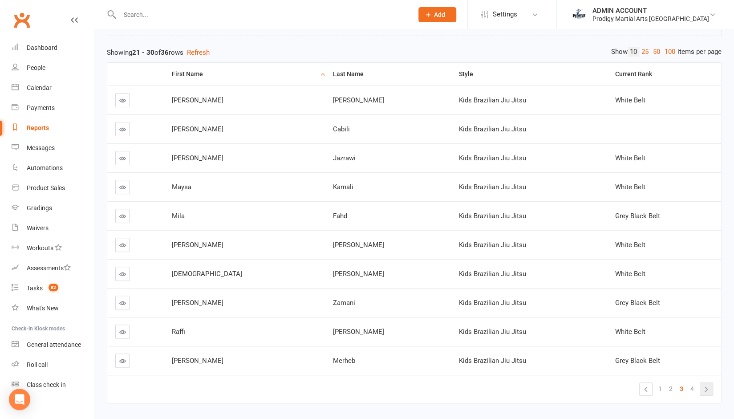
click at [704, 387] on link "»" at bounding box center [706, 389] width 12 height 12
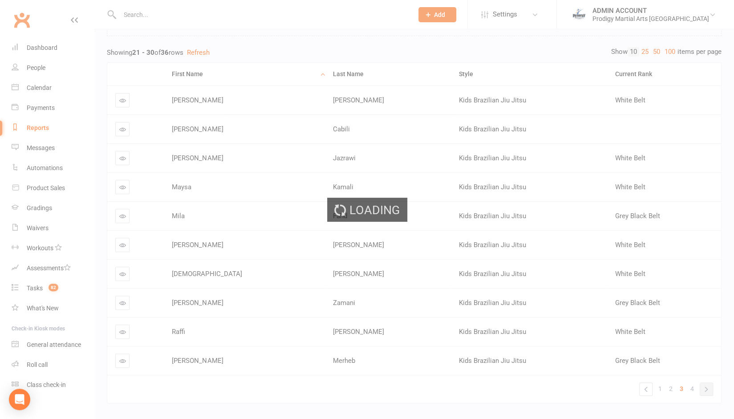
scroll to position [1, 0]
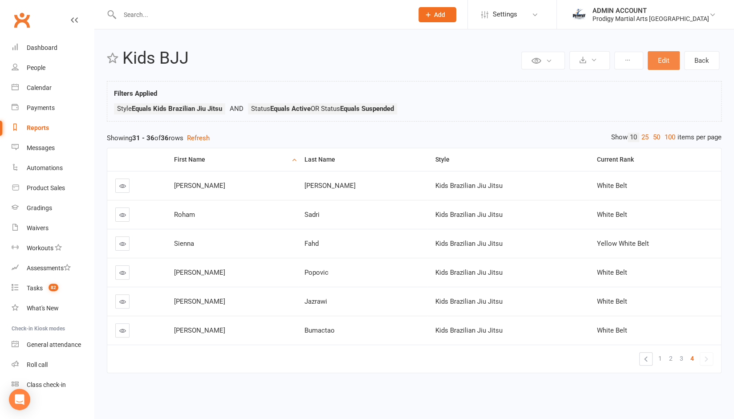
click at [658, 55] on button "Edit" at bounding box center [664, 60] width 32 height 19
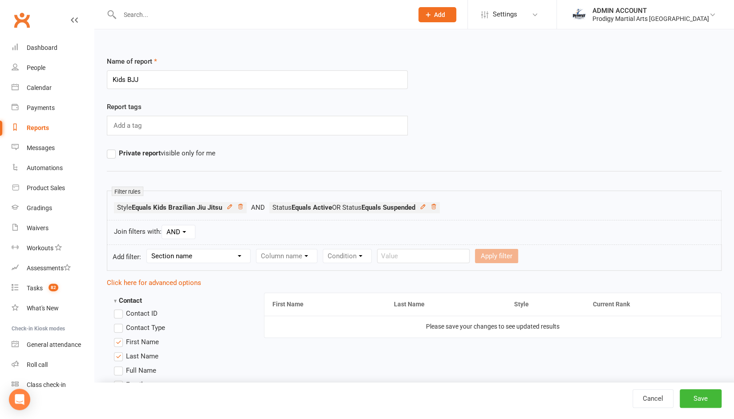
click at [183, 255] on select "Section name Contact Attendance Aggregate Payment Booking Waitlist Attendees Ca…" at bounding box center [198, 255] width 103 height 13
select select "12"
click at [148, 249] on select "Section name Contact Attendance Aggregate Payment Booking Waitlist Attendees Ca…" at bounding box center [198, 255] width 103 height 13
click at [285, 246] on form "Add filter: Section name Contact Attendance Aggregate Payment Booking Waitlist …" at bounding box center [414, 257] width 615 height 26
click at [287, 251] on select "Column name Style Current Rank Current Rank Position Next Rank Belt Size Active…" at bounding box center [347, 255] width 182 height 13
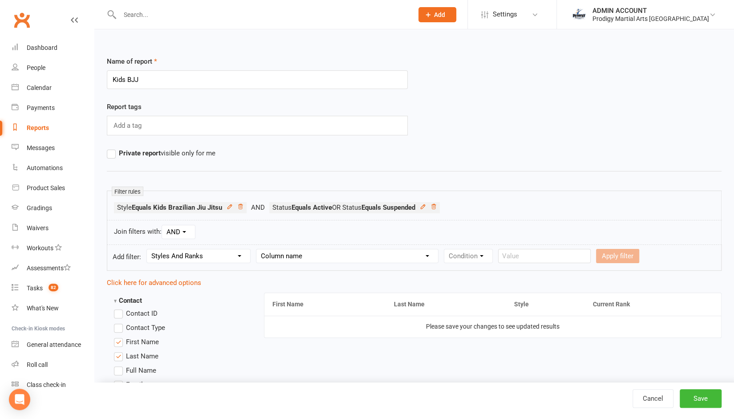
select select "5"
click at [257, 249] on select "Column name Style Current Rank Current Rank Position Next Rank Belt Size Active…" at bounding box center [347, 255] width 182 height 13
click at [457, 251] on select "Condition Is Is not Is blank Is not blank" at bounding box center [471, 255] width 54 height 13
select select "0"
click at [444, 249] on select "Condition Is Is not Is blank Is not blank" at bounding box center [471, 255] width 54 height 13
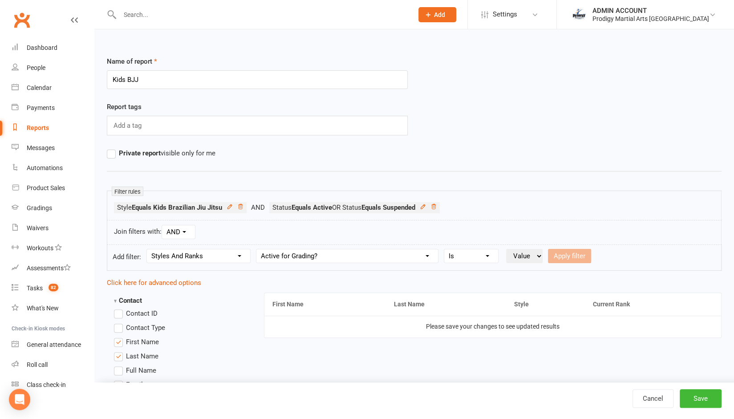
click at [530, 257] on select "Value Yes No" at bounding box center [524, 256] width 37 height 14
select select "true"
click at [506, 249] on select "Value Yes No" at bounding box center [524, 256] width 37 height 14
click at [568, 249] on button "Apply filter" at bounding box center [569, 256] width 43 height 14
select select
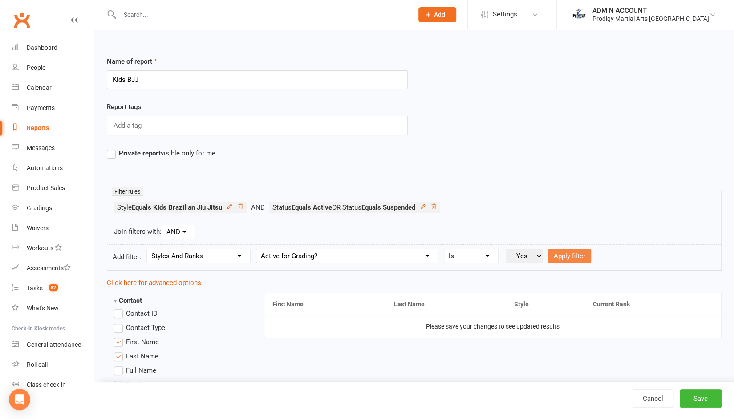
select select
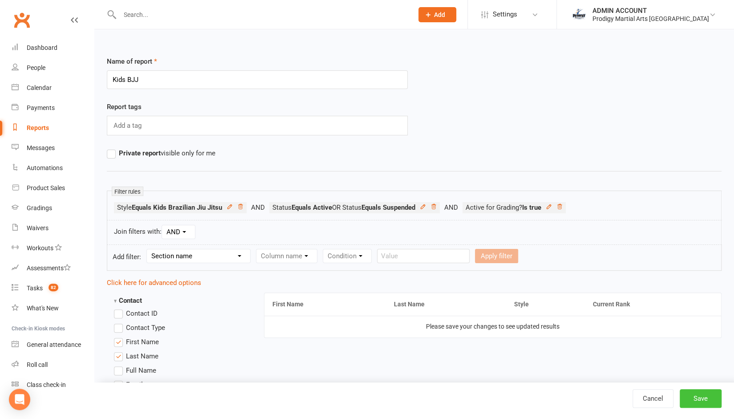
click at [705, 399] on button "Save" at bounding box center [701, 398] width 42 height 19
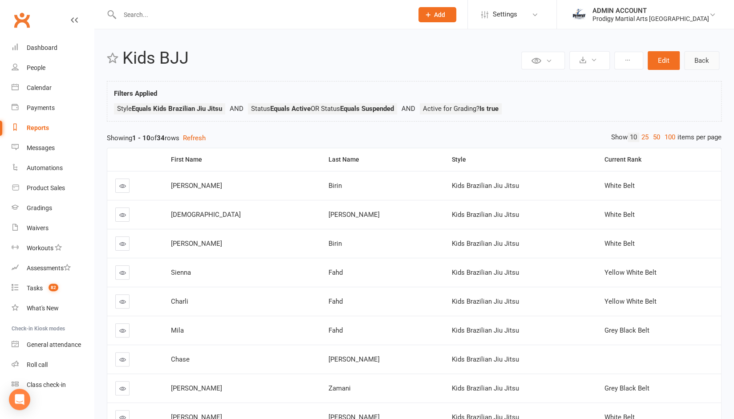
click at [703, 65] on link "Back" at bounding box center [701, 60] width 35 height 19
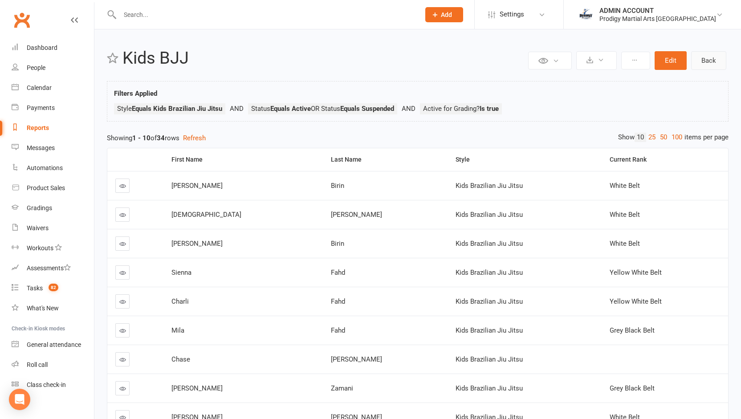
select select "100"
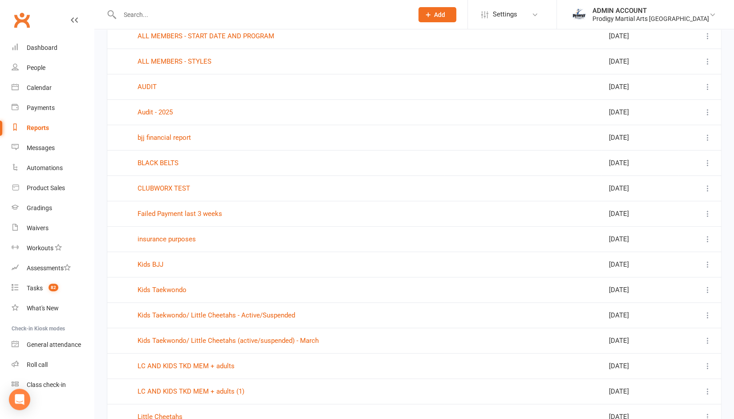
scroll to position [175, 0]
click at [159, 289] on link "Kids Taekwondo" at bounding box center [162, 289] width 49 height 8
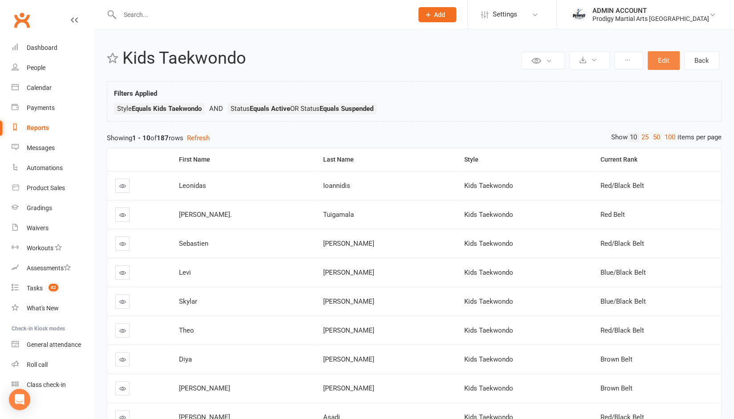
click at [662, 65] on button "Edit" at bounding box center [664, 60] width 32 height 19
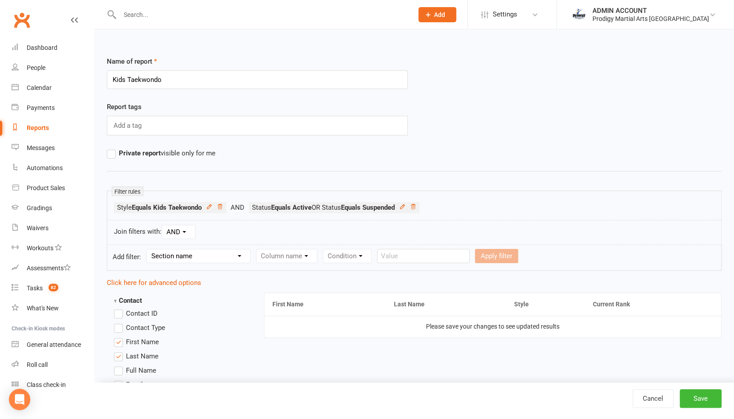
click at [184, 256] on select "Section name Contact Attendance Aggregate Payment Booking Waitlist Attendees Ca…" at bounding box center [198, 255] width 103 height 13
select select "12"
click at [148, 249] on select "Section name Contact Attendance Aggregate Payment Booking Waitlist Attendees Ca…" at bounding box center [198, 255] width 103 height 13
click at [288, 254] on select "Column name Style Current Rank Current Rank Position Next Rank Belt Size Active…" at bounding box center [347, 255] width 182 height 13
select select "5"
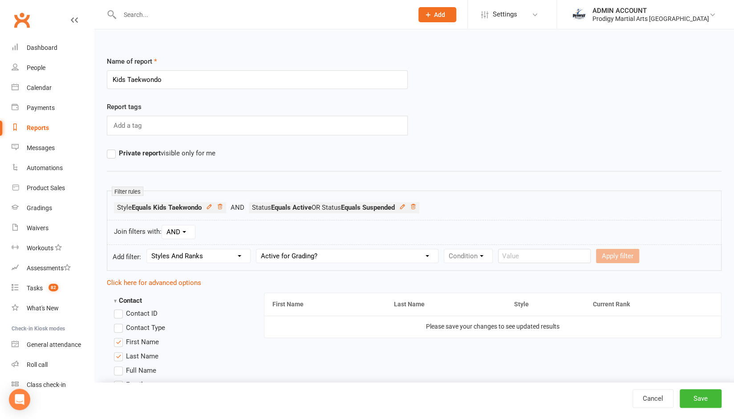
click at [257, 249] on select "Column name Style Current Rank Current Rank Position Next Rank Belt Size Active…" at bounding box center [347, 255] width 182 height 13
click at [464, 250] on select "Condition Is Is not Is blank Is not blank" at bounding box center [471, 255] width 54 height 13
select select "0"
click at [444, 249] on select "Condition Is Is not Is blank Is not blank" at bounding box center [471, 255] width 54 height 13
click at [524, 252] on select "Value Yes No" at bounding box center [524, 256] width 37 height 14
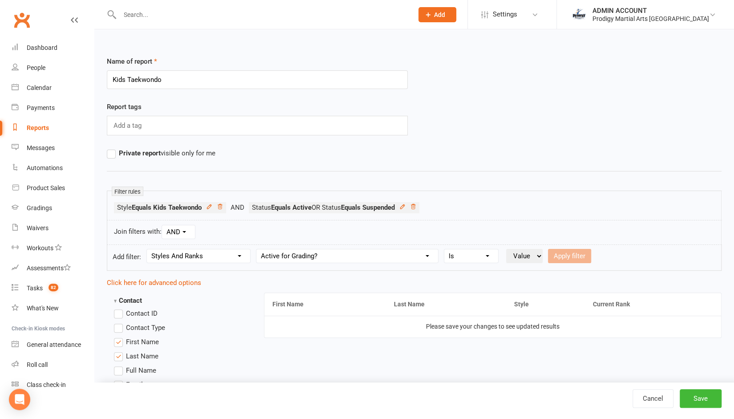
select select "true"
click at [506, 249] on select "Value Yes No" at bounding box center [524, 256] width 37 height 14
click at [573, 247] on form "Add filter: Section name Contact Attendance Aggregate Payment Booking Waitlist …" at bounding box center [414, 257] width 615 height 26
click at [573, 249] on button "Apply filter" at bounding box center [569, 256] width 43 height 14
select select
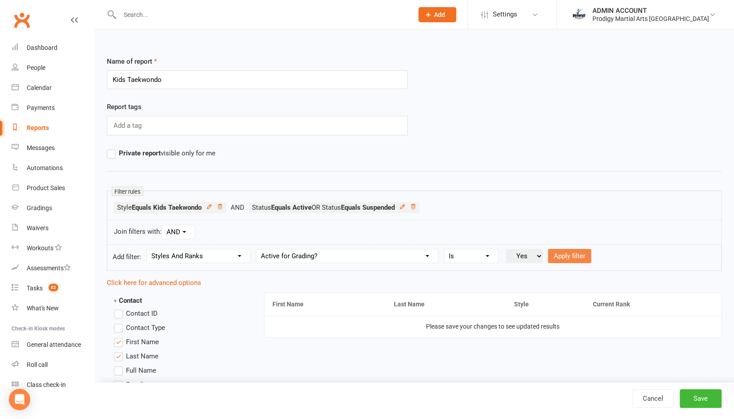
select select
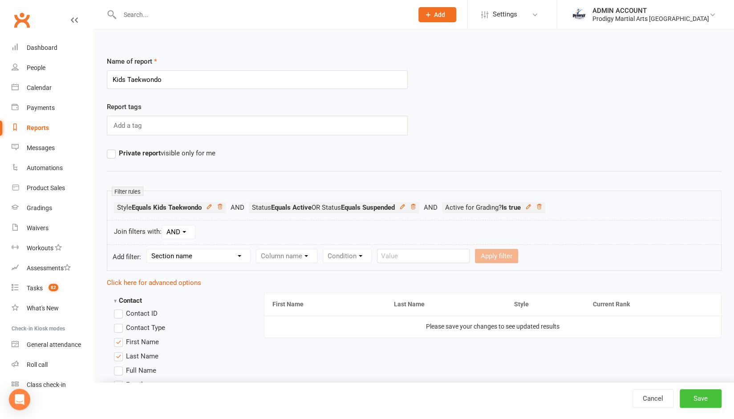
click at [701, 397] on button "Save" at bounding box center [701, 398] width 42 height 19
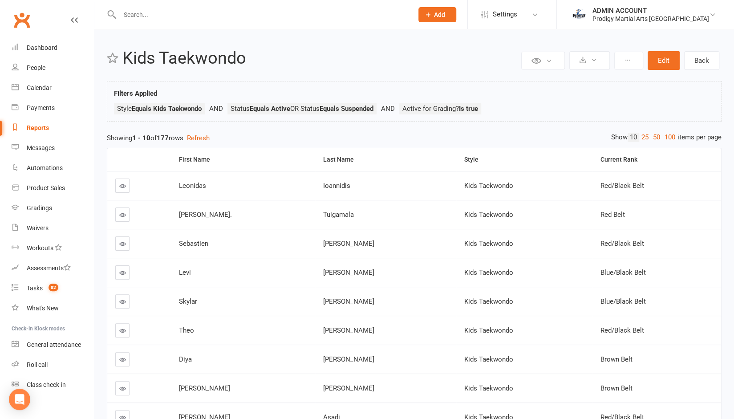
click at [41, 129] on div "Reports" at bounding box center [38, 127] width 22 height 7
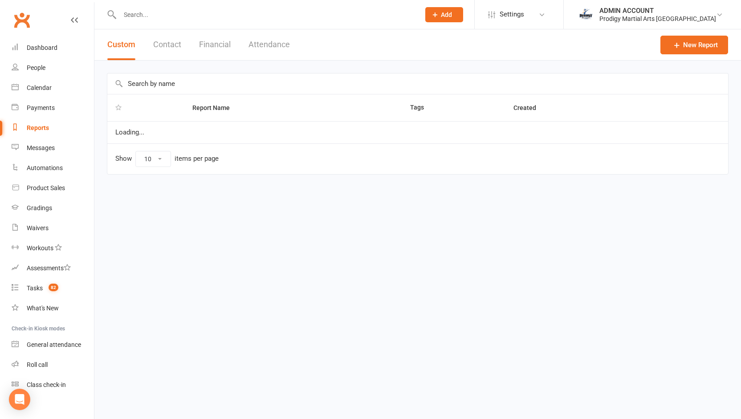
select select "100"
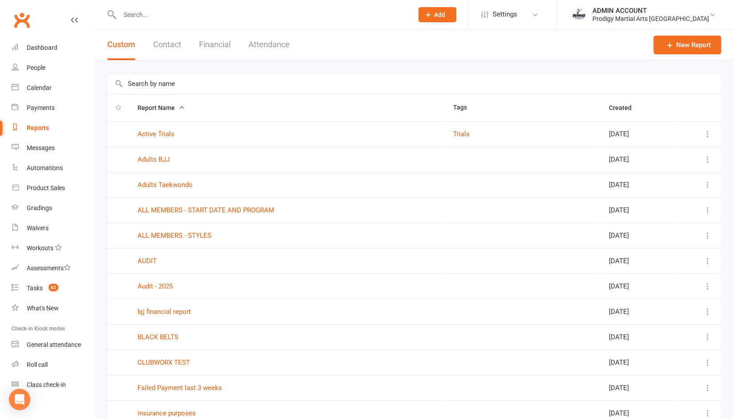
click at [187, 12] on input "text" at bounding box center [262, 14] width 290 height 12
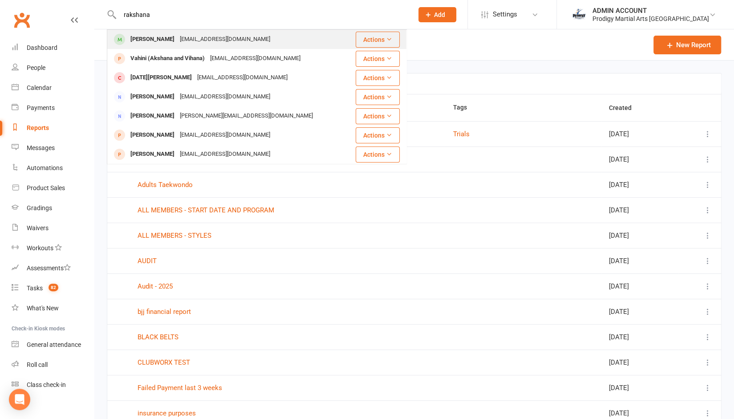
type input "rakshana"
click at [169, 39] on div "Rakshana Thiyagarajan" at bounding box center [152, 39] width 49 height 13
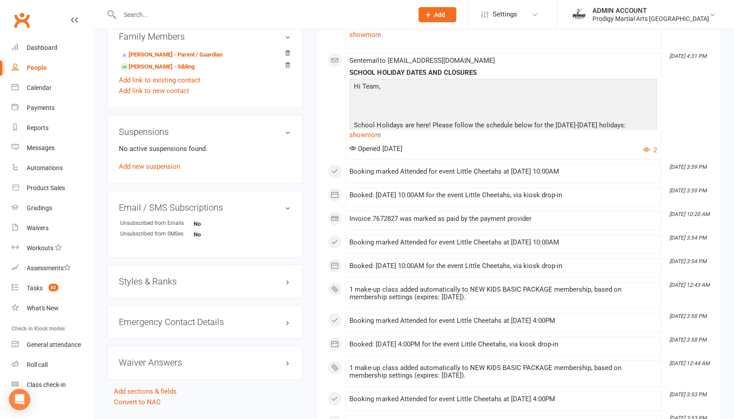
scroll to position [509, 0]
click at [166, 282] on h3 "Styles & Ranks" at bounding box center [205, 281] width 172 height 10
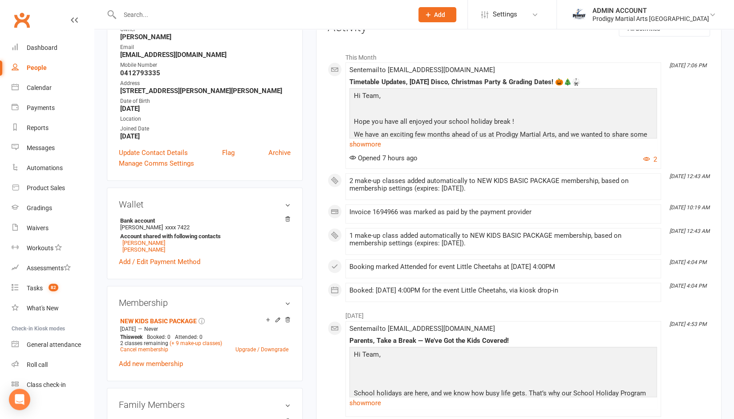
scroll to position [0, 0]
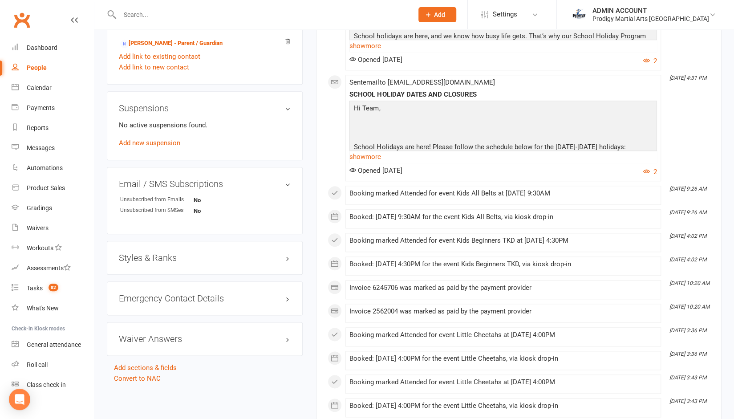
scroll to position [518, 0]
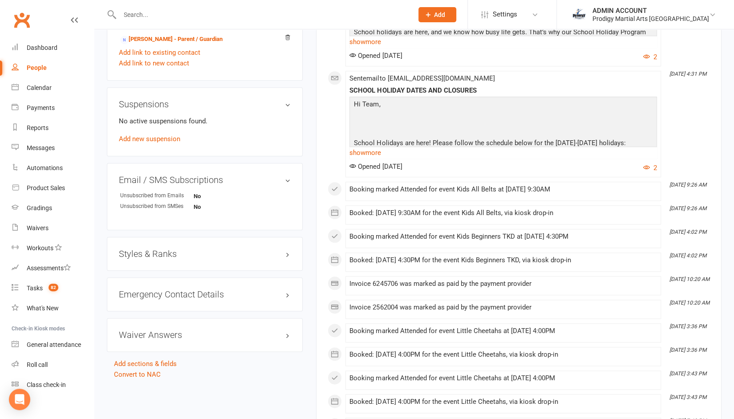
click at [232, 246] on div "Styles & Ranks" at bounding box center [205, 254] width 196 height 34
click at [160, 256] on h3 "Styles & Ranks" at bounding box center [205, 254] width 172 height 10
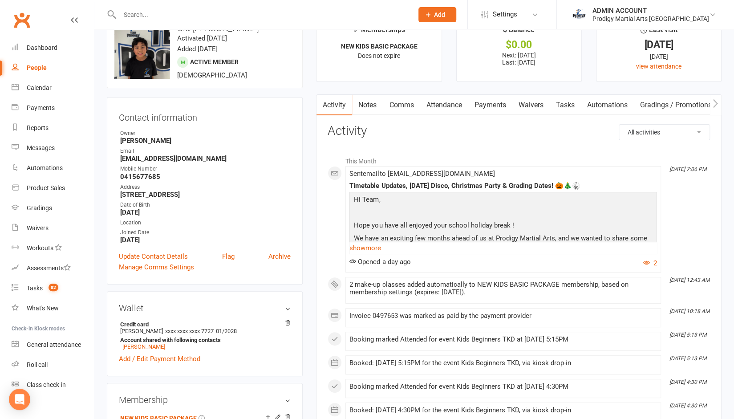
scroll to position [35, 0]
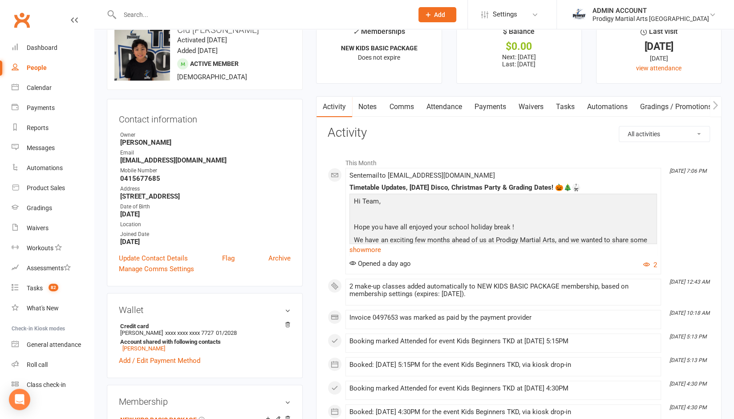
click at [431, 105] on link "Attendance" at bounding box center [444, 107] width 48 height 20
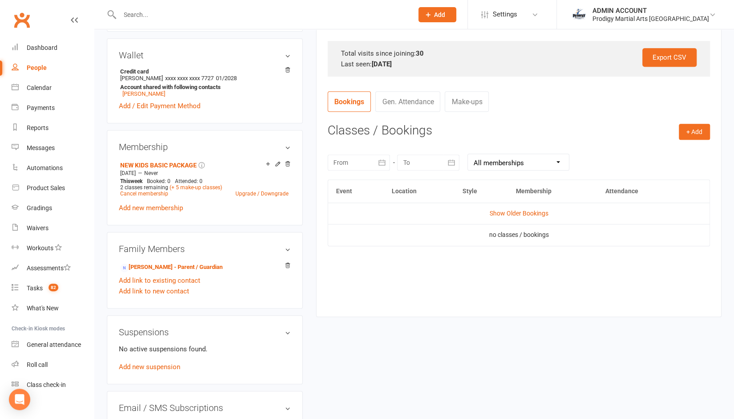
scroll to position [292, 0]
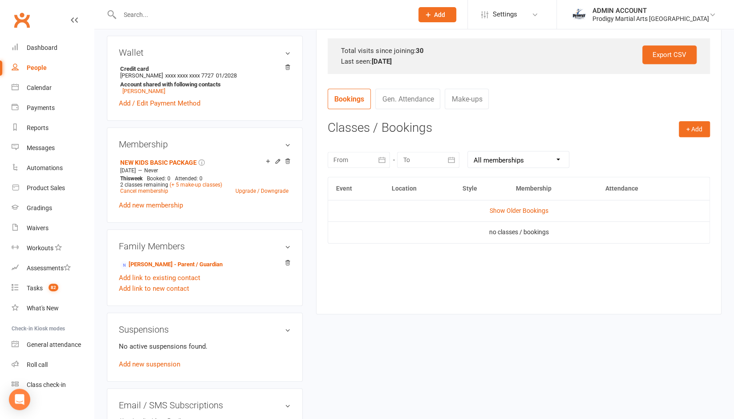
click at [376, 159] on button "button" at bounding box center [382, 160] width 16 height 16
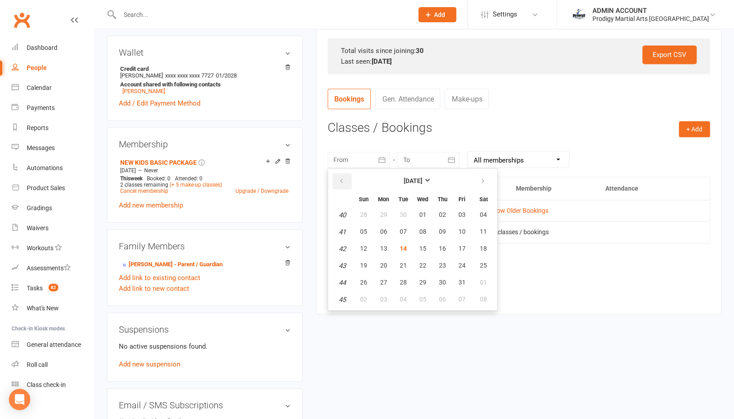
click at [341, 175] on button "button" at bounding box center [342, 181] width 19 height 16
click at [366, 227] on button "03" at bounding box center [363, 232] width 19 height 16
type input "03 Aug 2025"
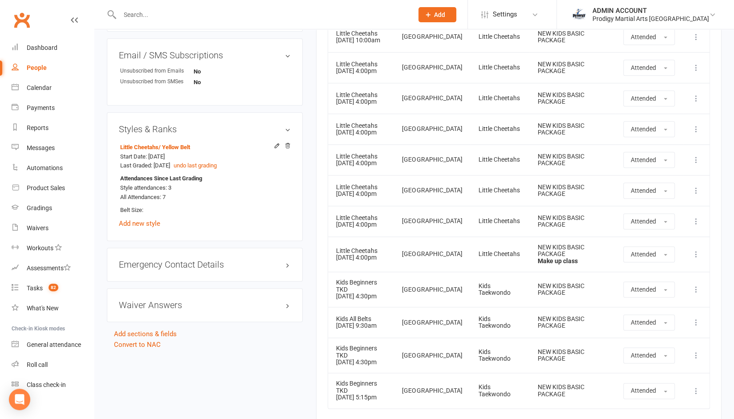
scroll to position [642, 0]
click at [137, 227] on link "Add new style" at bounding box center [139, 224] width 41 height 8
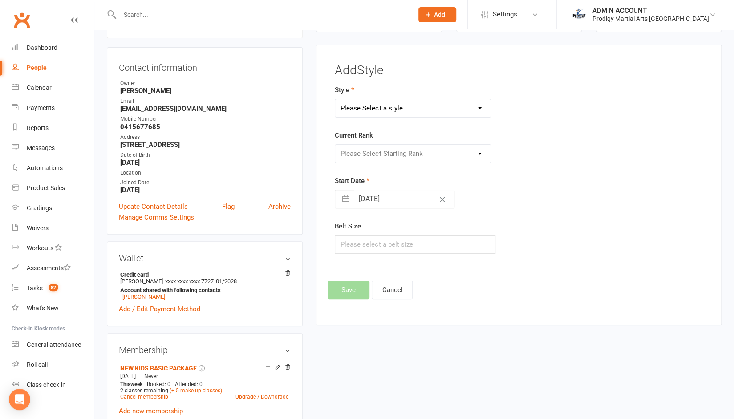
scroll to position [86, 0]
click at [362, 104] on select "Please Select a style Adults Brazilian Jiu Jitsu Adults Mixed Martial Arts Adul…" at bounding box center [412, 109] width 155 height 18
select select "2830"
click at [335, 100] on select "Please Select a style Adults Brazilian Jiu Jitsu Adults Mixed Martial Arts Adul…" at bounding box center [412, 109] width 155 height 18
click at [364, 152] on select "Please Select Starting Rank White Belt Yellow Belt Orange Belt Green Belt Blue …" at bounding box center [412, 154] width 155 height 18
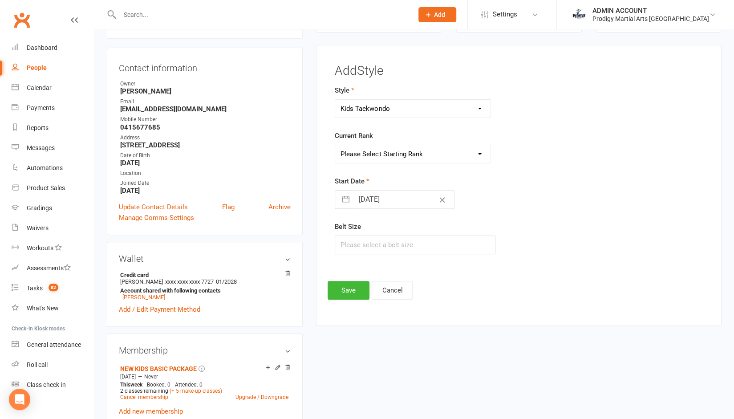
select select "29989"
click at [335, 145] on select "Please Select Starting Rank White Belt Yellow Belt Orange Belt Green Belt Blue …" at bounding box center [412, 154] width 155 height 18
click at [363, 200] on input "14 Oct 2025" at bounding box center [404, 200] width 100 height 18
select select "8"
select select "2025"
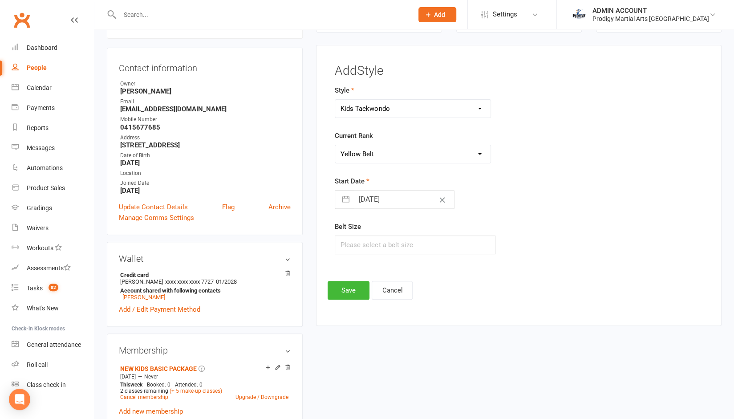
select select "9"
select select "2025"
select select "10"
select select "2025"
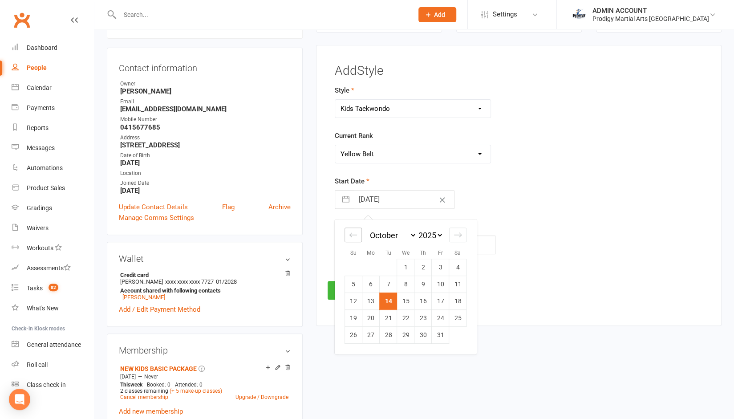
click at [353, 231] on icon "Move backward to switch to the previous month." at bounding box center [353, 235] width 8 height 8
select select "7"
select select "2025"
click at [410, 315] on td "24" at bounding box center [405, 317] width 17 height 17
type input "24 Sep 2025"
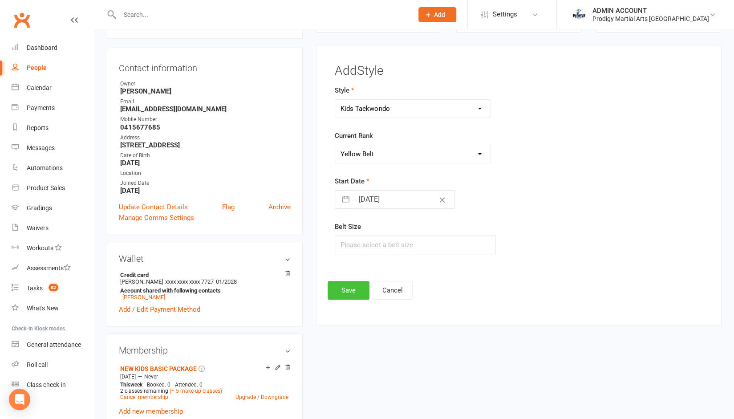
click at [355, 283] on button "Save" at bounding box center [349, 290] width 42 height 19
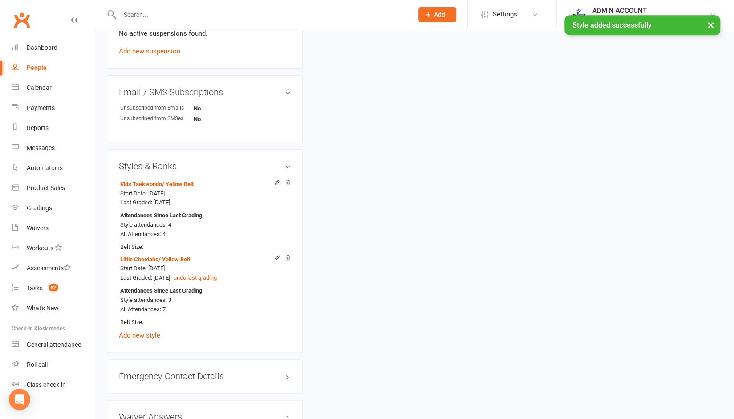
scroll to position [606, 0]
click at [274, 258] on icon at bounding box center [277, 257] width 6 height 6
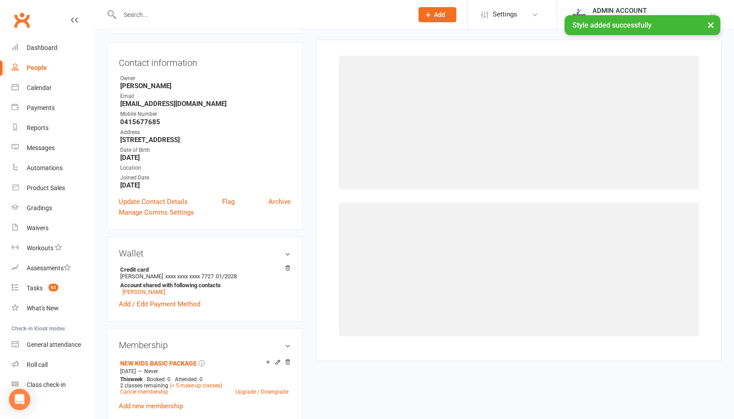
select select "2827"
select select "29968"
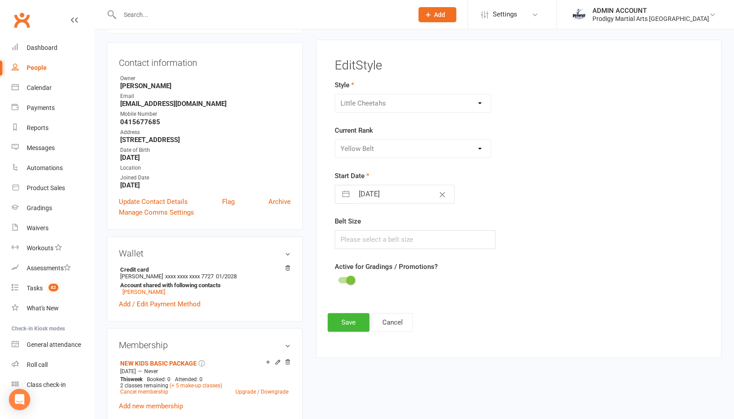
scroll to position [86, 0]
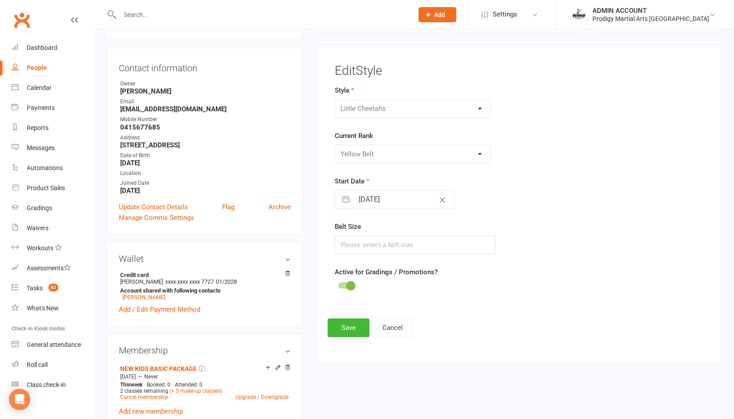
click at [349, 281] on span at bounding box center [350, 285] width 9 height 9
click at [338, 284] on input "checkbox" at bounding box center [338, 284] width 0 height 0
click at [340, 329] on button "Save" at bounding box center [349, 327] width 42 height 19
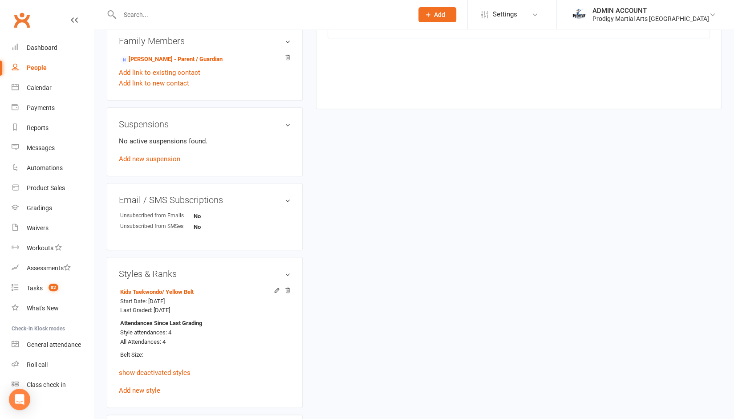
scroll to position [499, 0]
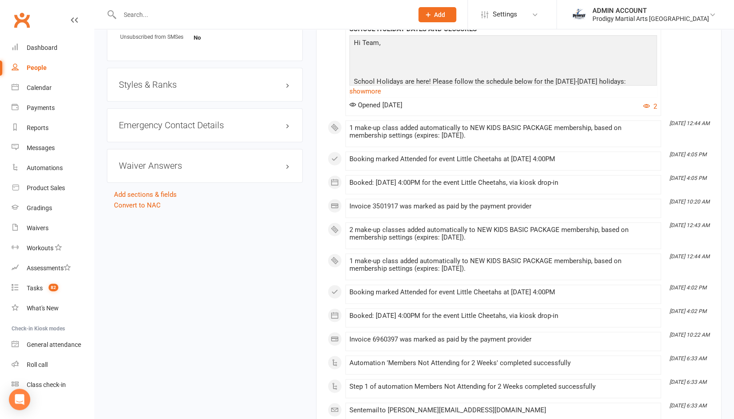
scroll to position [690, 0]
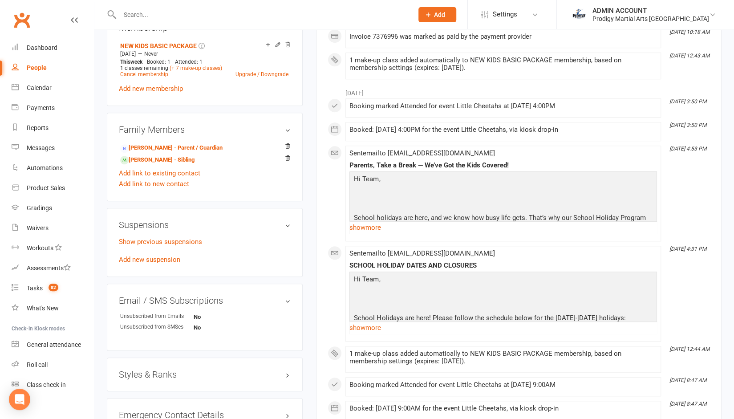
scroll to position [416, 0]
click at [165, 374] on h3 "Styles & Ranks" at bounding box center [205, 374] width 172 height 10
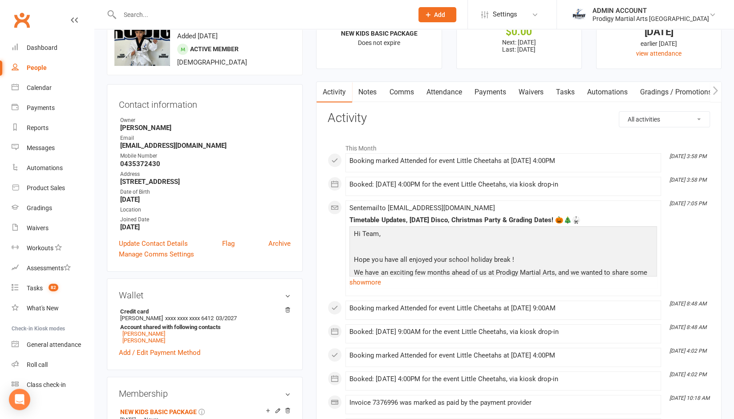
scroll to position [0, 0]
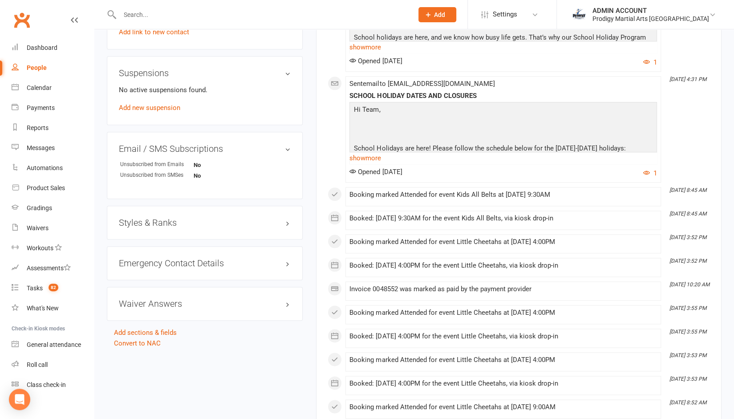
scroll to position [604, 0]
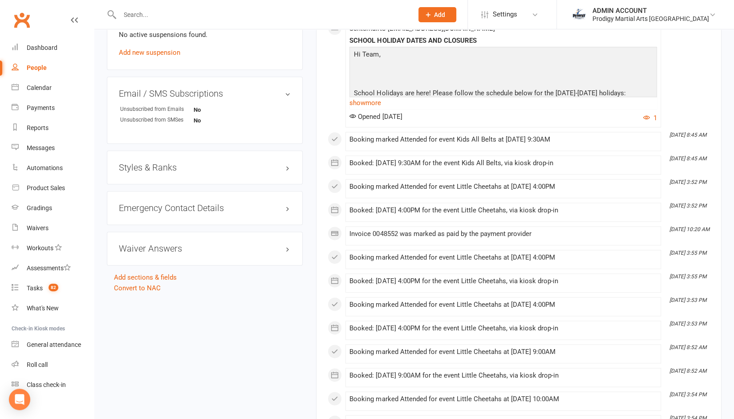
click at [236, 174] on div "Styles & Ranks" at bounding box center [205, 167] width 196 height 34
click at [169, 165] on h3 "Styles & Ranks" at bounding box center [205, 167] width 172 height 10
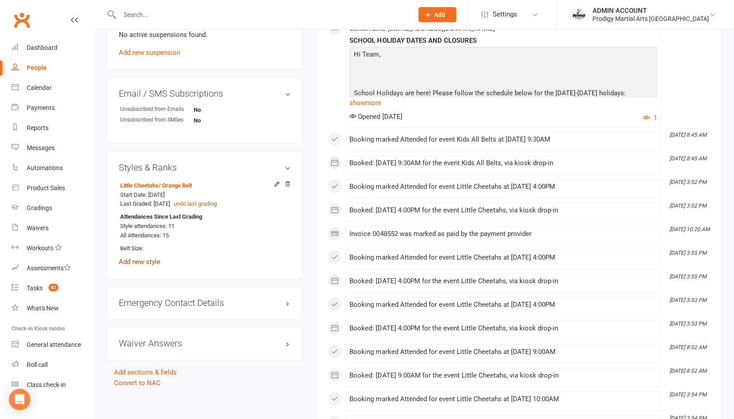
click at [148, 261] on link "Add new style" at bounding box center [139, 262] width 41 height 8
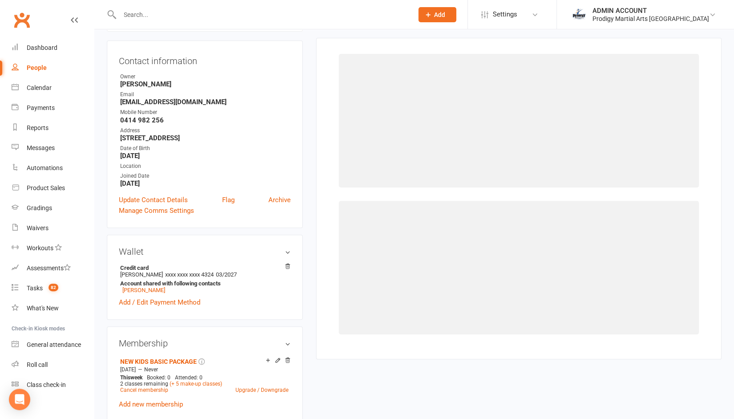
scroll to position [86, 0]
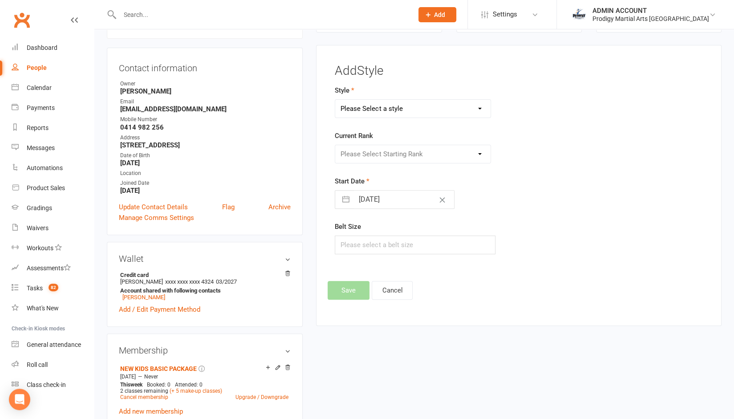
click at [386, 104] on select "Please Select a style Adults Brazilian Jiu Jitsu Adults Mixed Martial Arts Adul…" at bounding box center [412, 109] width 155 height 18
select select "2830"
click at [335, 100] on select "Please Select a style Adults Brazilian Jiu Jitsu Adults Mixed Martial Arts Adul…" at bounding box center [412, 109] width 155 height 18
click at [374, 149] on select "Please Select Starting Rank White Belt Yellow Belt Orange Belt Green Belt Blue …" at bounding box center [412, 154] width 155 height 18
select select "29989"
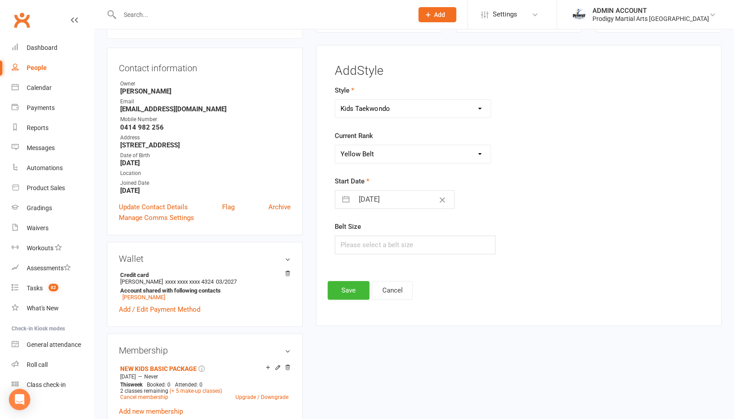
click at [335, 145] on select "Please Select Starting Rank White Belt Yellow Belt Orange Belt Green Belt Blue …" at bounding box center [412, 154] width 155 height 18
click at [375, 198] on input "14 Oct 2025" at bounding box center [404, 200] width 100 height 18
select select "8"
select select "2025"
select select "9"
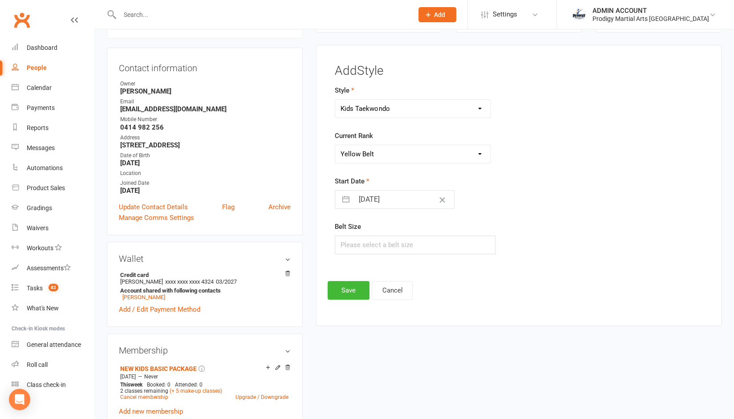
select select "2025"
select select "10"
select select "2025"
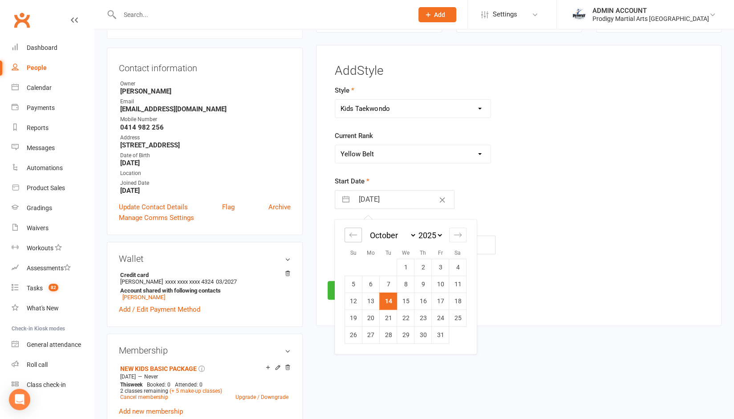
click at [347, 234] on div "Move backward to switch to the previous month." at bounding box center [353, 234] width 17 height 15
select select "7"
select select "2025"
click at [354, 331] on td "28" at bounding box center [353, 334] width 17 height 17
type input "28 Sep 2025"
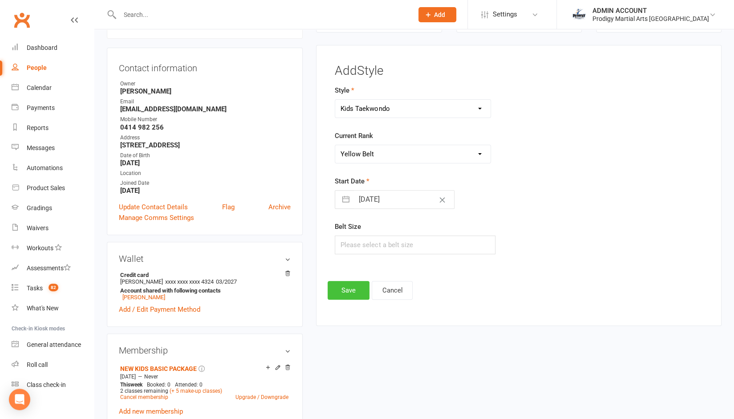
click at [345, 289] on button "Save" at bounding box center [349, 290] width 42 height 19
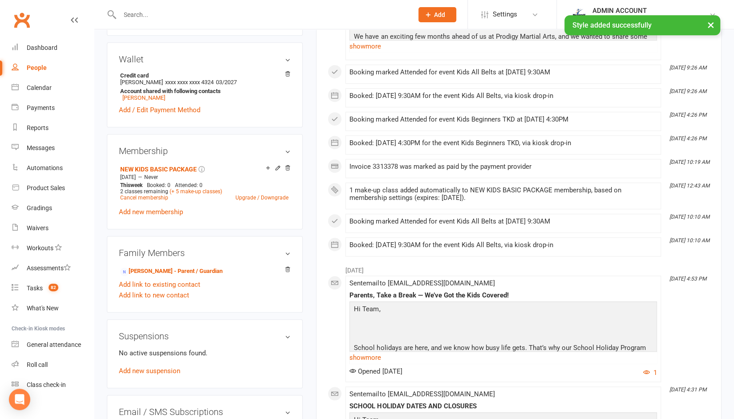
scroll to position [291, 0]
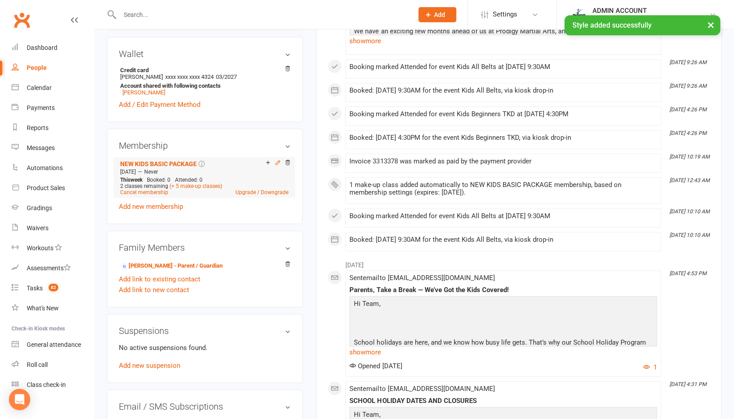
click at [278, 164] on icon at bounding box center [278, 163] width 4 height 4
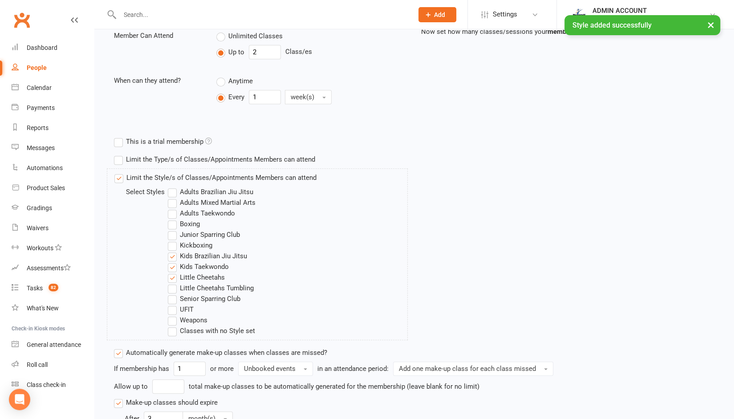
scroll to position [223, 0]
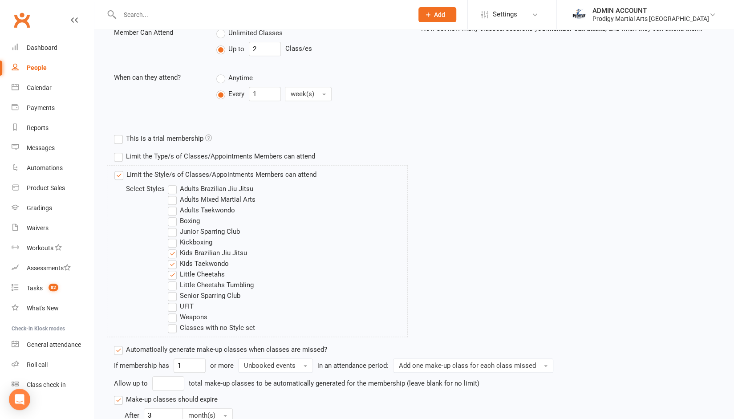
click at [206, 248] on label "Kids Brazilian Jiu Jitsu" at bounding box center [207, 253] width 79 height 11
click at [174, 248] on input "Kids Brazilian Jiu Jitsu" at bounding box center [171, 248] width 6 height 0
click at [193, 271] on label "Little Cheetahs" at bounding box center [196, 274] width 57 height 11
click at [174, 269] on input "Little Cheetahs" at bounding box center [171, 269] width 6 height 0
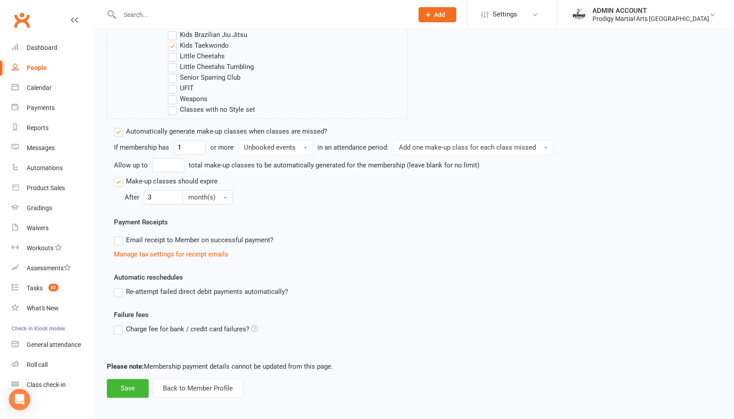
scroll to position [443, 0]
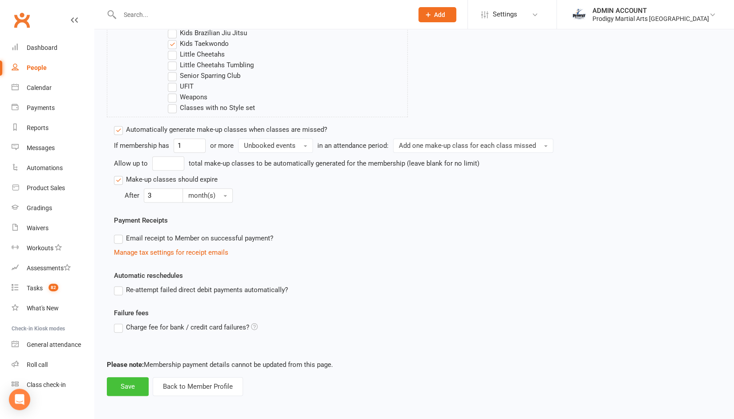
click at [126, 387] on button "Save" at bounding box center [128, 386] width 42 height 19
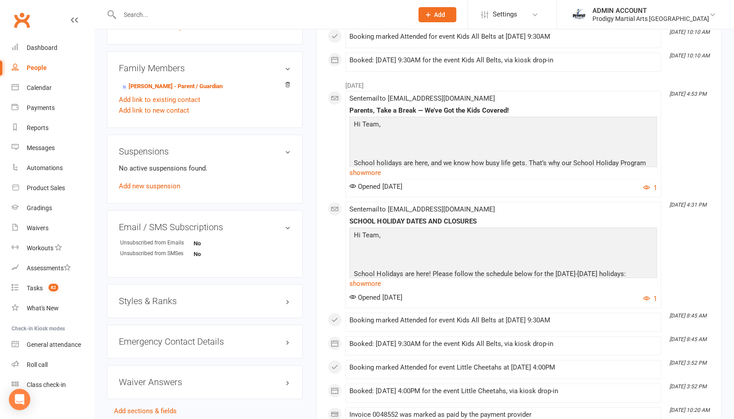
scroll to position [464, 0]
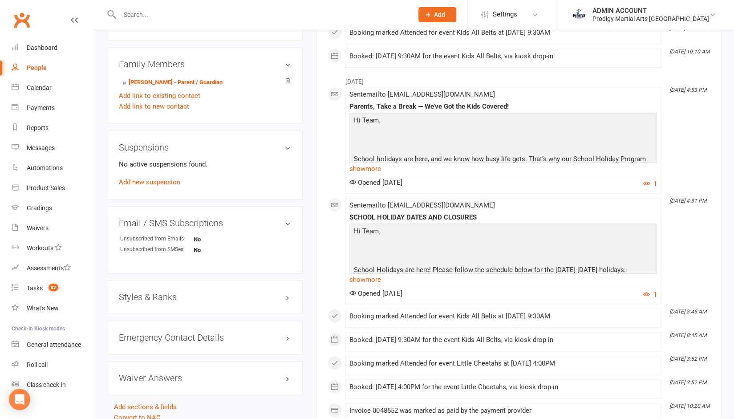
click at [161, 295] on h3 "Styles & Ranks" at bounding box center [205, 297] width 172 height 10
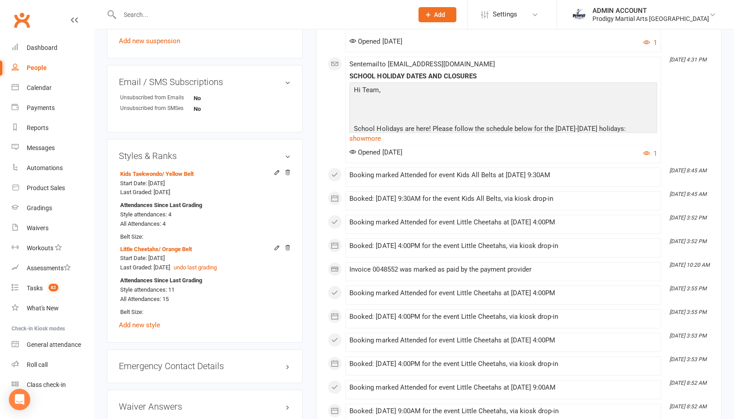
scroll to position [605, 0]
click at [277, 245] on icon at bounding box center [277, 247] width 6 height 6
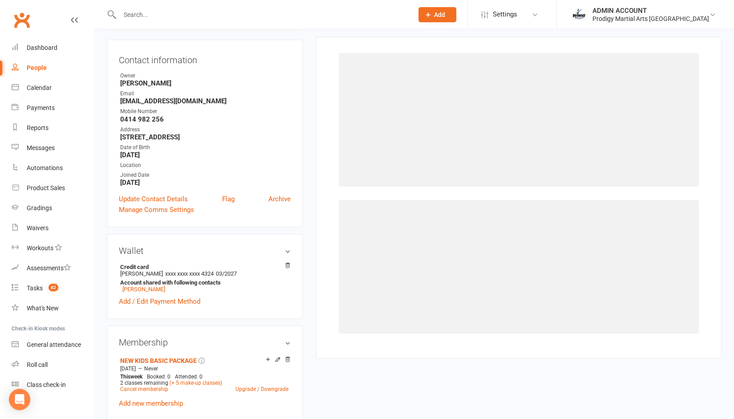
select select "2827"
select select "29969"
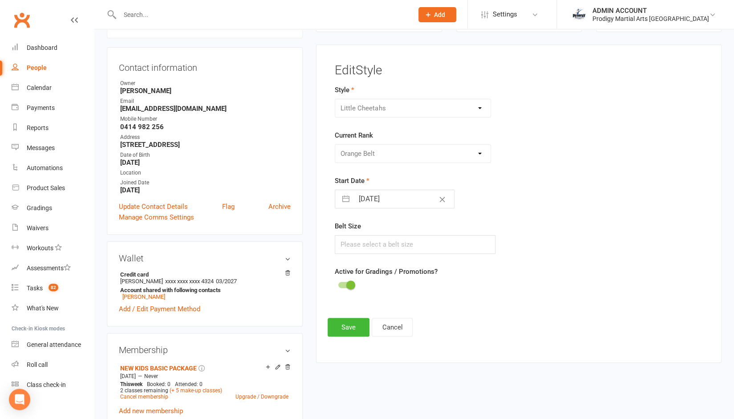
scroll to position [76, 0]
click at [355, 281] on div at bounding box center [415, 286] width 161 height 11
click at [350, 281] on span at bounding box center [350, 285] width 9 height 9
click at [338, 284] on input "checkbox" at bounding box center [338, 284] width 0 height 0
click at [345, 326] on button "Save" at bounding box center [349, 327] width 42 height 19
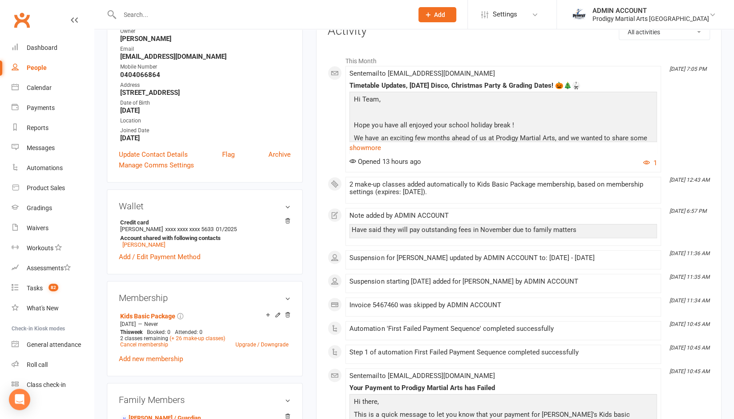
scroll to position [146, 0]
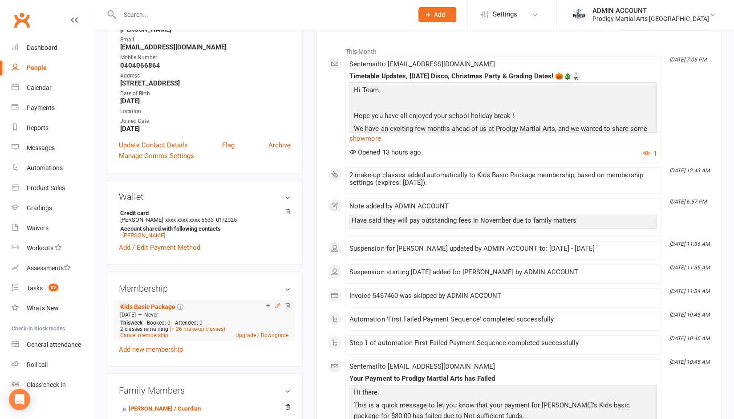
click at [276, 305] on icon at bounding box center [278, 305] width 6 height 6
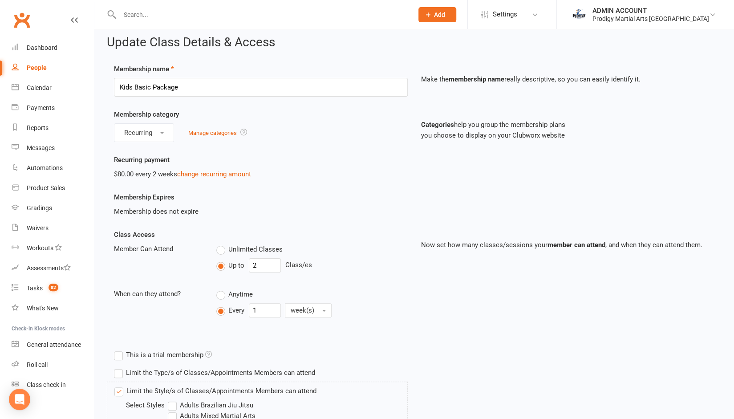
scroll to position [3, 0]
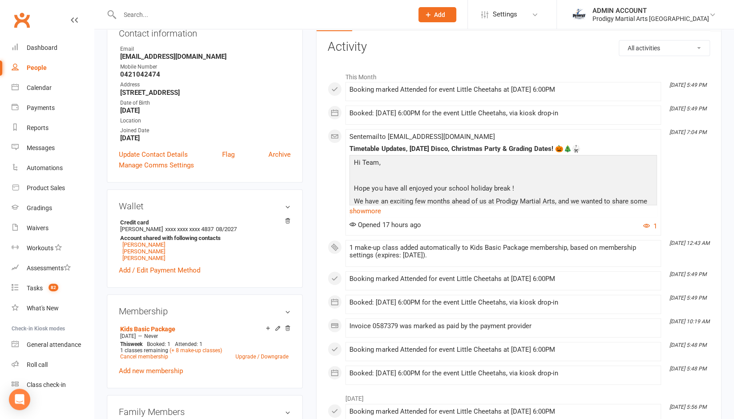
scroll to position [132, 0]
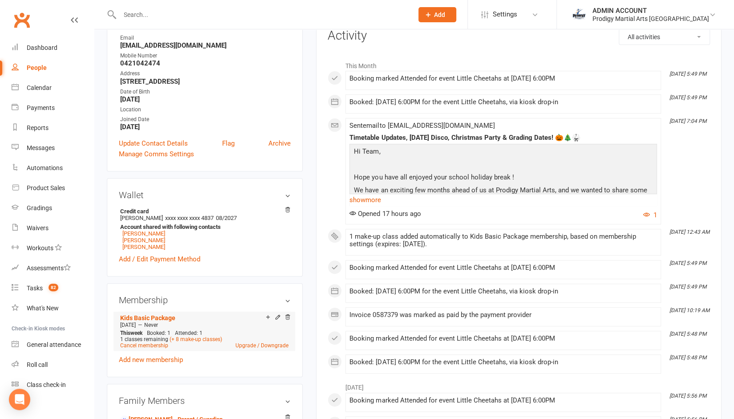
click at [277, 317] on div "Add make-up class" at bounding box center [300, 317] width 50 height 9
click at [277, 317] on icon at bounding box center [278, 317] width 6 height 6
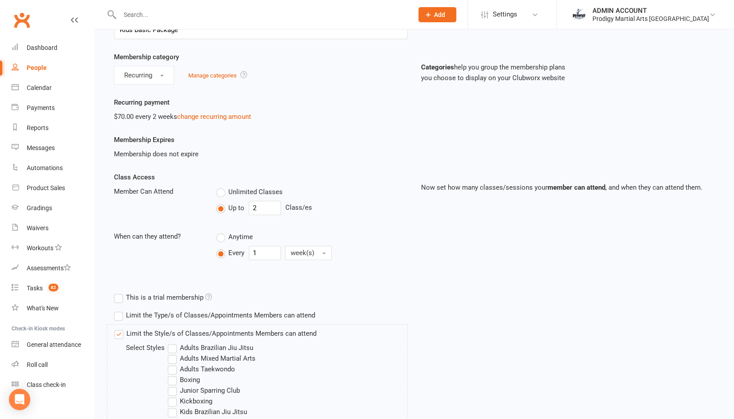
scroll to position [61, 0]
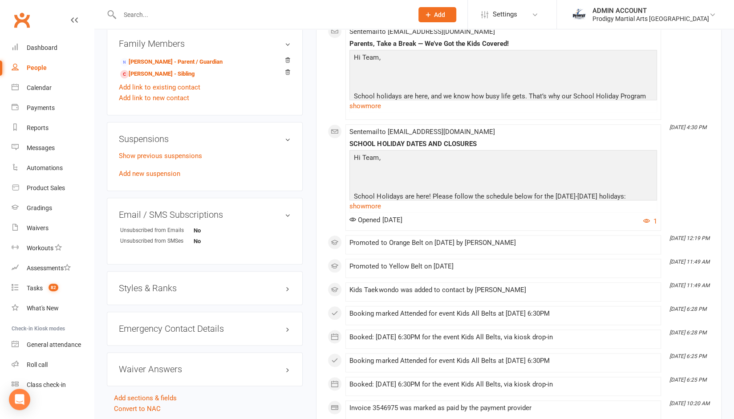
scroll to position [517, 0]
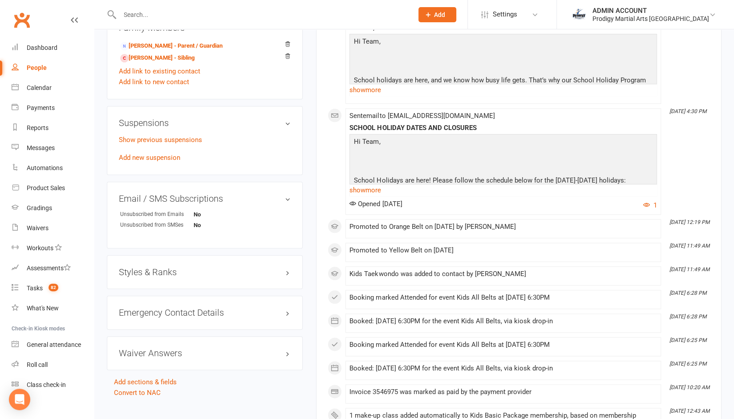
click at [253, 274] on h3 "Styles & Ranks" at bounding box center [205, 272] width 172 height 10
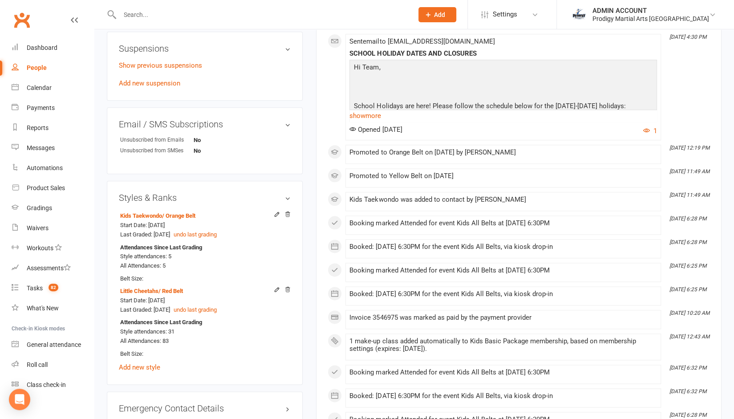
scroll to position [592, 0]
click at [276, 290] on icon at bounding box center [277, 289] width 4 height 4
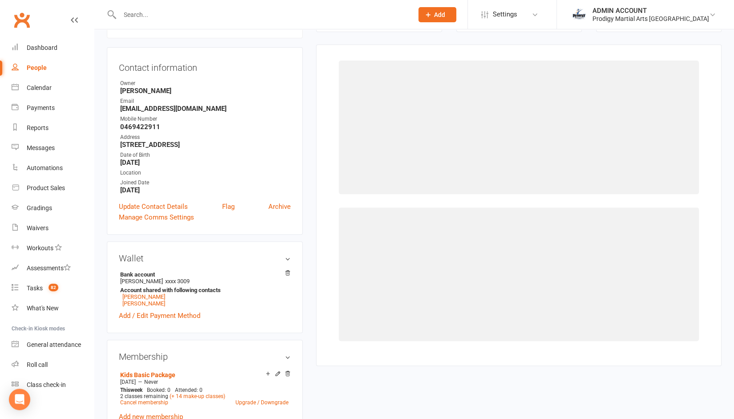
select select "2827"
select select "29973"
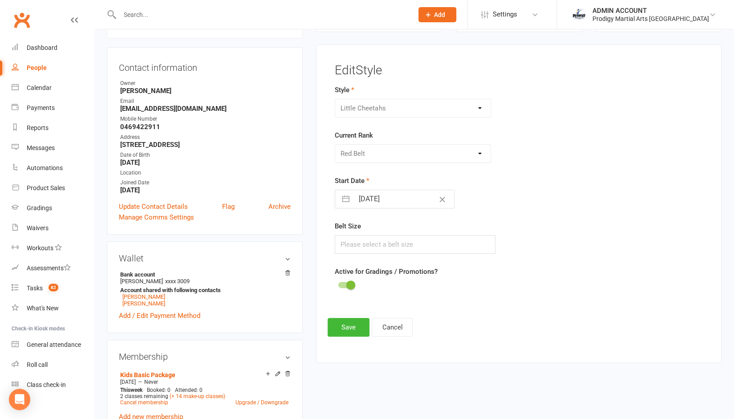
scroll to position [86, 0]
click at [344, 292] on div "Style Adults Brazilian Jiu Jitsu Adults Mixed Martial Arts Adults Taekwondo Box…" at bounding box center [455, 194] width 254 height 219
click at [344, 270] on label "Active for Gradings / Promotions?" at bounding box center [386, 272] width 102 height 11
click at [346, 284] on span at bounding box center [350, 285] width 9 height 9
click at [338, 284] on input "checkbox" at bounding box center [338, 284] width 0 height 0
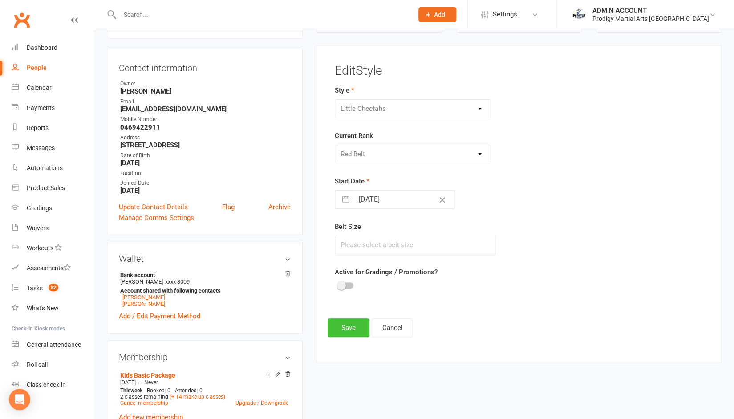
click at [341, 318] on button "Save" at bounding box center [349, 327] width 42 height 19
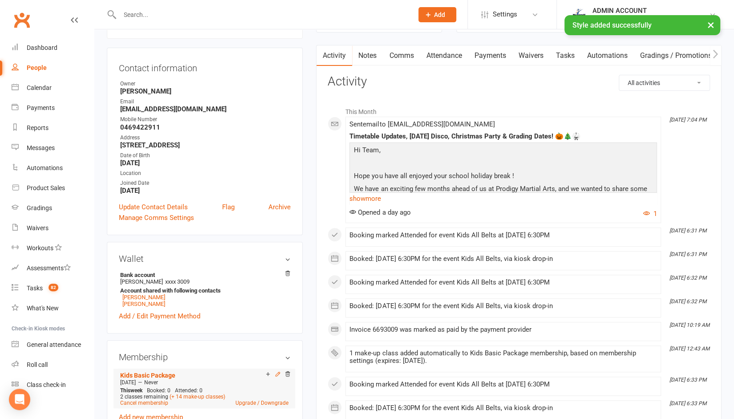
click at [276, 373] on icon at bounding box center [278, 374] width 6 height 6
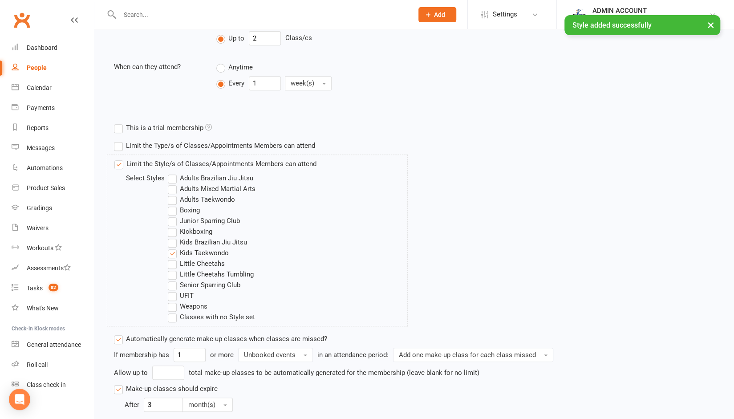
scroll to position [487, 0]
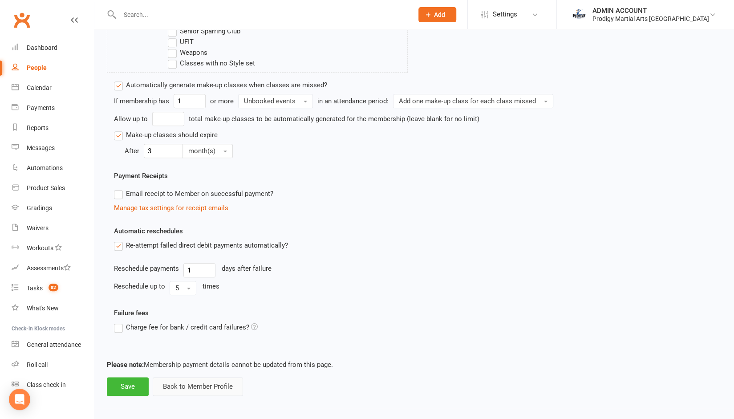
click at [215, 382] on button "Back to Member Profile" at bounding box center [198, 386] width 90 height 19
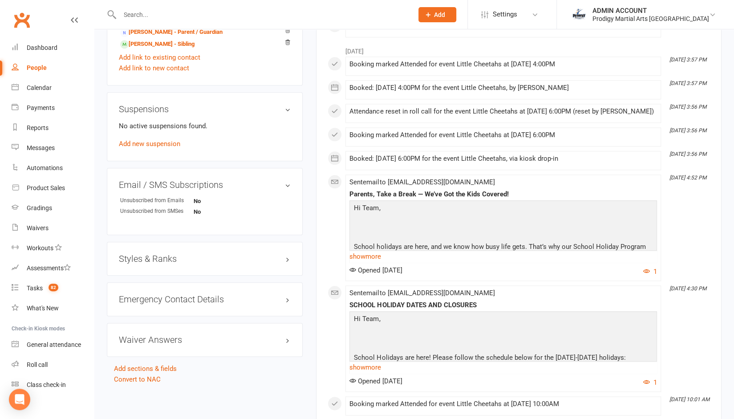
scroll to position [539, 0]
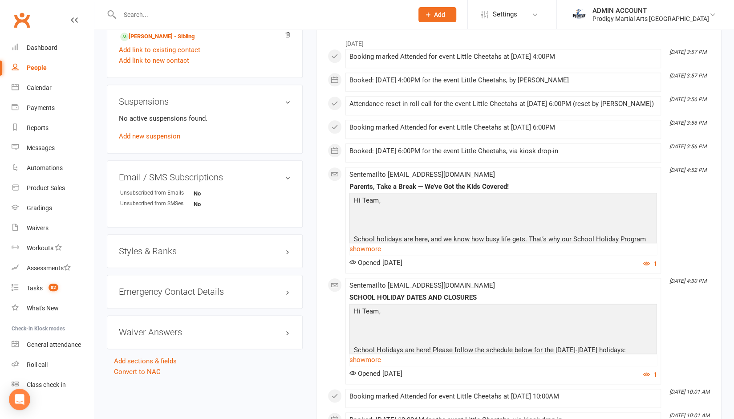
click at [170, 250] on h3 "Styles & Ranks" at bounding box center [205, 251] width 172 height 10
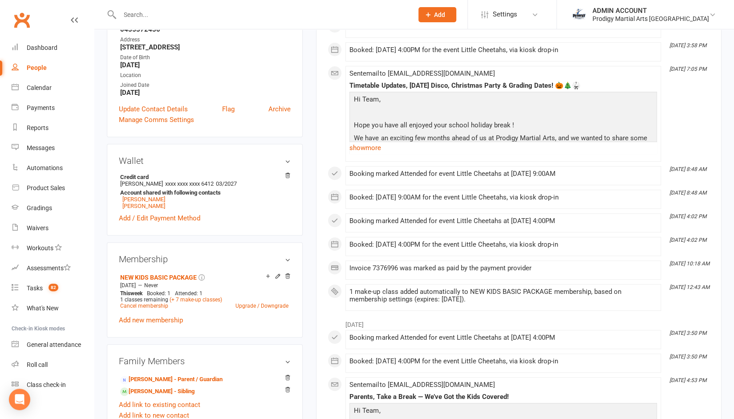
scroll to position [186, 0]
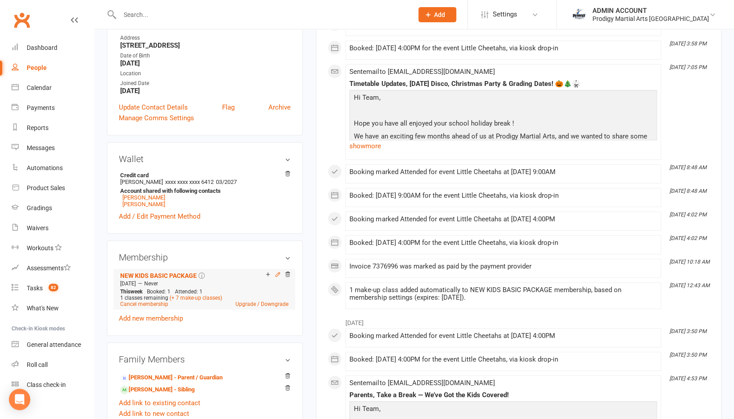
click at [280, 274] on icon at bounding box center [278, 274] width 4 height 4
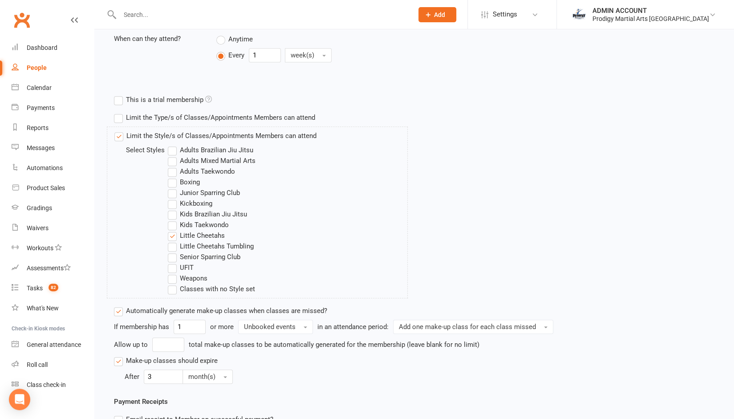
scroll to position [260, 0]
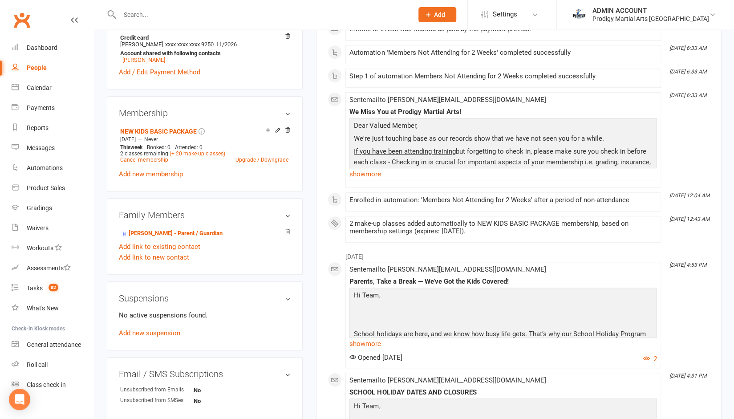
scroll to position [322, 0]
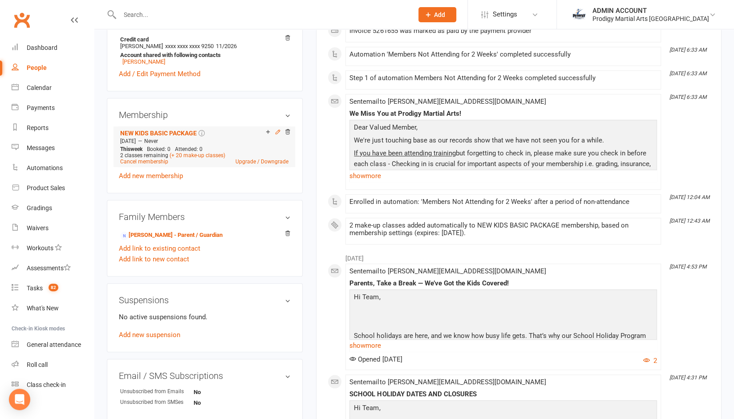
click at [275, 131] on icon at bounding box center [278, 132] width 6 height 6
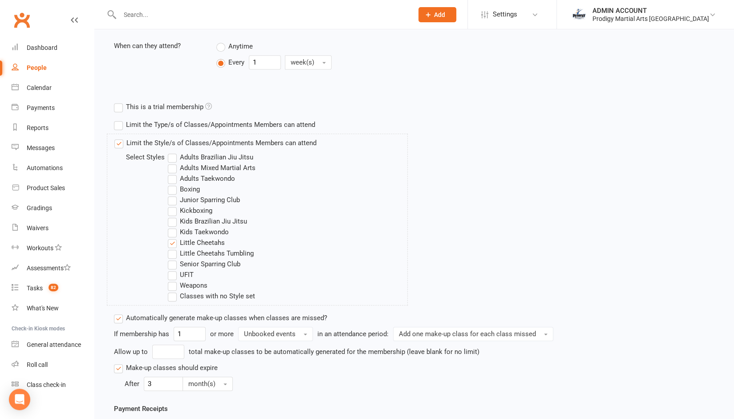
scroll to position [255, 0]
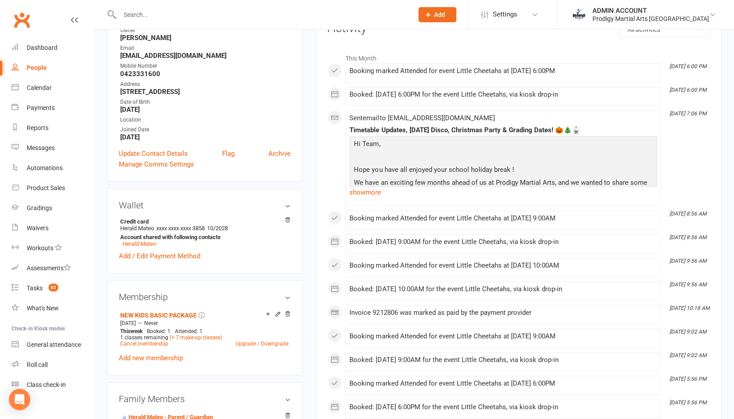
scroll to position [164, 0]
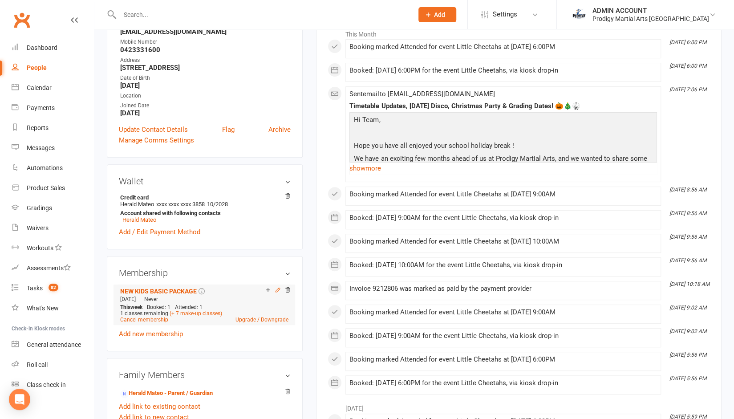
click at [279, 288] on icon at bounding box center [278, 290] width 6 height 6
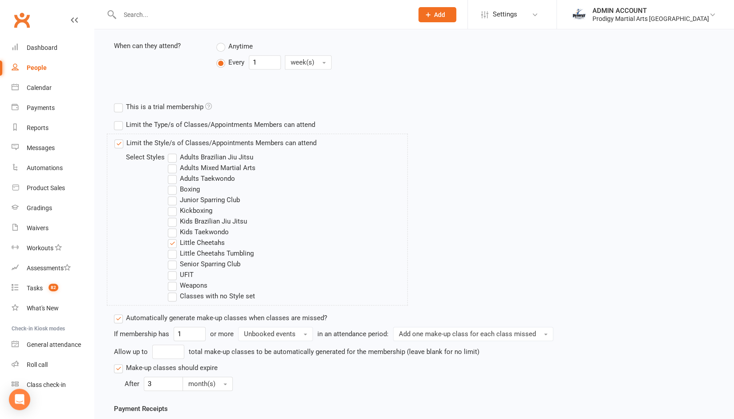
scroll to position [256, 0]
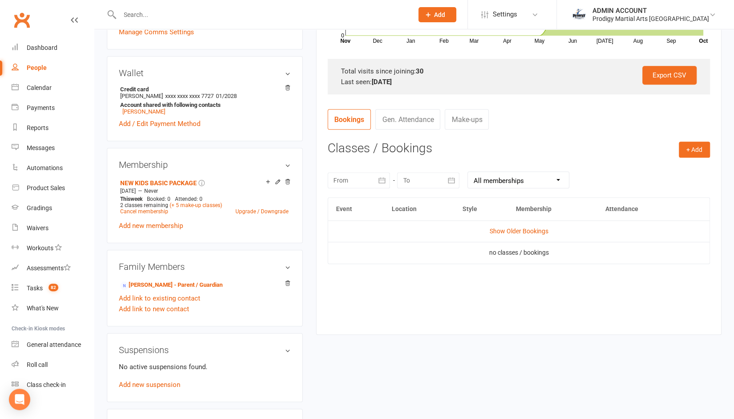
scroll to position [272, 0]
click at [279, 182] on icon at bounding box center [278, 182] width 6 height 6
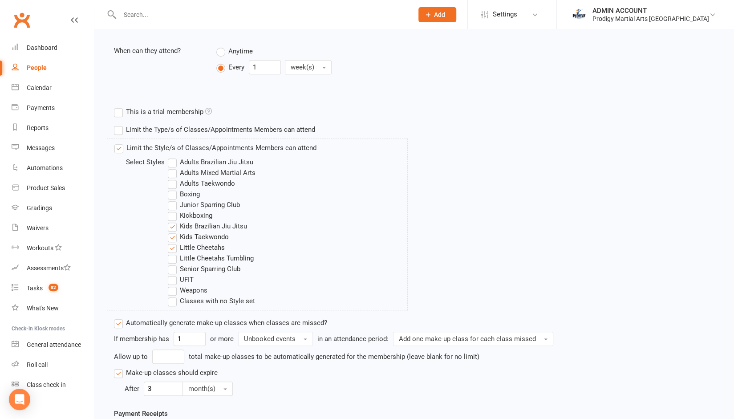
scroll to position [487, 0]
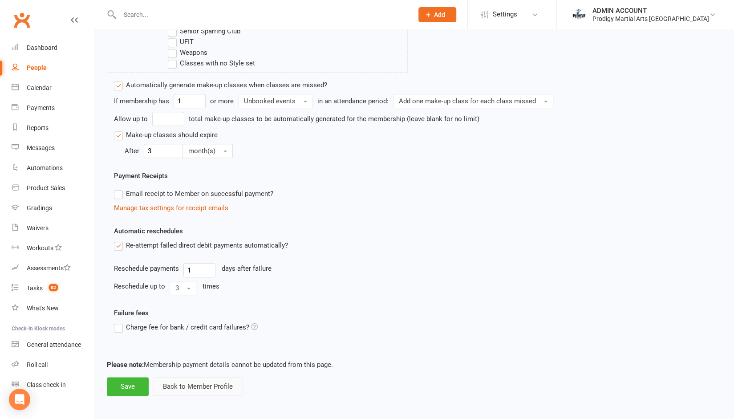
click at [188, 385] on button "Back to Member Profile" at bounding box center [198, 386] width 90 height 19
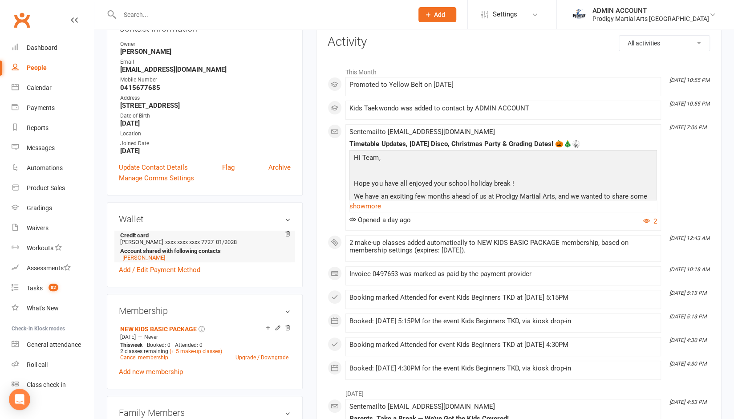
scroll to position [116, 0]
click at [276, 329] on icon at bounding box center [278, 327] width 4 height 4
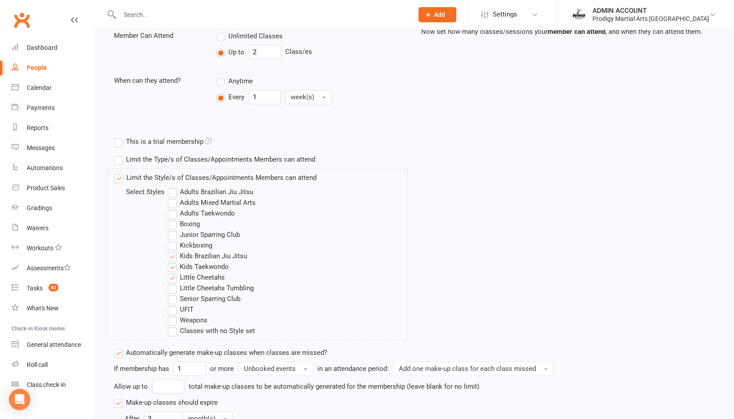
scroll to position [236, 0]
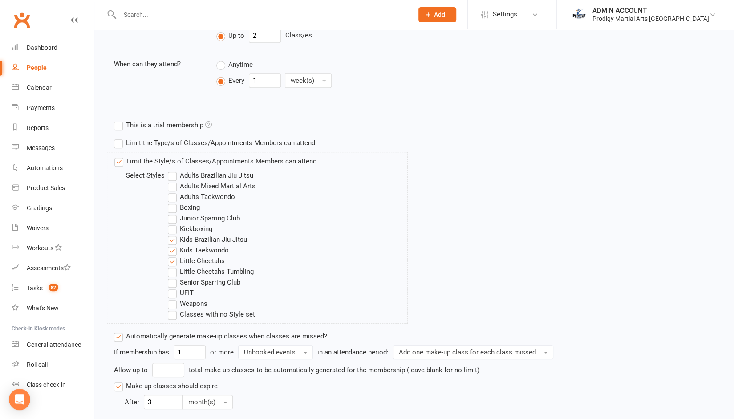
click at [208, 239] on label "Kids Brazilian Jiu Jitsu" at bounding box center [207, 239] width 79 height 11
click at [174, 234] on input "Kids Brazilian Jiu Jitsu" at bounding box center [171, 234] width 6 height 0
click at [191, 260] on label "Little Cheetahs" at bounding box center [196, 261] width 57 height 11
click at [174, 256] on input "Little Cheetahs" at bounding box center [171, 256] width 6 height 0
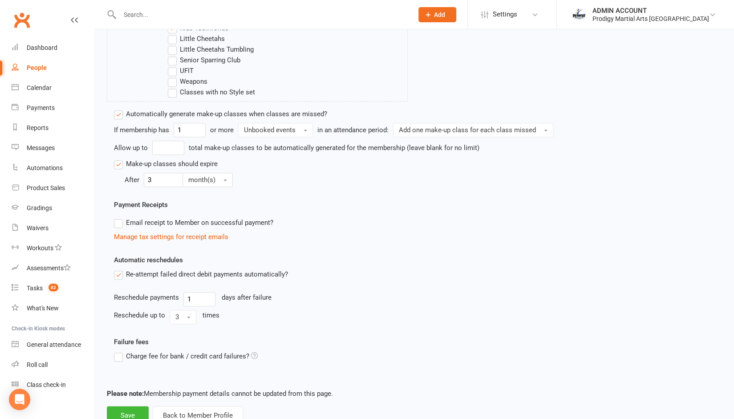
scroll to position [487, 0]
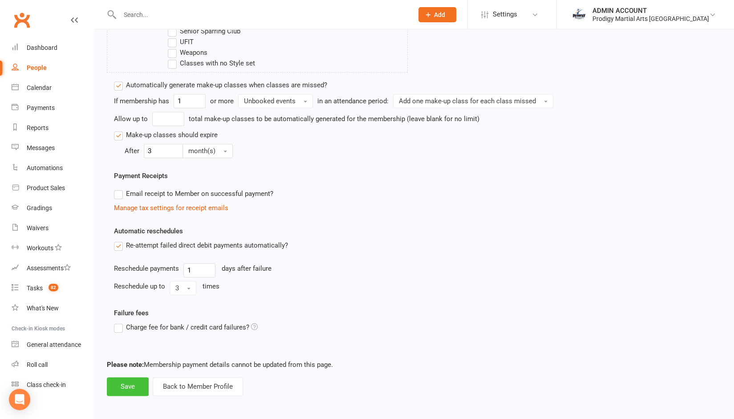
click at [127, 385] on button "Save" at bounding box center [128, 386] width 42 height 19
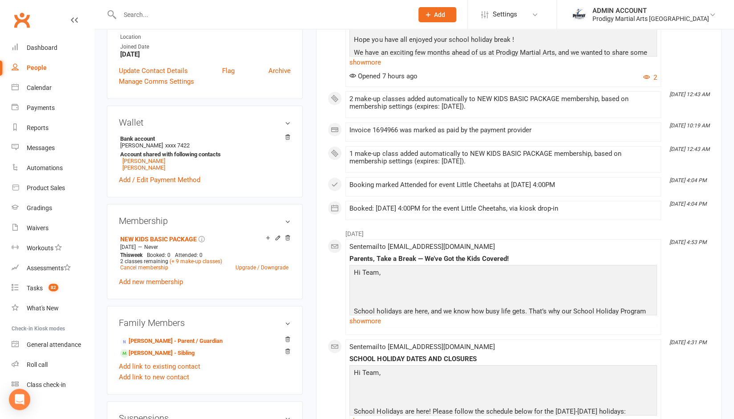
scroll to position [226, 0]
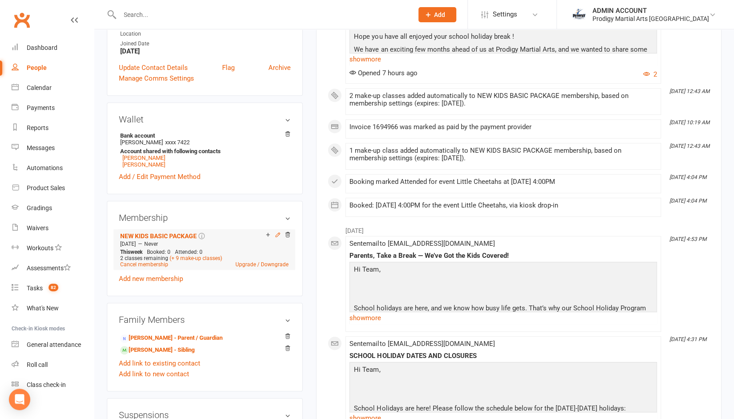
click at [277, 234] on icon at bounding box center [278, 234] width 6 height 6
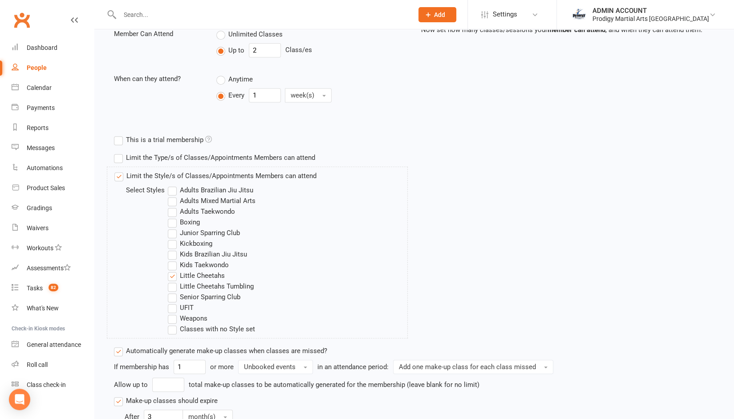
scroll to position [222, 0]
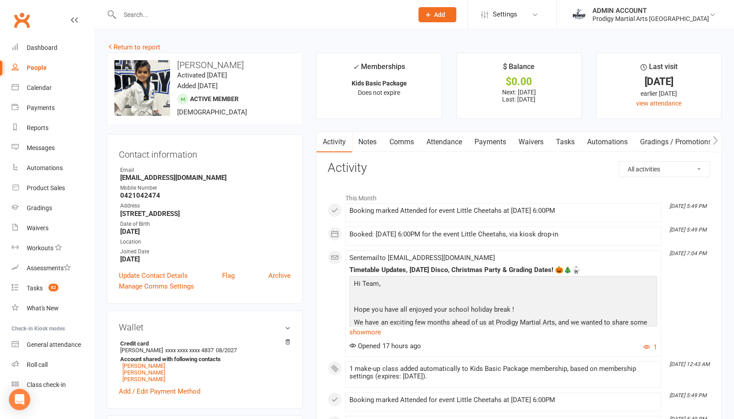
click at [236, 324] on h3 "Wallet" at bounding box center [205, 327] width 172 height 10
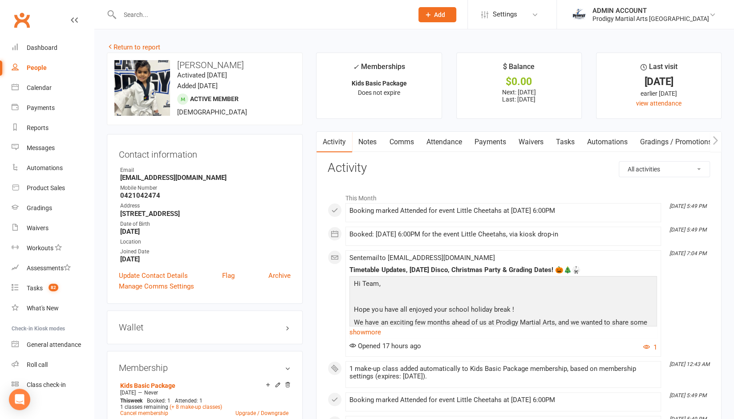
click at [236, 324] on h3 "Wallet" at bounding box center [205, 327] width 172 height 10
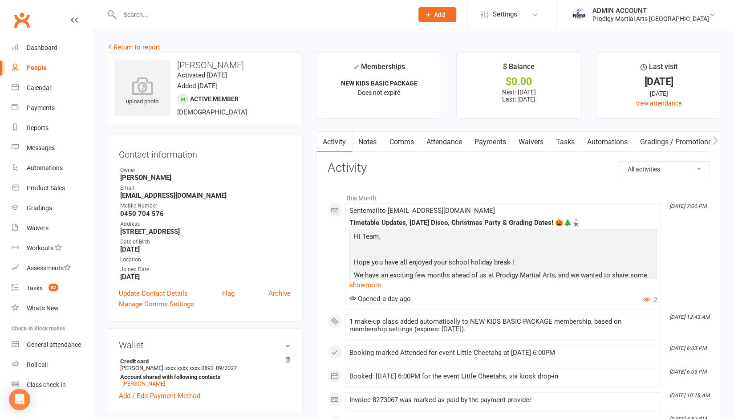
click at [229, 128] on contact-information "upload photo [PERSON_NAME] Activated [DATE] Added [DATE] Active member [DEMOGRA…" at bounding box center [205, 187] width 196 height 269
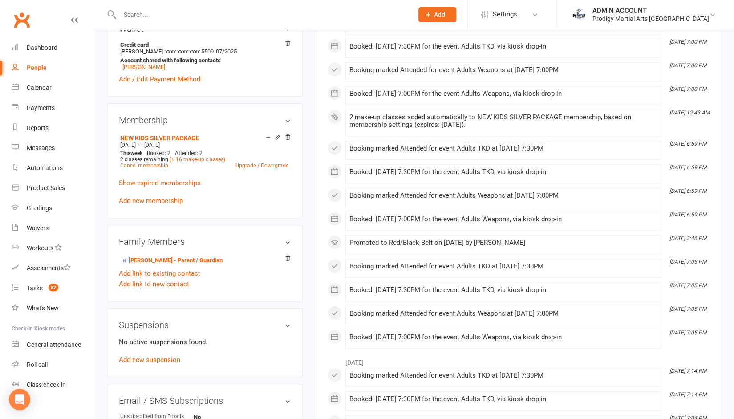
scroll to position [298, 0]
click at [276, 138] on icon at bounding box center [278, 137] width 6 height 6
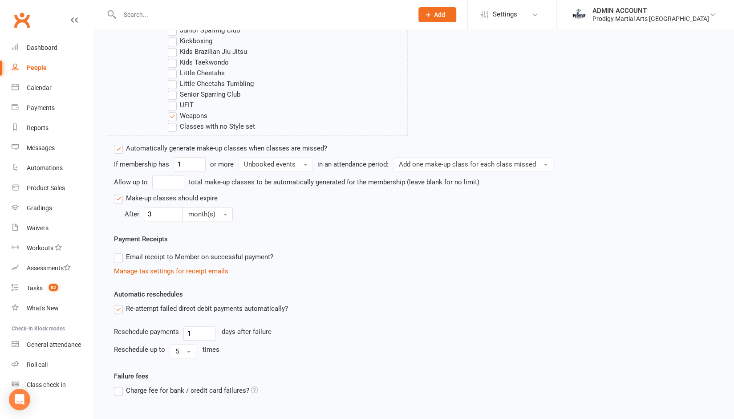
scroll to position [487, 0]
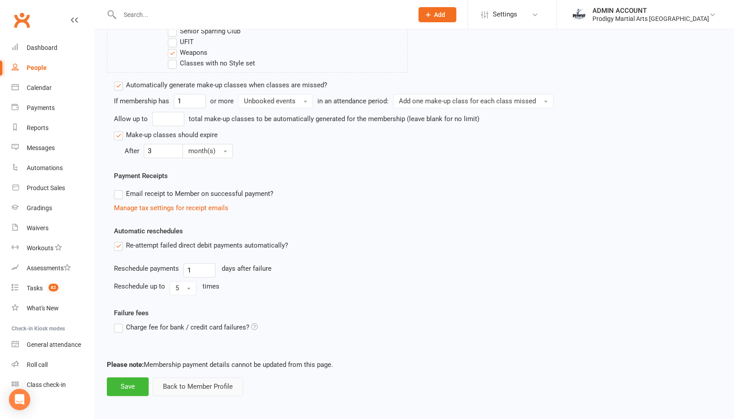
click at [186, 384] on button "Back to Member Profile" at bounding box center [198, 386] width 90 height 19
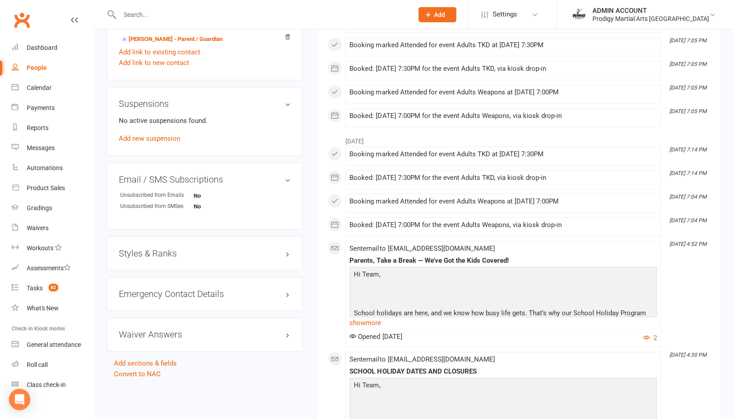
scroll to position [510, 0]
click at [165, 250] on h3 "Styles & Ranks" at bounding box center [205, 253] width 172 height 10
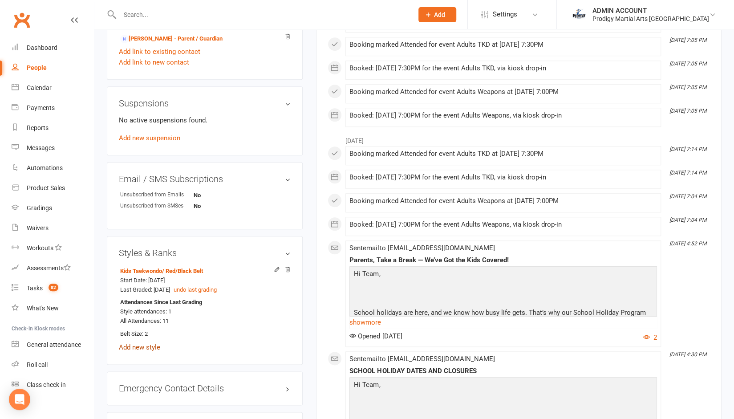
click at [138, 348] on link "Add new style" at bounding box center [139, 347] width 41 height 8
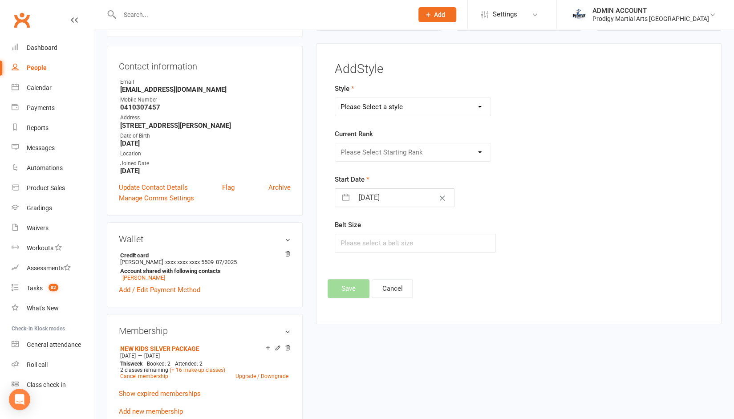
scroll to position [76, 0]
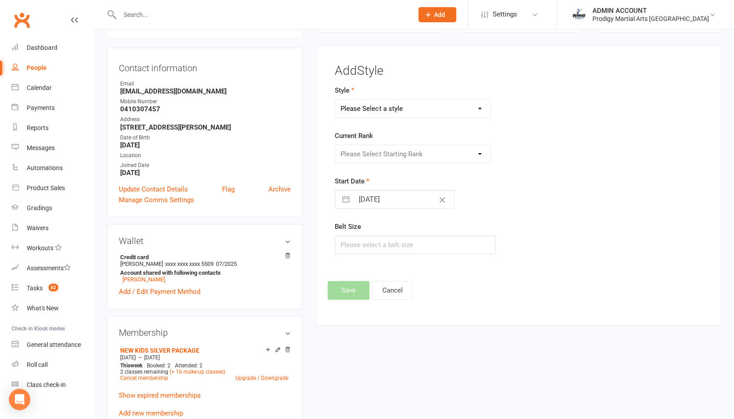
click at [372, 117] on form "Style Please Select a style Adults Brazilian Jiu Jitsu Adults Mixed Martial Art…" at bounding box center [455, 169] width 241 height 169
click at [373, 115] on select "Please Select a style Adults Brazilian Jiu Jitsu Adults Mixed Martial Arts Adul…" at bounding box center [412, 109] width 155 height 18
select select "2837"
click at [335, 100] on select "Please Select a style Adults Brazilian Jiu Jitsu Adults Mixed Martial Arts Adul…" at bounding box center [412, 109] width 155 height 18
click at [377, 154] on select "Please Select Starting Rank White Belt Yellow Belt Orange Belt Green Belt Blue …" at bounding box center [412, 154] width 155 height 18
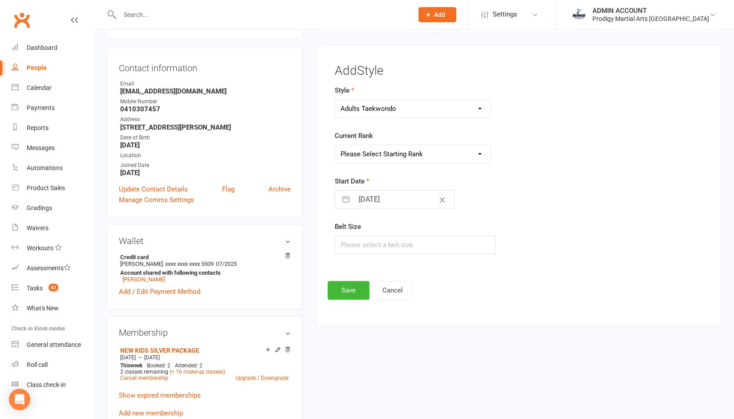
select select "30047"
click at [335, 145] on select "Please Select Starting Rank White Belt Yellow Belt Orange Belt Green Belt Blue …" at bounding box center [412, 154] width 155 height 18
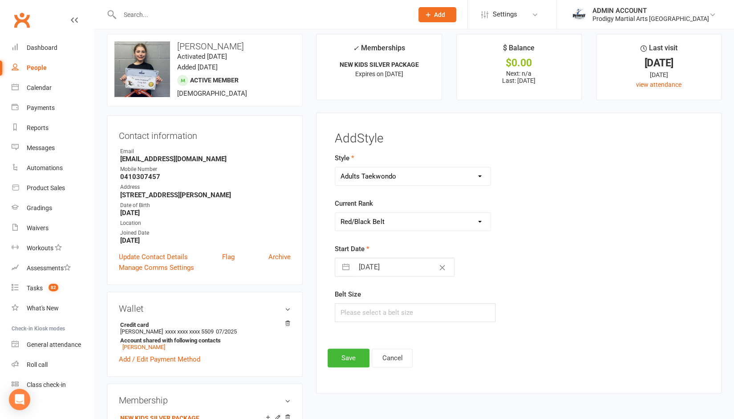
scroll to position [7, 0]
click at [374, 266] on input "14 Oct 2025" at bounding box center [404, 268] width 100 height 18
select select "8"
select select "2025"
select select "9"
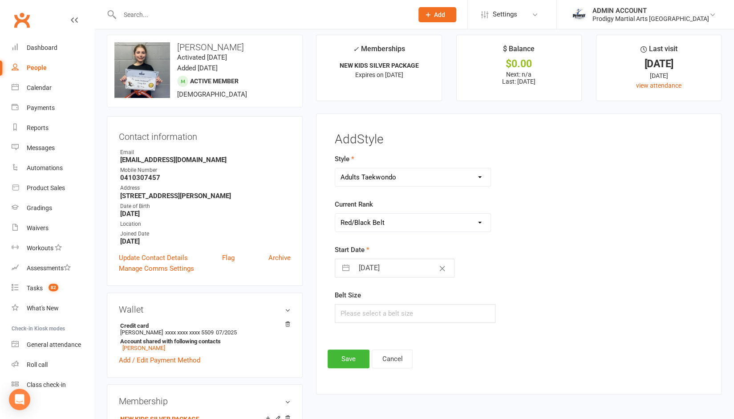
select select "2025"
select select "10"
select select "2025"
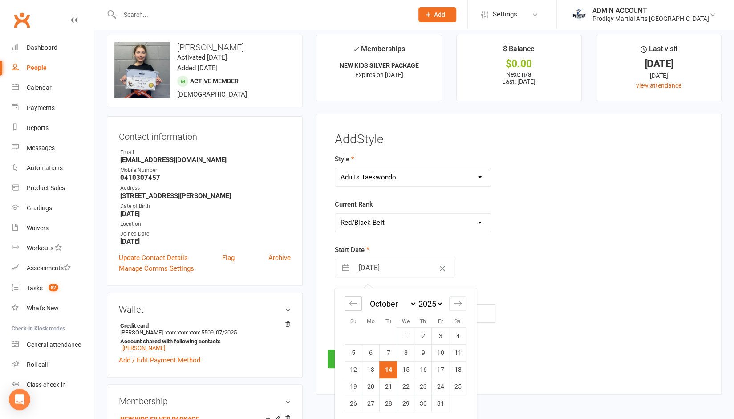
click at [350, 308] on div "Move backward to switch to the previous month." at bounding box center [353, 303] width 17 height 15
select select "7"
select select "2025"
click at [461, 371] on td "20" at bounding box center [457, 369] width 17 height 17
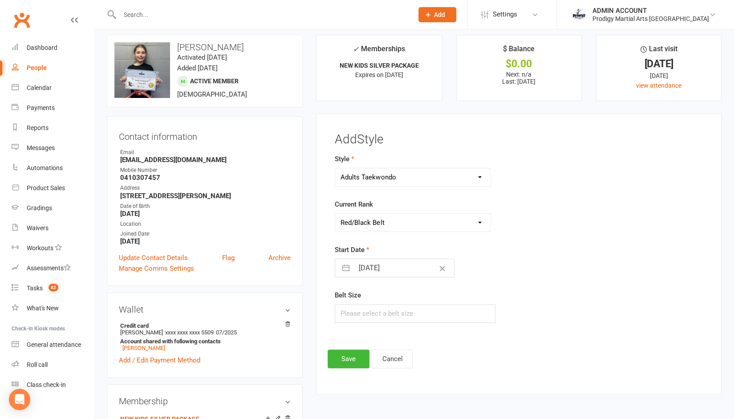
type input "20 Sep 2025"
click at [342, 357] on button "Save" at bounding box center [349, 358] width 42 height 19
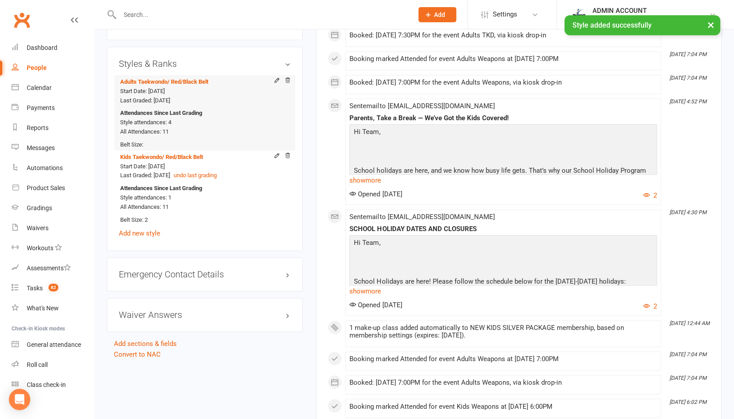
scroll to position [699, 0]
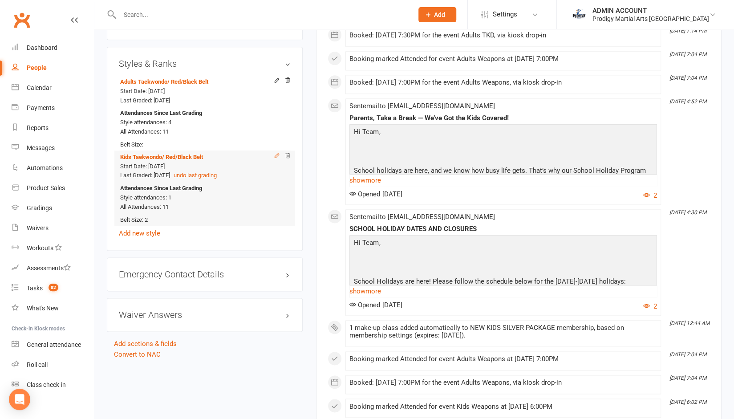
click at [276, 154] on icon at bounding box center [277, 155] width 6 height 6
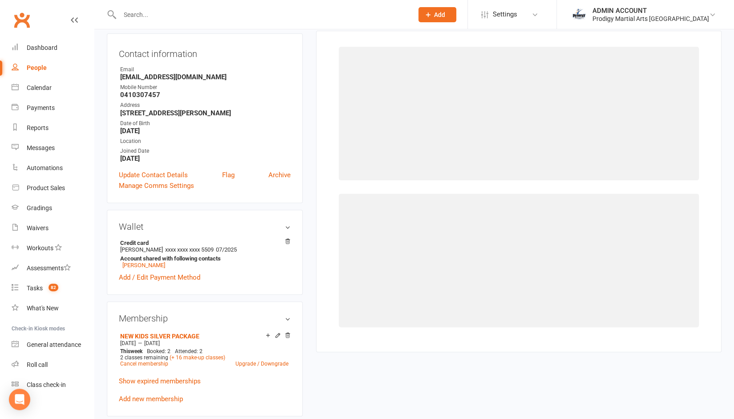
select select "2830"
select select "29997"
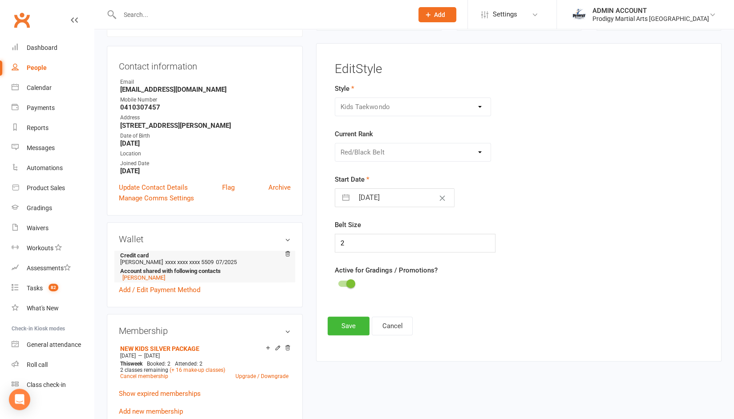
scroll to position [76, 0]
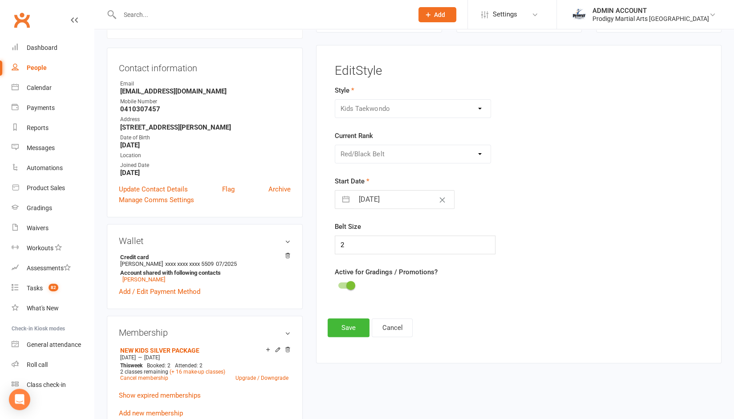
click at [345, 282] on div at bounding box center [345, 285] width 15 height 6
click at [338, 284] on input "checkbox" at bounding box center [338, 284] width 0 height 0
click at [343, 327] on button "Save" at bounding box center [349, 327] width 42 height 19
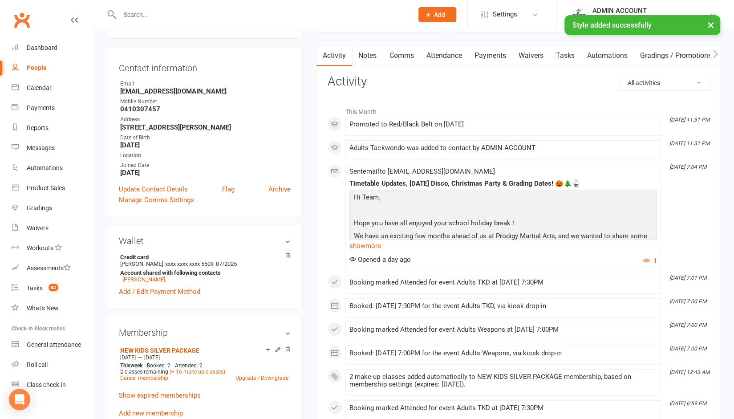
scroll to position [0, 0]
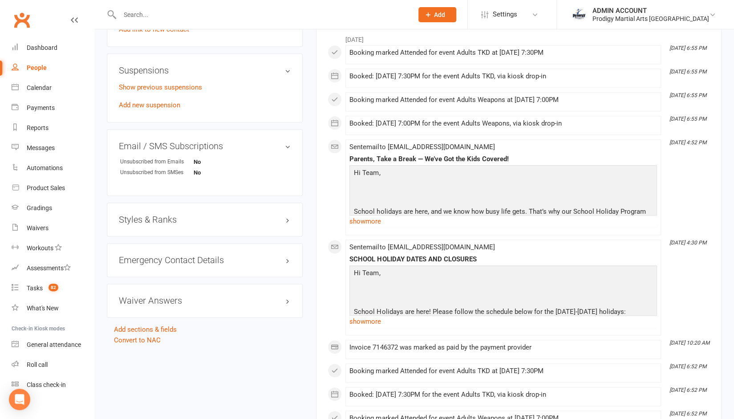
scroll to position [591, 0]
click at [182, 215] on h3 "Styles & Ranks" at bounding box center [205, 219] width 172 height 10
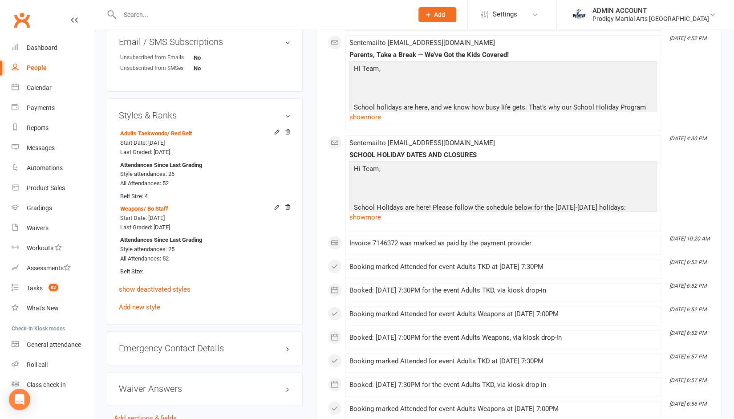
scroll to position [695, 0]
click at [124, 289] on link "show deactivated styles" at bounding box center [155, 289] width 72 height 8
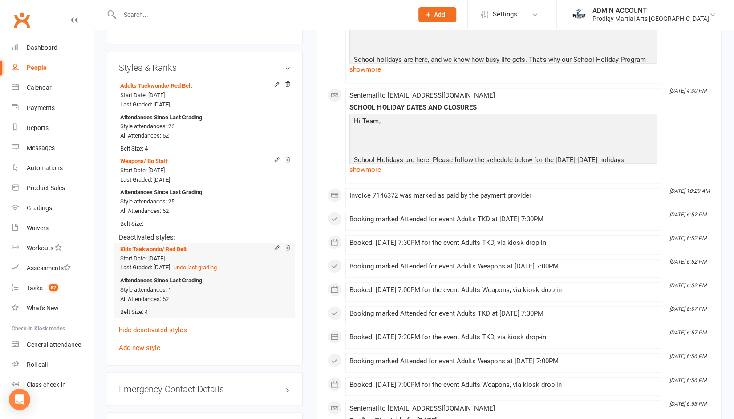
scroll to position [746, 0]
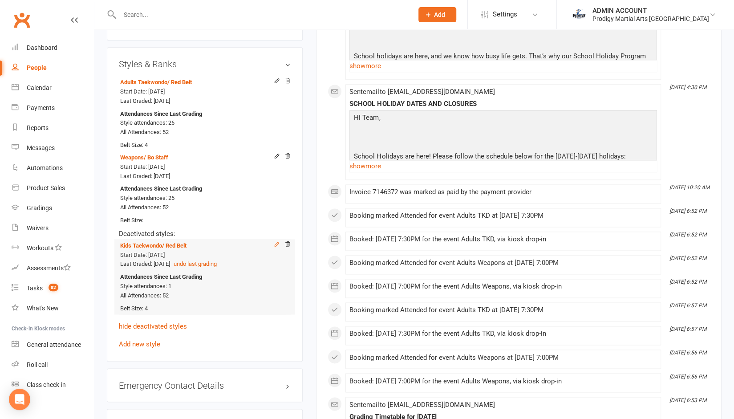
click at [276, 246] on icon at bounding box center [277, 244] width 6 height 6
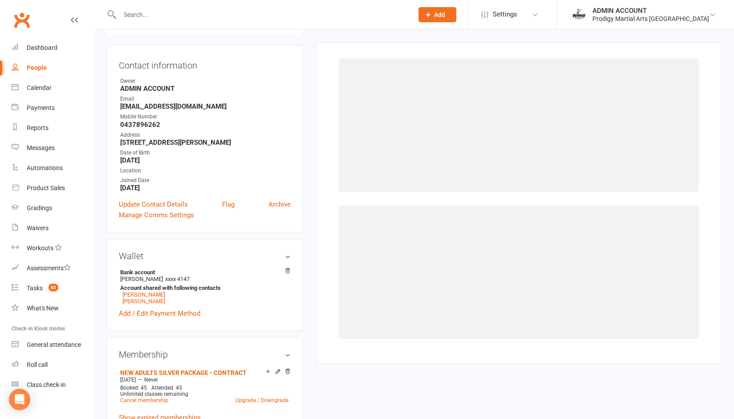
select select "2830"
select select "29995"
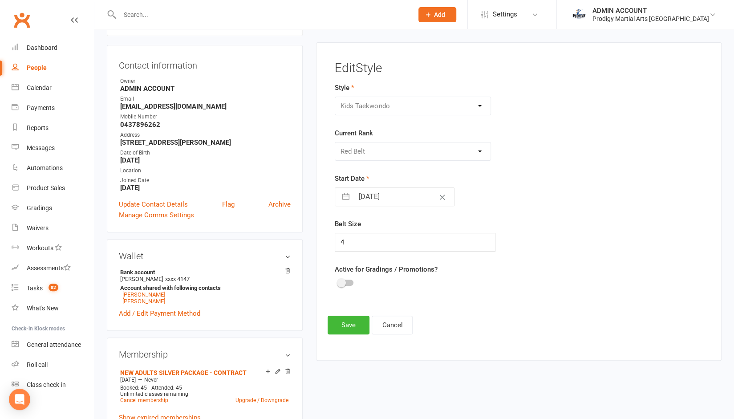
scroll to position [86, 0]
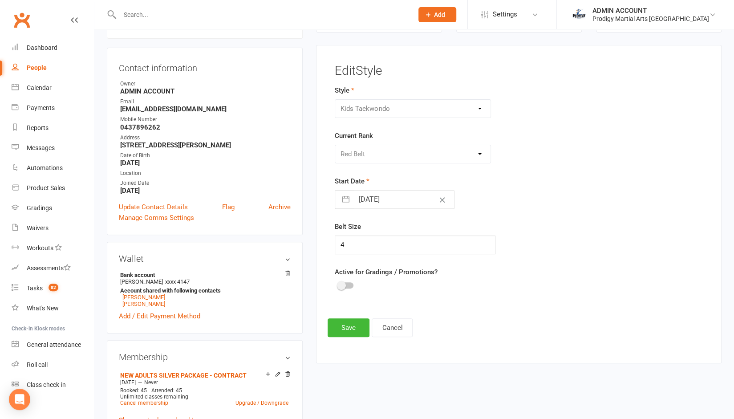
click at [348, 284] on div at bounding box center [345, 285] width 15 height 6
click at [338, 284] on input "checkbox" at bounding box center [338, 284] width 0 height 0
click at [344, 282] on div at bounding box center [345, 285] width 15 height 6
click at [338, 284] on input "checkbox" at bounding box center [338, 284] width 0 height 0
click at [344, 327] on button "Save" at bounding box center [349, 327] width 42 height 19
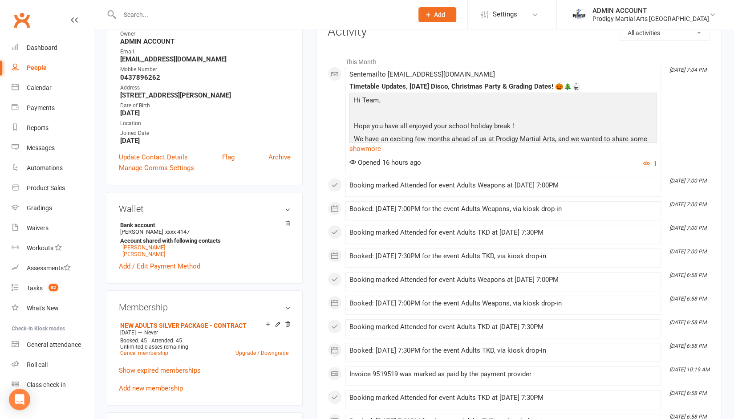
scroll to position [0, 0]
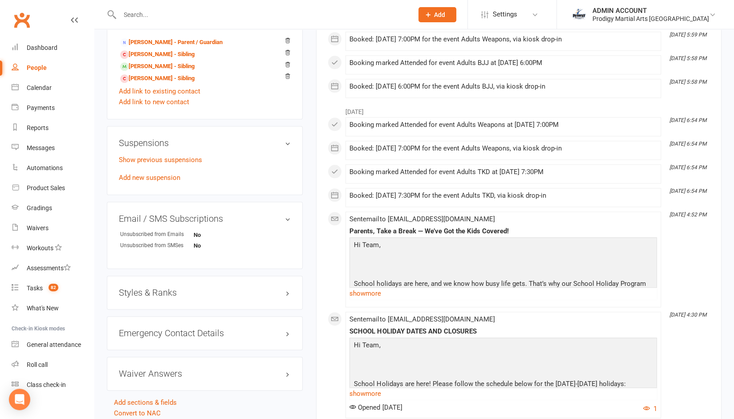
scroll to position [556, 0]
click at [161, 291] on h3 "Styles & Ranks" at bounding box center [205, 292] width 172 height 10
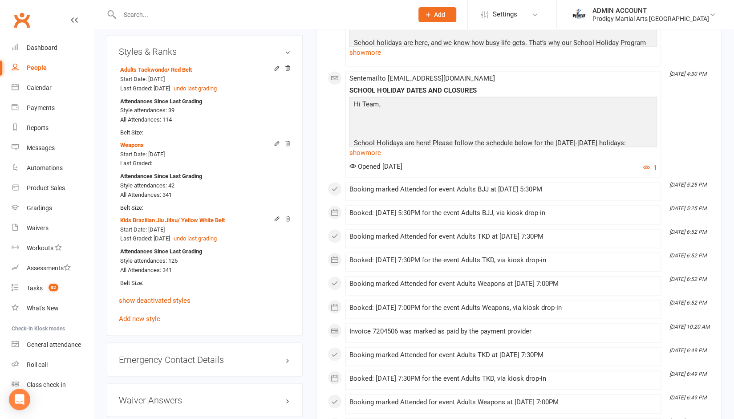
scroll to position [796, 0]
click at [152, 304] on link "show deactivated styles" at bounding box center [155, 300] width 72 height 8
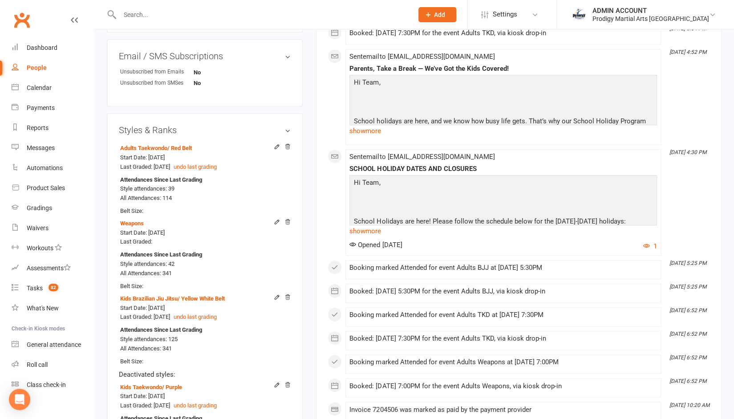
scroll to position [717, 0]
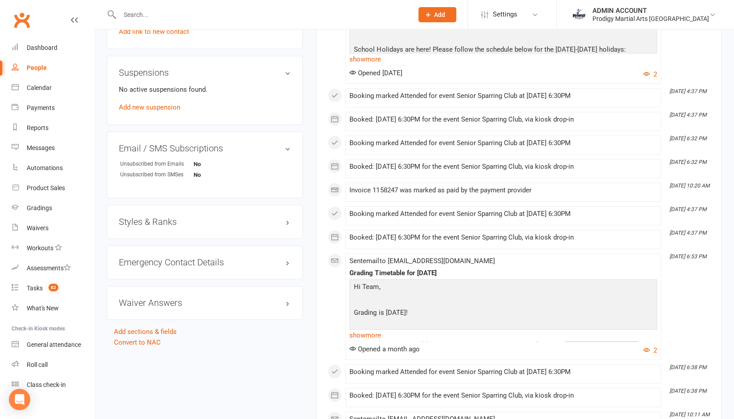
scroll to position [570, 0]
click at [199, 225] on h3 "Styles & Ranks" at bounding box center [205, 221] width 172 height 10
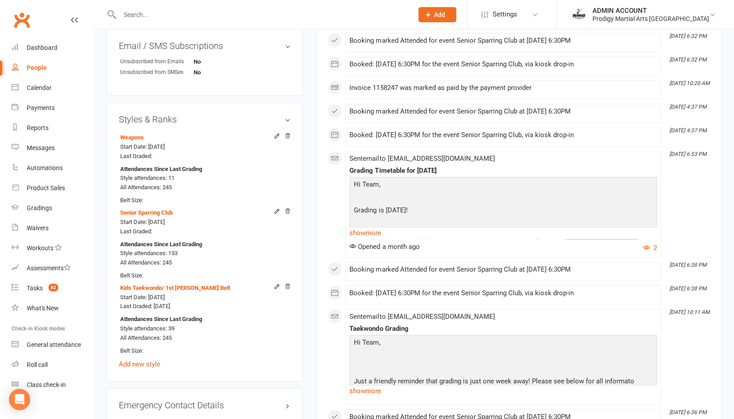
scroll to position [672, 0]
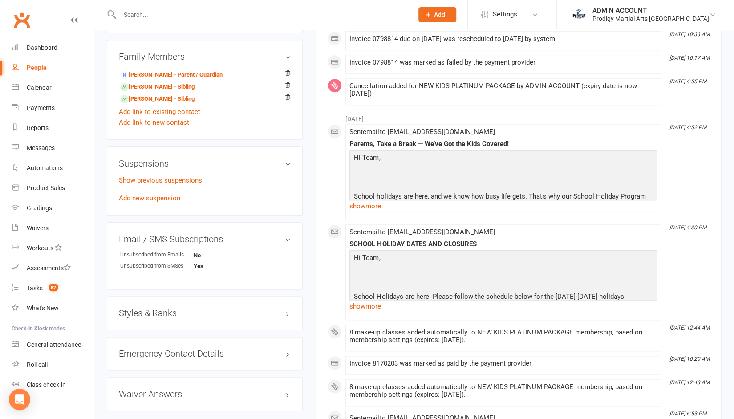
scroll to position [548, 0]
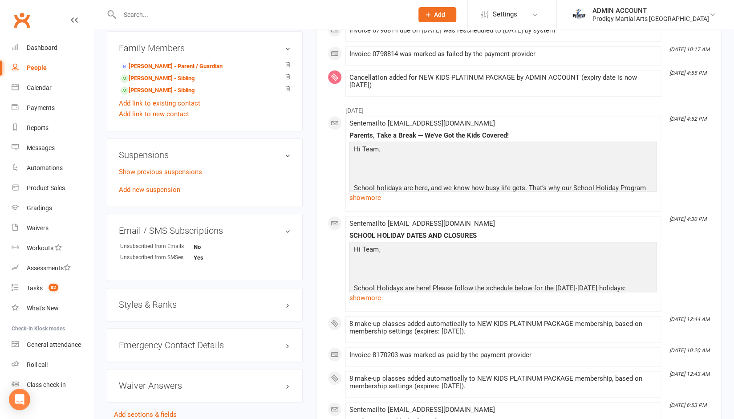
click at [165, 306] on h3 "Styles & Ranks" at bounding box center [205, 305] width 172 height 10
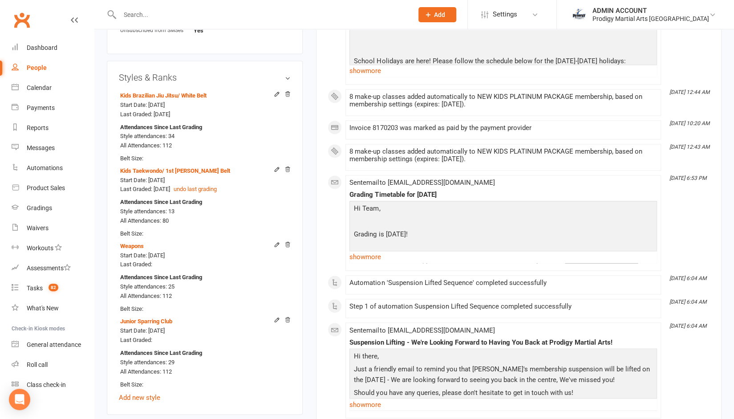
scroll to position [776, 0]
click at [134, 398] on link "Add new style" at bounding box center [139, 397] width 41 height 8
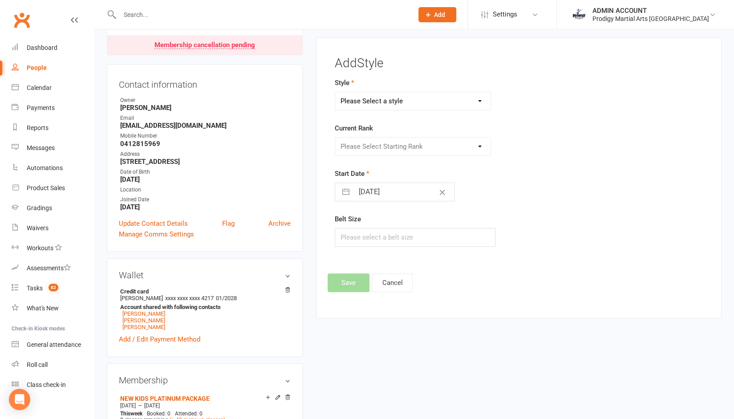
scroll to position [86, 0]
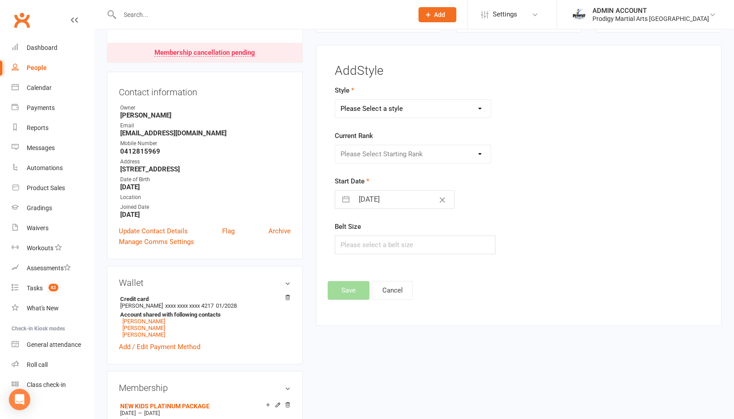
click at [428, 105] on select "Please Select a style Adults Brazilian Jiu Jitsu Adults Mixed Martial Arts Adul…" at bounding box center [412, 109] width 155 height 18
select select "2837"
click at [335, 100] on select "Please Select a style Adults Brazilian Jiu Jitsu Adults Mixed Martial Arts Adul…" at bounding box center [412, 109] width 155 height 18
click at [369, 151] on select "Please Select Starting Rank White Belt Yellow Belt Orange Belt Green Belt Blue …" at bounding box center [412, 154] width 155 height 18
select select "30049"
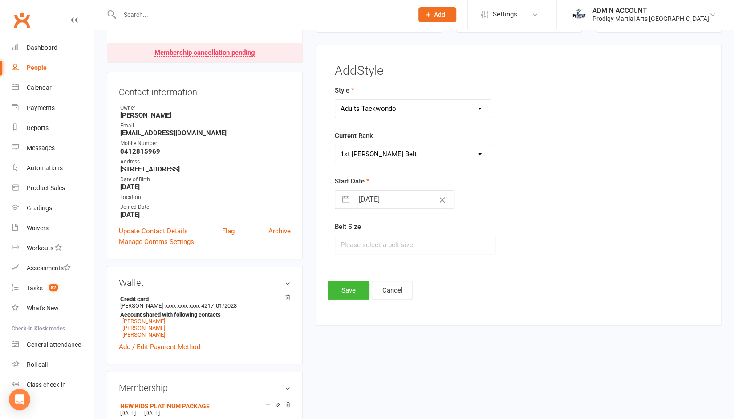
click at [335, 145] on select "Please Select Starting Rank White Belt Yellow Belt Orange Belt Green Belt Blue …" at bounding box center [412, 154] width 155 height 18
click at [369, 204] on input "14 Oct 2025" at bounding box center [404, 200] width 100 height 18
select select "8"
select select "2025"
select select "9"
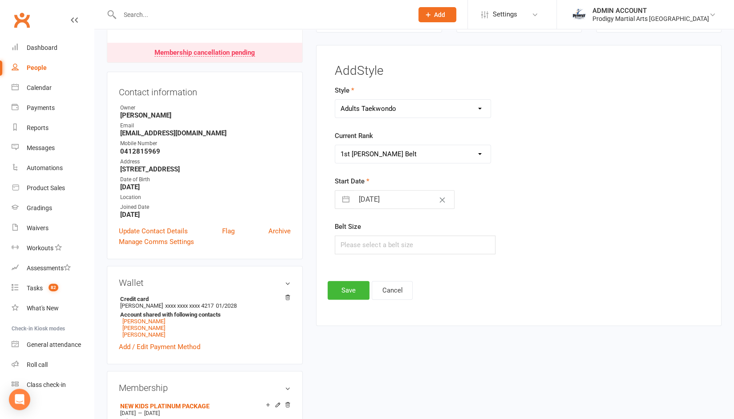
select select "2025"
select select "10"
select select "2025"
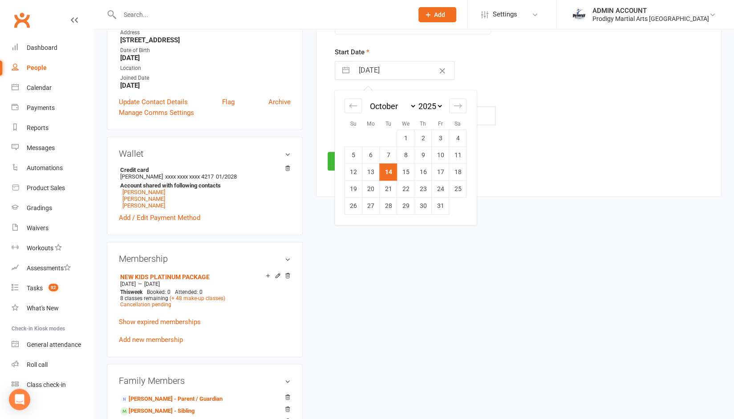
scroll to position [215, 0]
click at [460, 106] on icon "Move forward to switch to the next month." at bounding box center [458, 106] width 8 height 8
select select "11"
select select "2025"
click at [423, 104] on select "2035 2034 2033 2032 2031 2030 2029 2028 2027 2026 2025 2024 2023 2022 2021 2020…" at bounding box center [430, 107] width 27 height 10
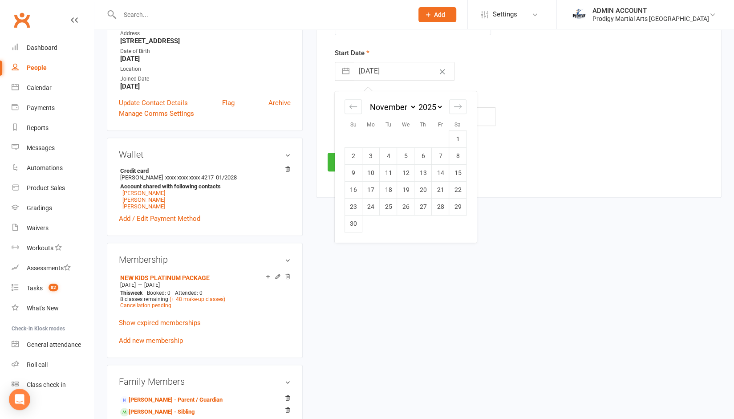
select select "9"
select select "2023"
select select "10"
select select "2023"
select select "11"
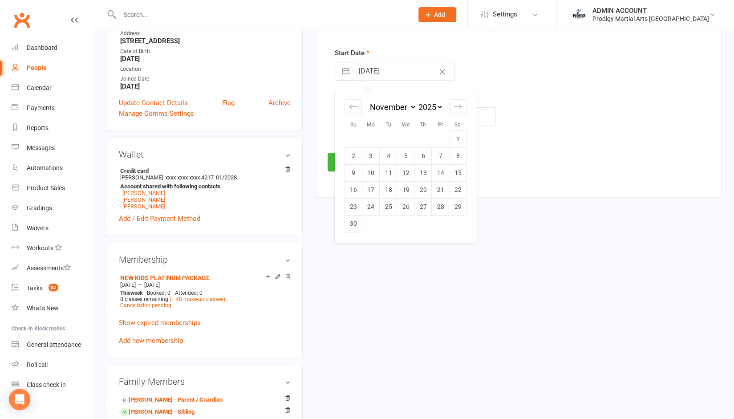
select select "2023"
click at [459, 105] on icon "Move forward to switch to the next month." at bounding box center [458, 106] width 8 height 8
select select "2024"
click at [460, 152] on td "9" at bounding box center [457, 155] width 17 height 17
type input "09 Dec 2023"
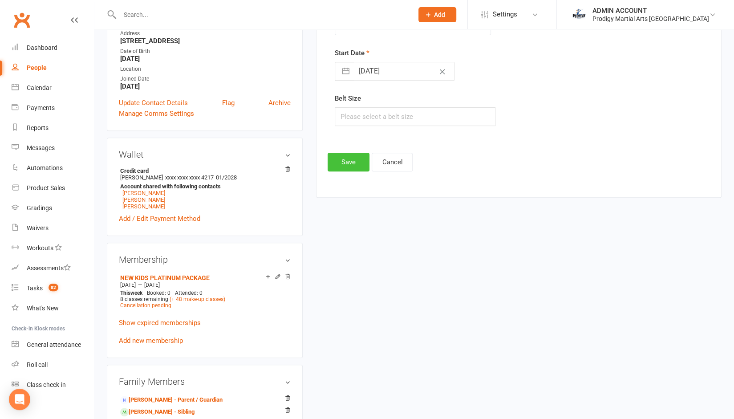
click at [351, 158] on button "Save" at bounding box center [349, 162] width 42 height 19
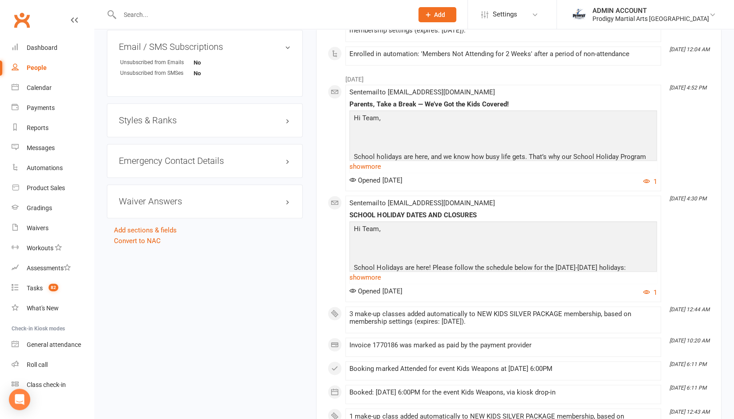
scroll to position [690, 0]
click at [171, 122] on h3 "Styles & Ranks" at bounding box center [205, 120] width 172 height 10
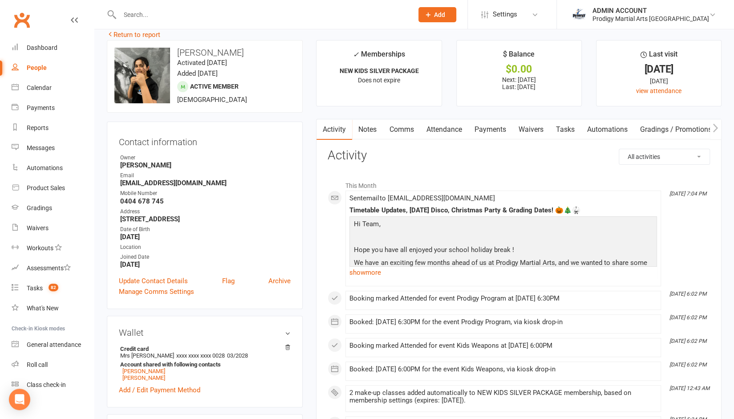
scroll to position [12, 0]
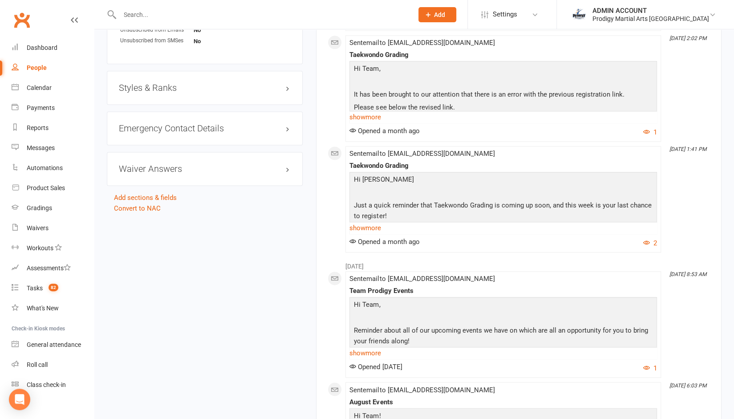
scroll to position [735, 0]
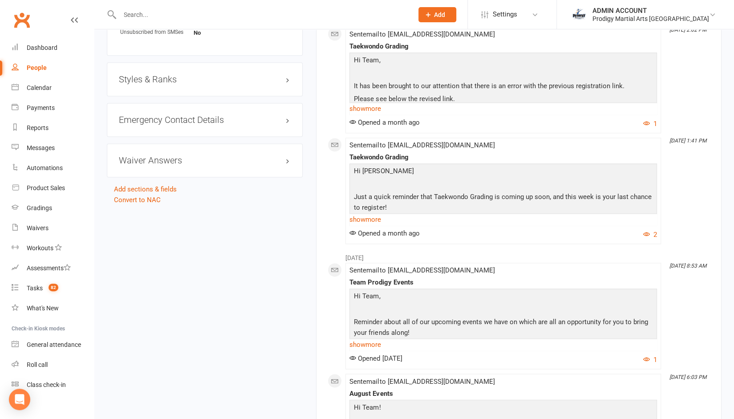
click at [160, 84] on h3 "Styles & Ranks" at bounding box center [205, 79] width 172 height 10
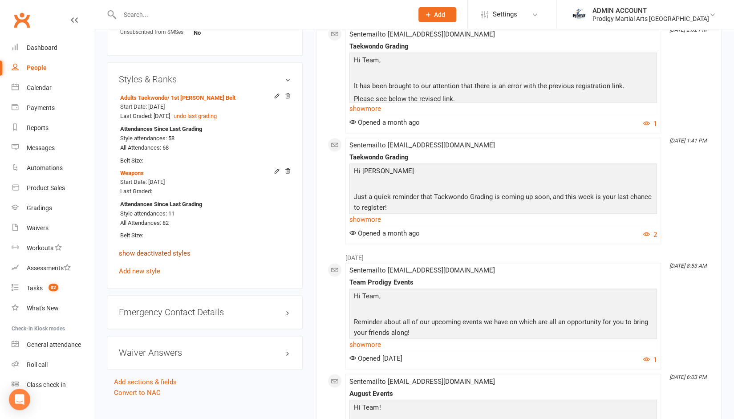
click at [152, 257] on link "show deactivated styles" at bounding box center [155, 253] width 72 height 8
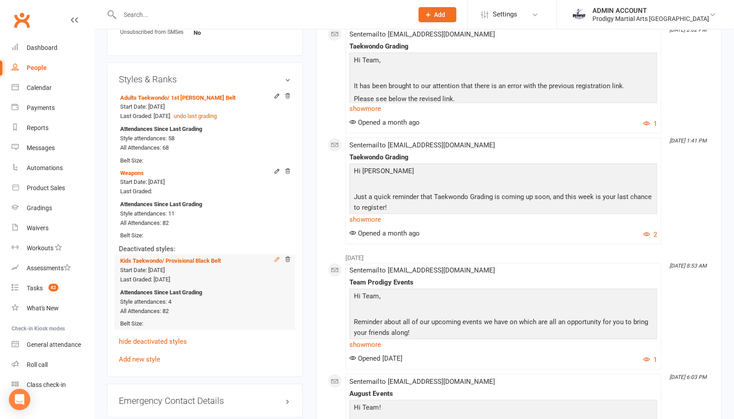
click at [274, 262] on icon at bounding box center [277, 259] width 6 height 6
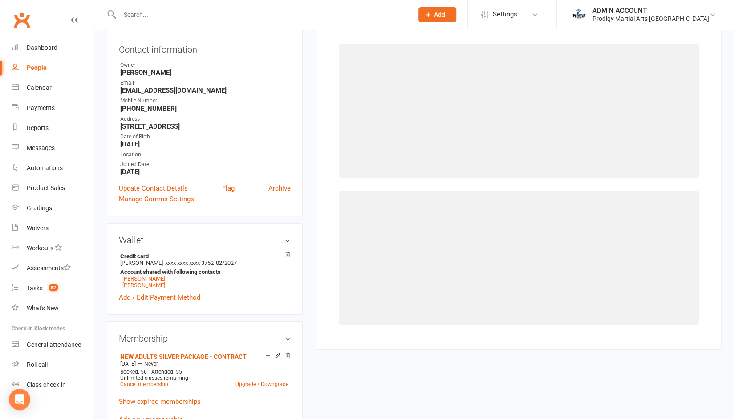
select select "2830"
select select "29998"
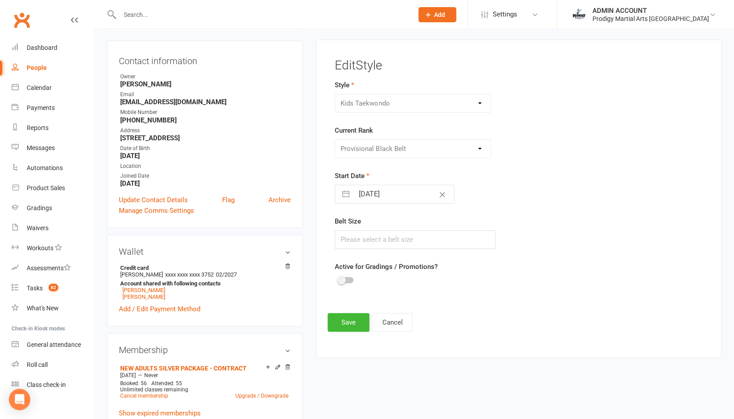
scroll to position [86, 0]
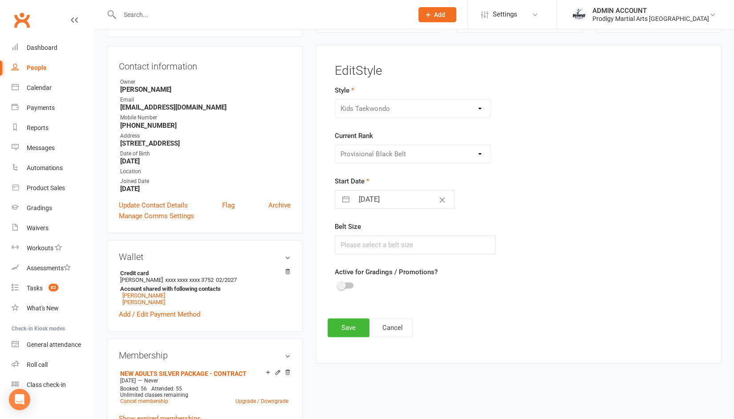
click at [353, 281] on div at bounding box center [415, 286] width 161 height 11
click at [349, 282] on div at bounding box center [345, 285] width 15 height 6
click at [338, 284] on input "checkbox" at bounding box center [338, 284] width 0 height 0
click at [346, 281] on span at bounding box center [341, 285] width 9 height 9
click at [338, 284] on input "checkbox" at bounding box center [338, 284] width 0 height 0
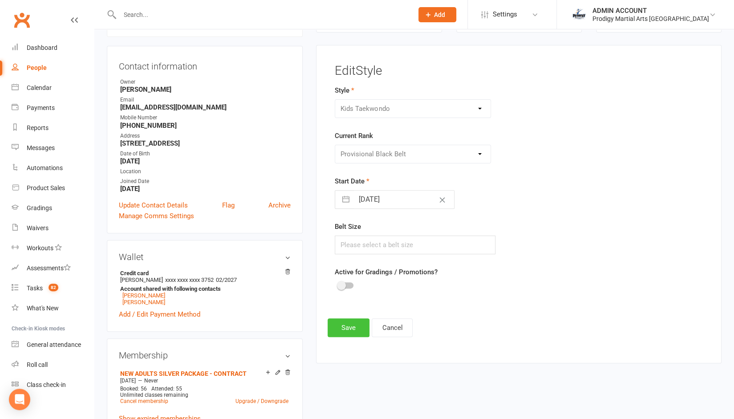
click at [346, 326] on button "Save" at bounding box center [349, 327] width 42 height 19
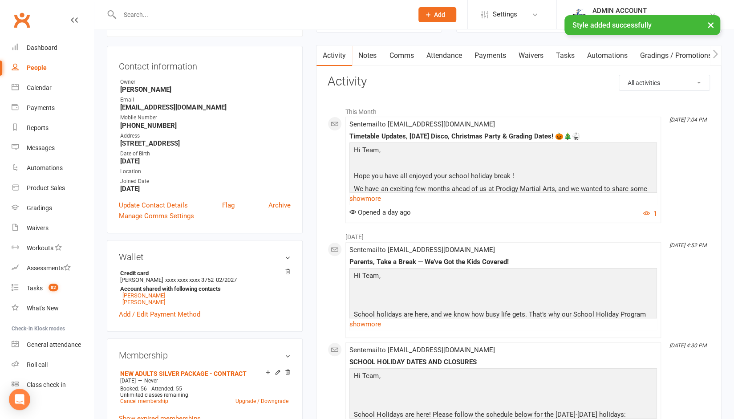
scroll to position [0, 0]
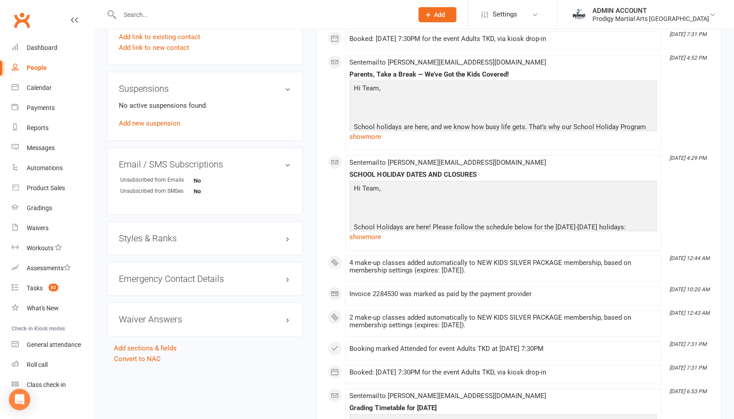
scroll to position [556, 0]
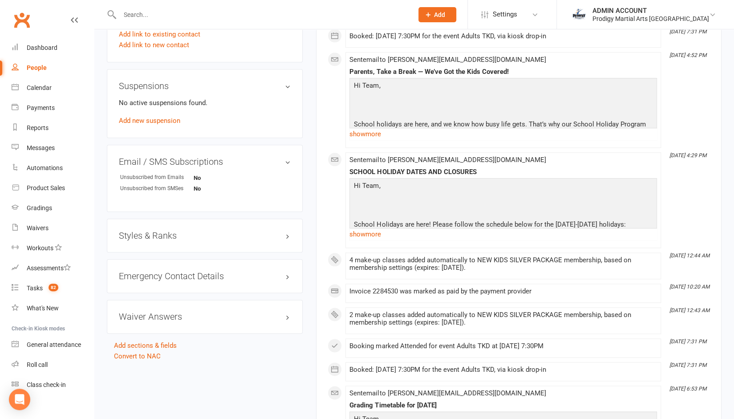
click at [158, 234] on h3 "Styles & Ranks" at bounding box center [205, 236] width 172 height 10
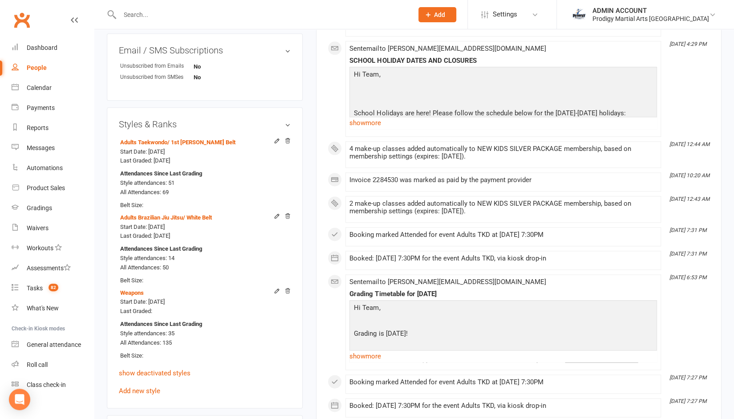
scroll to position [676, 0]
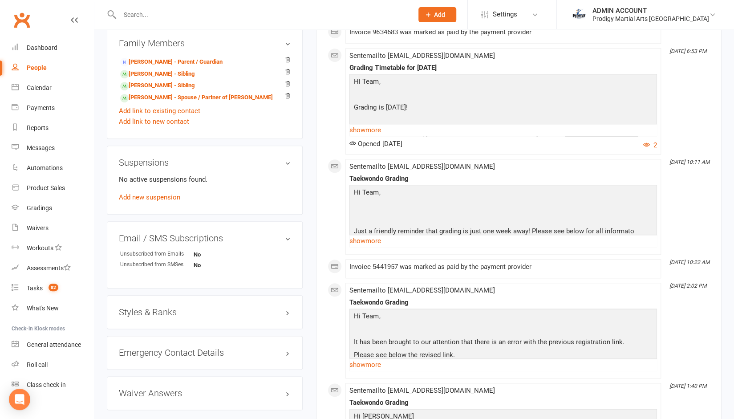
scroll to position [528, 0]
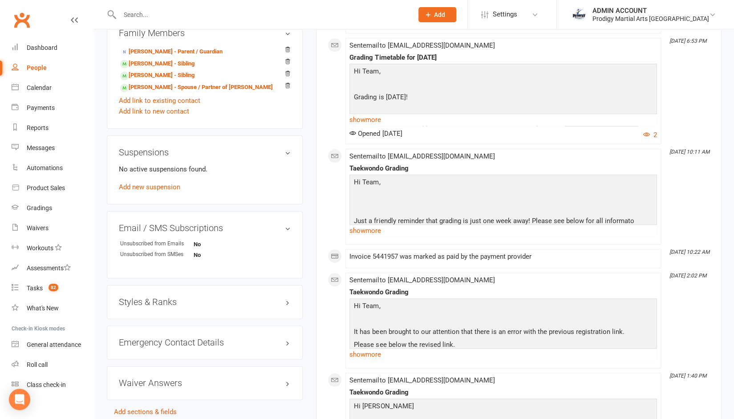
click at [146, 300] on h3 "Styles & Ranks" at bounding box center [205, 302] width 172 height 10
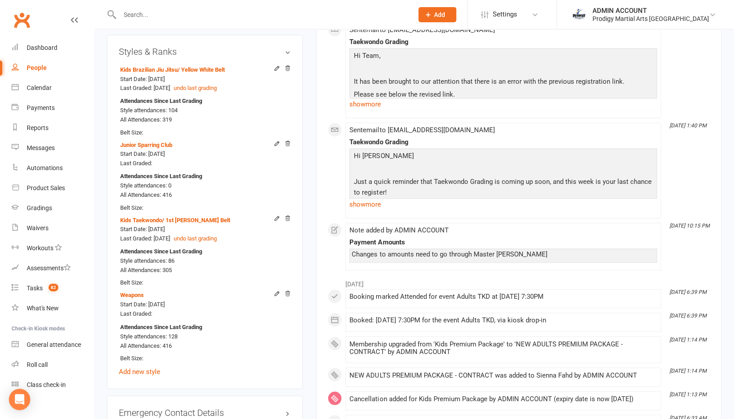
scroll to position [778, 0]
click at [139, 375] on link "Add new style" at bounding box center [139, 371] width 41 height 8
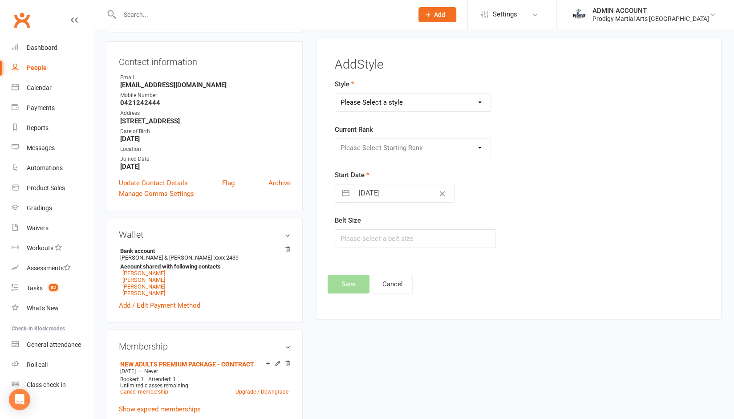
scroll to position [86, 0]
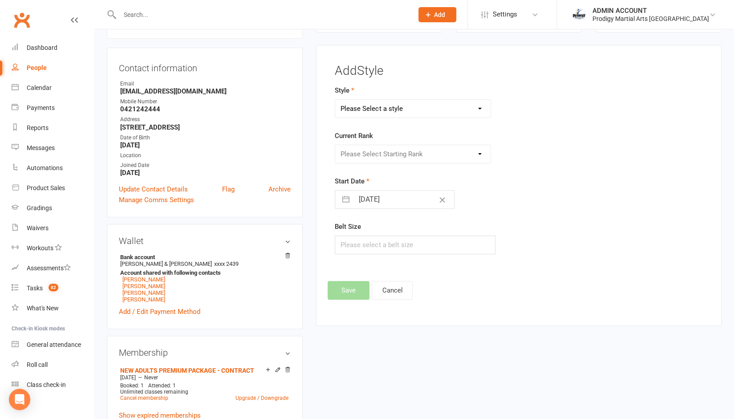
click at [399, 109] on select "Please Select a style Adults Brazilian Jiu Jitsu Adults Mixed Martial Arts Adul…" at bounding box center [412, 109] width 155 height 18
select select "2837"
click at [335, 100] on select "Please Select a style Adults Brazilian Jiu Jitsu Adults Mixed Martial Arts Adul…" at bounding box center [412, 109] width 155 height 18
click at [380, 154] on select "Please Select Starting Rank White Belt Yellow Belt Orange Belt Green Belt Blue …" at bounding box center [412, 154] width 155 height 18
select select "30049"
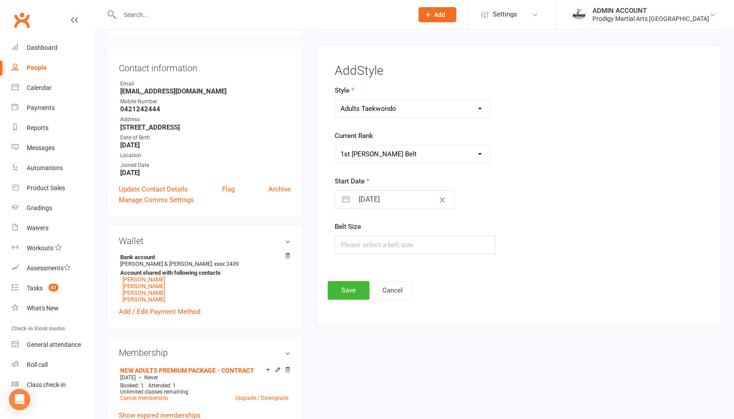
click at [335, 145] on select "Please Select Starting Rank White Belt Yellow Belt Orange Belt Green Belt Blue …" at bounding box center [412, 154] width 155 height 18
click at [367, 199] on input "14 Oct 2025" at bounding box center [404, 200] width 100 height 18
select select "8"
select select "2025"
select select "9"
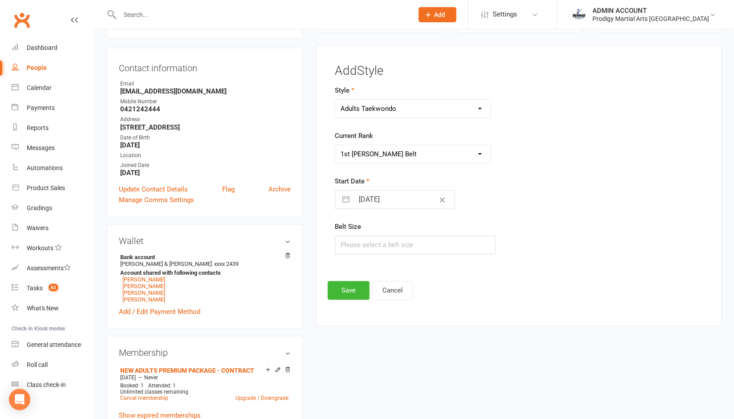
select select "2025"
select select "10"
select select "2025"
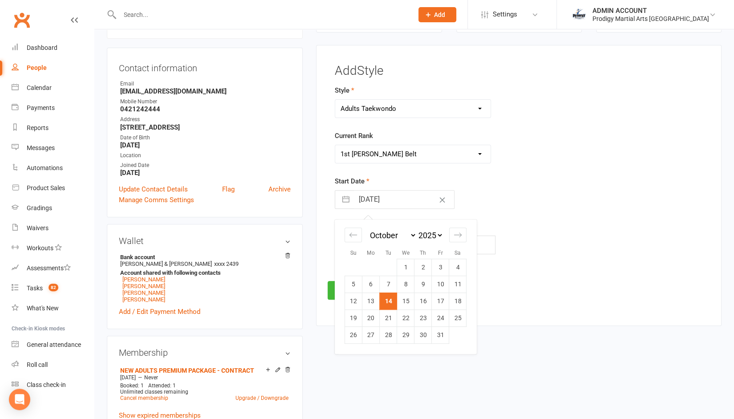
click at [424, 234] on select "2035 2034 2033 2032 2031 2030 2029 2028 2027 2026 2025 2024 2023 2022 2021 2020…" at bounding box center [430, 235] width 27 height 10
select select "8"
select select "2023"
select select "9"
select select "2023"
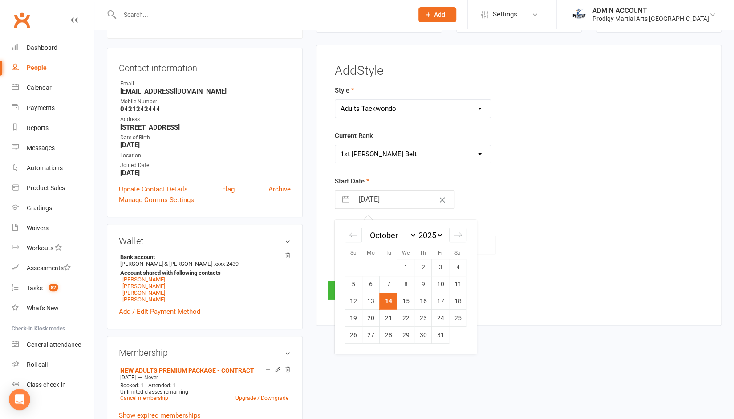
select select "10"
select select "2023"
click at [458, 231] on icon "Move forward to switch to the next month." at bounding box center [458, 235] width 8 height 8
select select "11"
select select "2023"
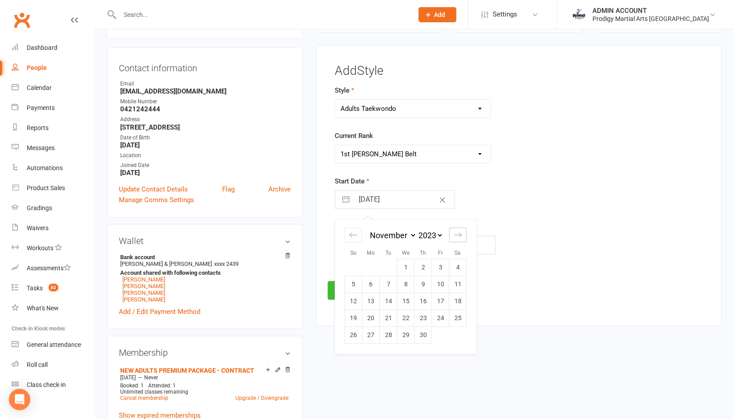
click at [458, 231] on icon "Move forward to switch to the next month." at bounding box center [458, 235] width 8 height 8
select select "2024"
click at [455, 283] on td "9" at bounding box center [457, 284] width 17 height 17
type input "09 Dec 2023"
click at [344, 281] on button "Save" at bounding box center [349, 290] width 42 height 19
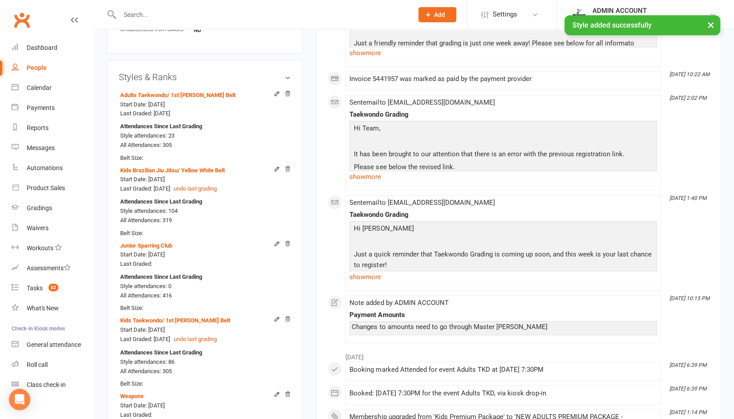
scroll to position [755, 0]
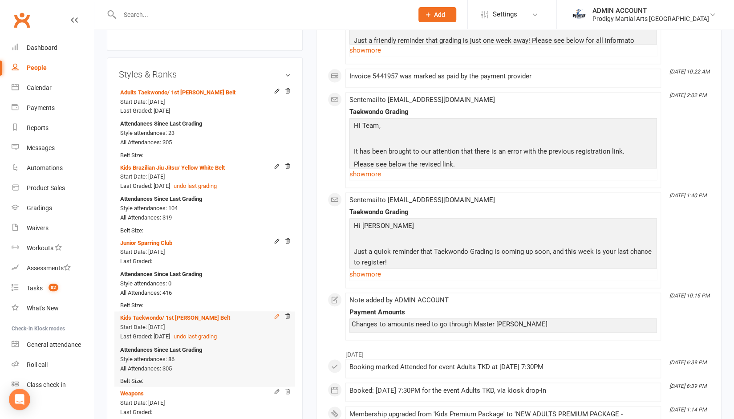
click at [278, 319] on icon at bounding box center [277, 316] width 6 height 6
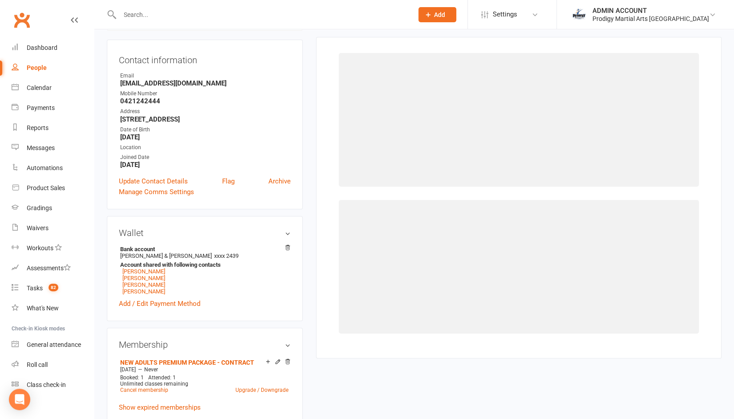
select select "2830"
select select "29999"
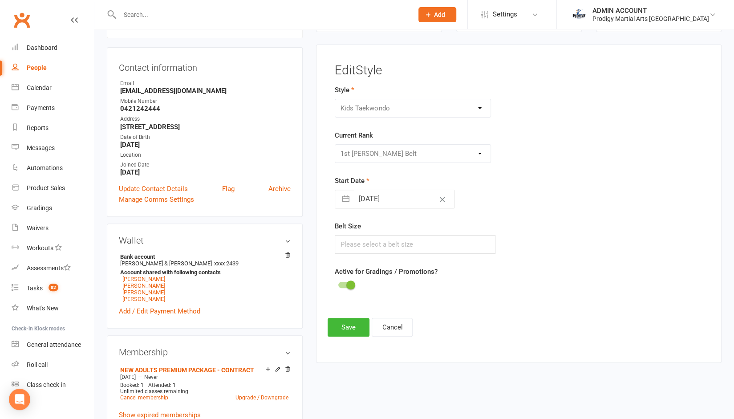
scroll to position [86, 0]
click at [346, 282] on div at bounding box center [345, 285] width 15 height 6
click at [338, 284] on input "checkbox" at bounding box center [338, 284] width 0 height 0
click at [346, 329] on button "Save" at bounding box center [349, 327] width 42 height 19
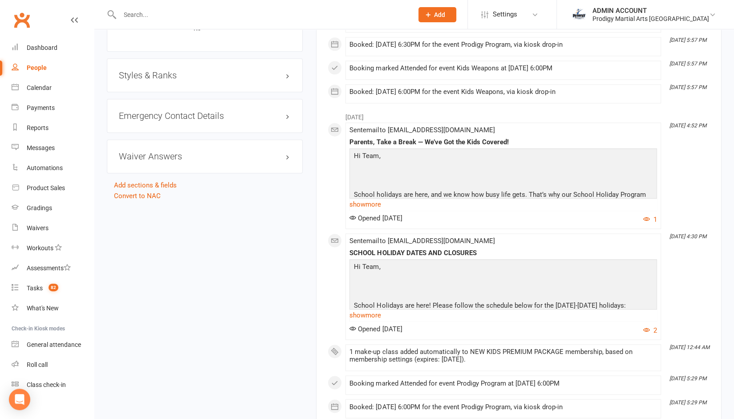
scroll to position [718, 0]
click at [269, 71] on h3 "Styles & Ranks" at bounding box center [205, 74] width 172 height 10
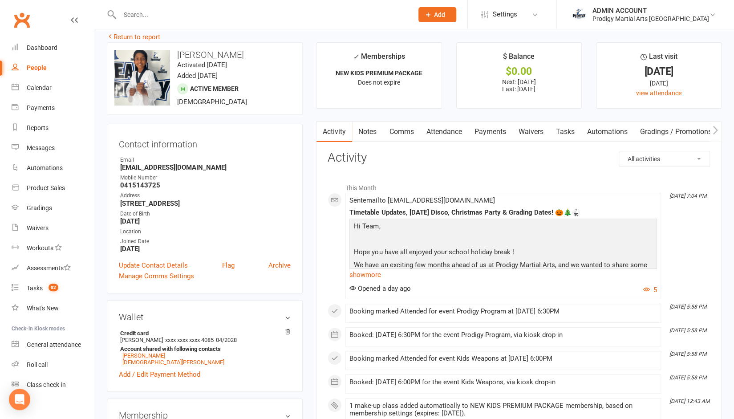
scroll to position [9, 0]
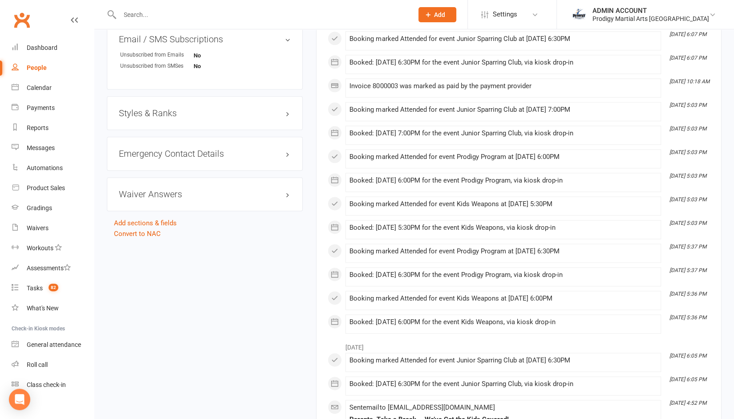
scroll to position [662, 0]
click at [165, 111] on h3 "Styles & Ranks" at bounding box center [205, 112] width 172 height 10
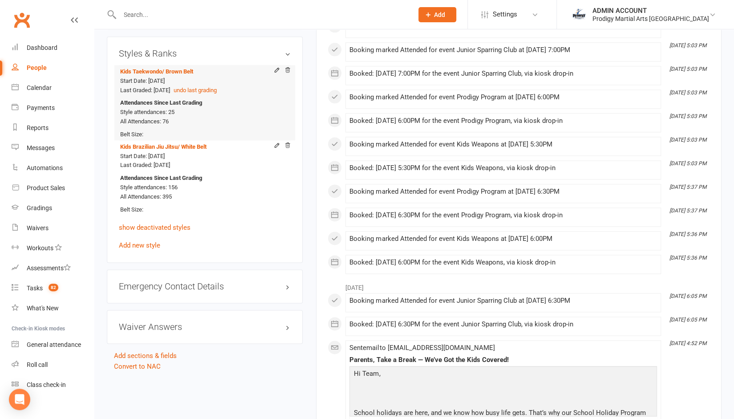
scroll to position [728, 0]
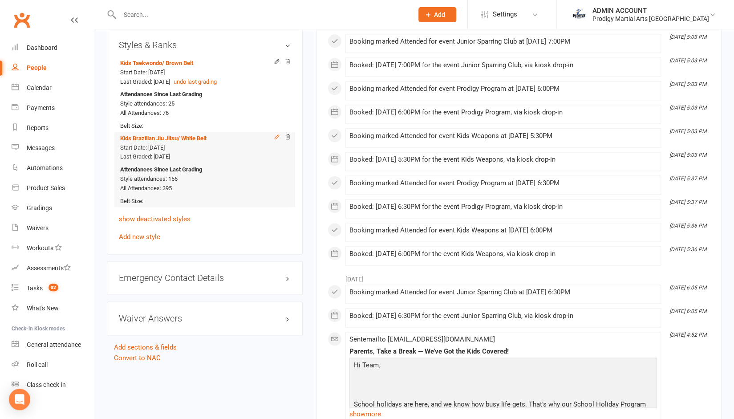
click at [275, 137] on icon at bounding box center [277, 137] width 6 height 6
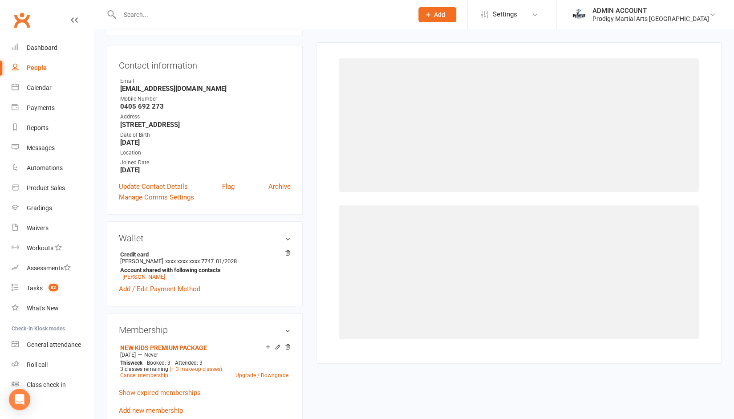
scroll to position [86, 0]
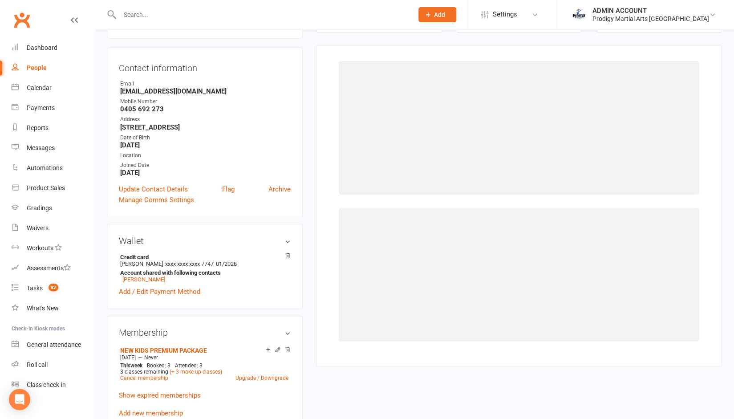
select select "2832"
select select "30006"
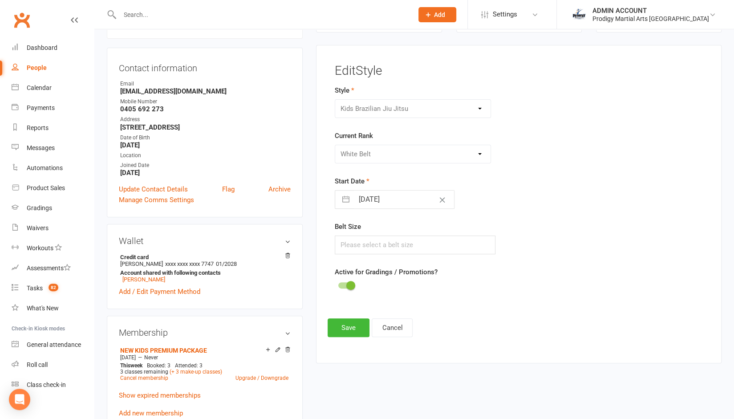
click at [353, 281] on span at bounding box center [350, 285] width 9 height 9
click at [338, 284] on input "checkbox" at bounding box center [338, 284] width 0 height 0
click at [343, 329] on button "Save" at bounding box center [349, 327] width 42 height 19
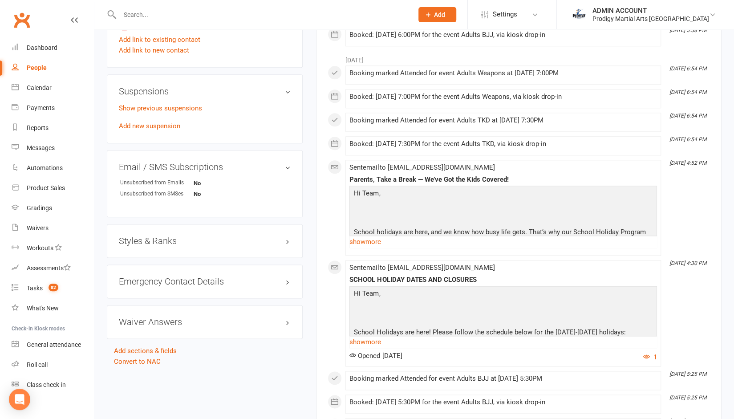
scroll to position [621, 0]
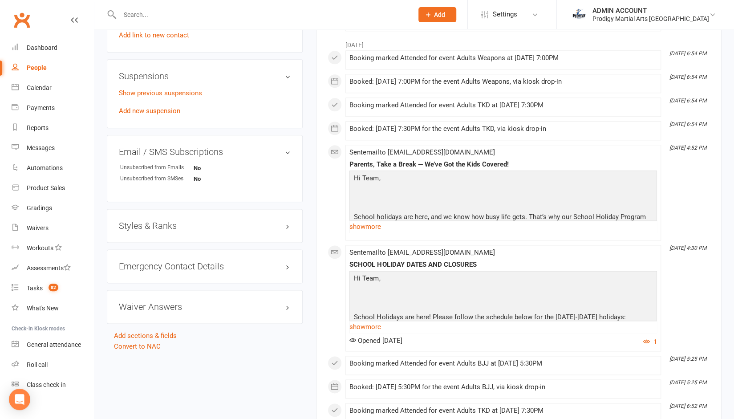
click at [266, 227] on h3 "Styles & Ranks" at bounding box center [205, 226] width 172 height 10
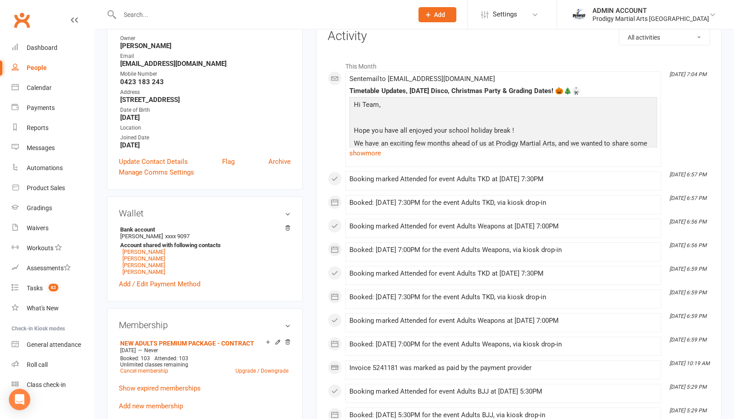
scroll to position [94, 0]
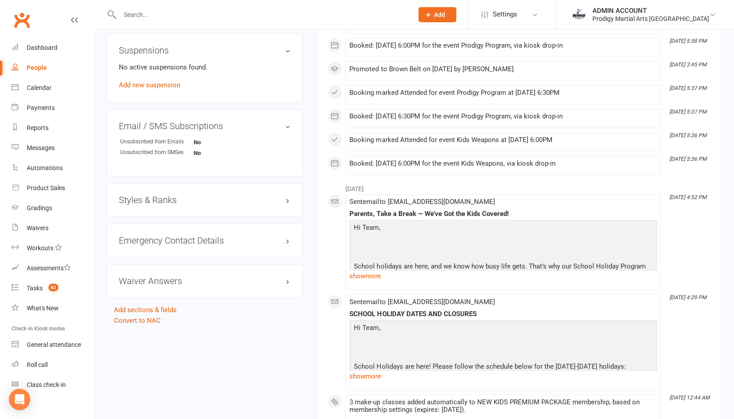
scroll to position [614, 0]
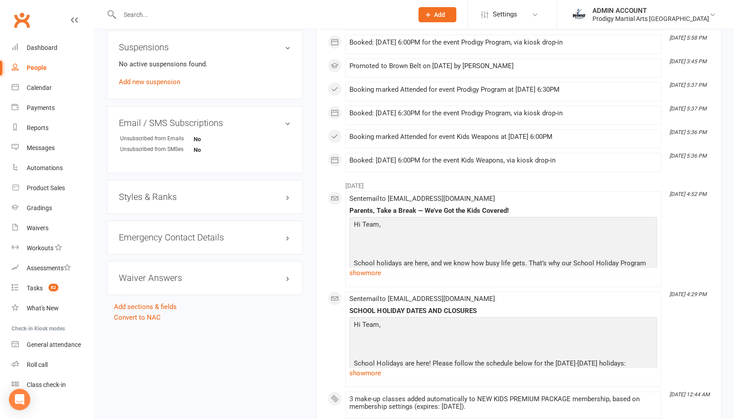
click at [227, 195] on h3 "Styles & Ranks" at bounding box center [205, 197] width 172 height 10
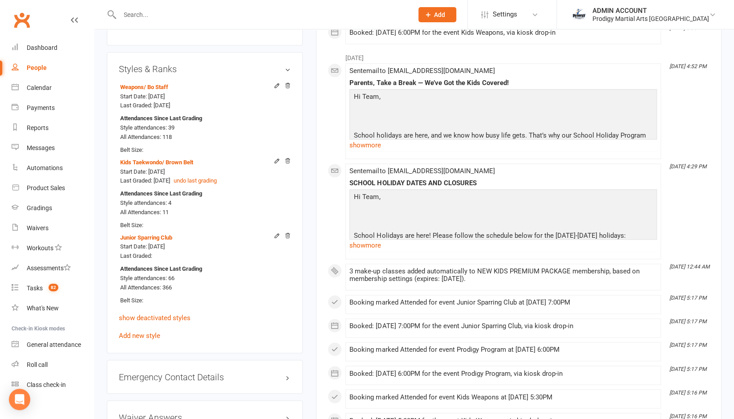
scroll to position [742, 0]
